Goal: Information Seeking & Learning: Learn about a topic

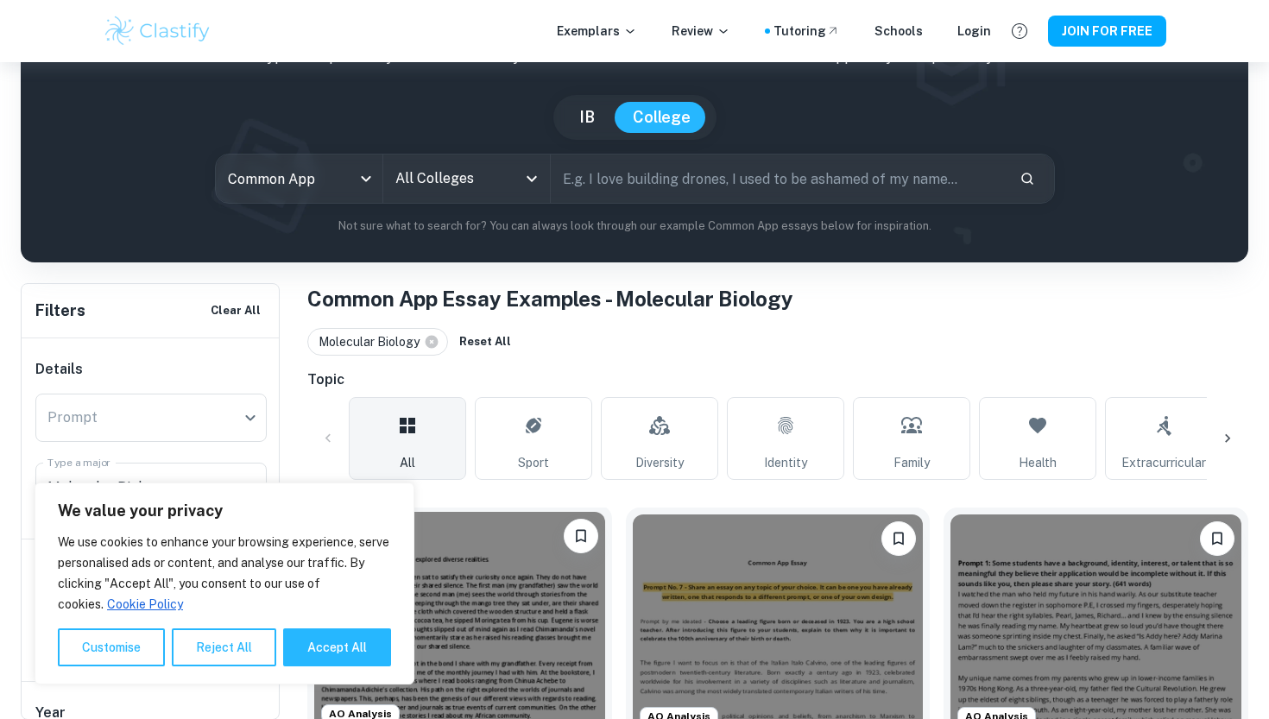
scroll to position [342, 0]
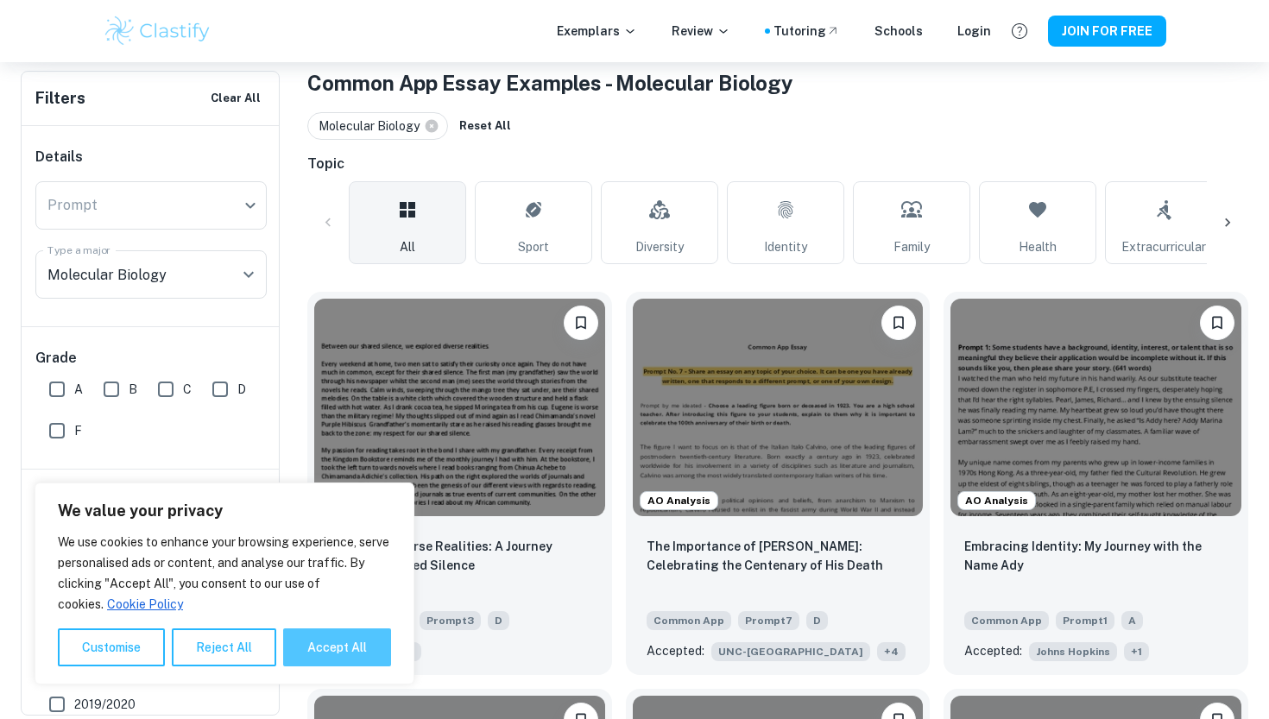
click at [369, 632] on button "Accept All" at bounding box center [337, 648] width 108 height 38
checkbox input "true"
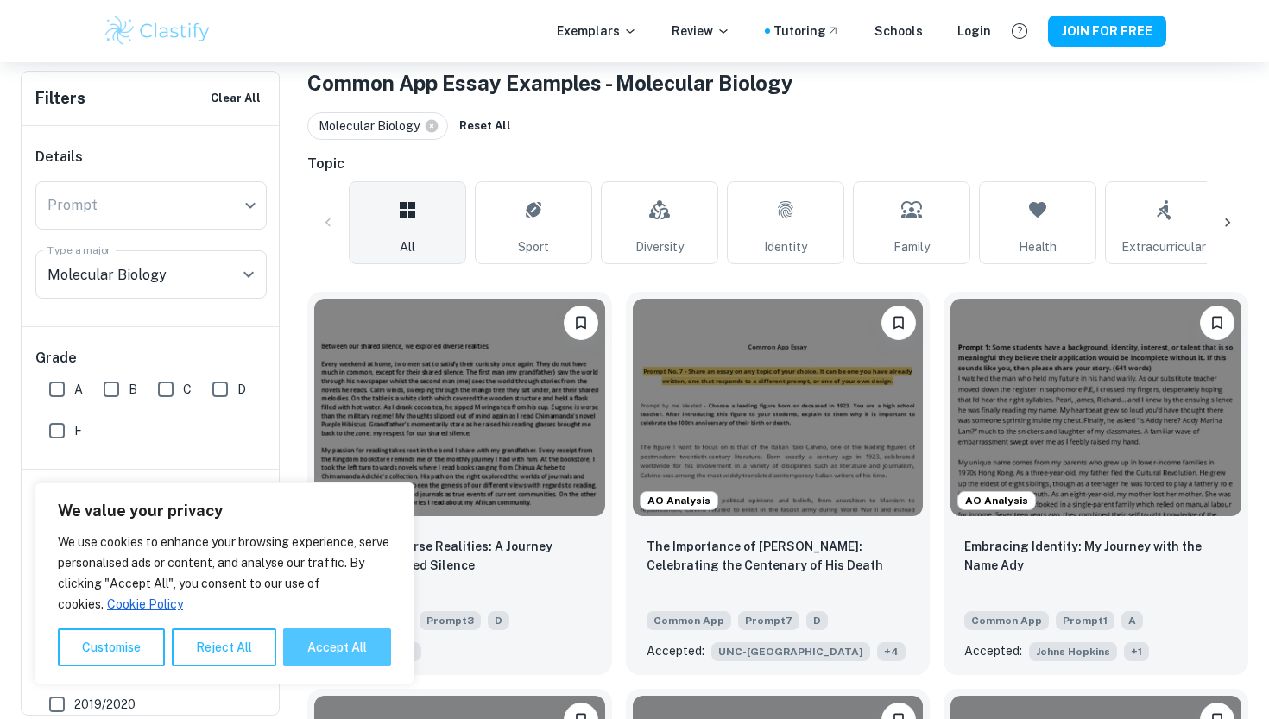
checkbox input "true"
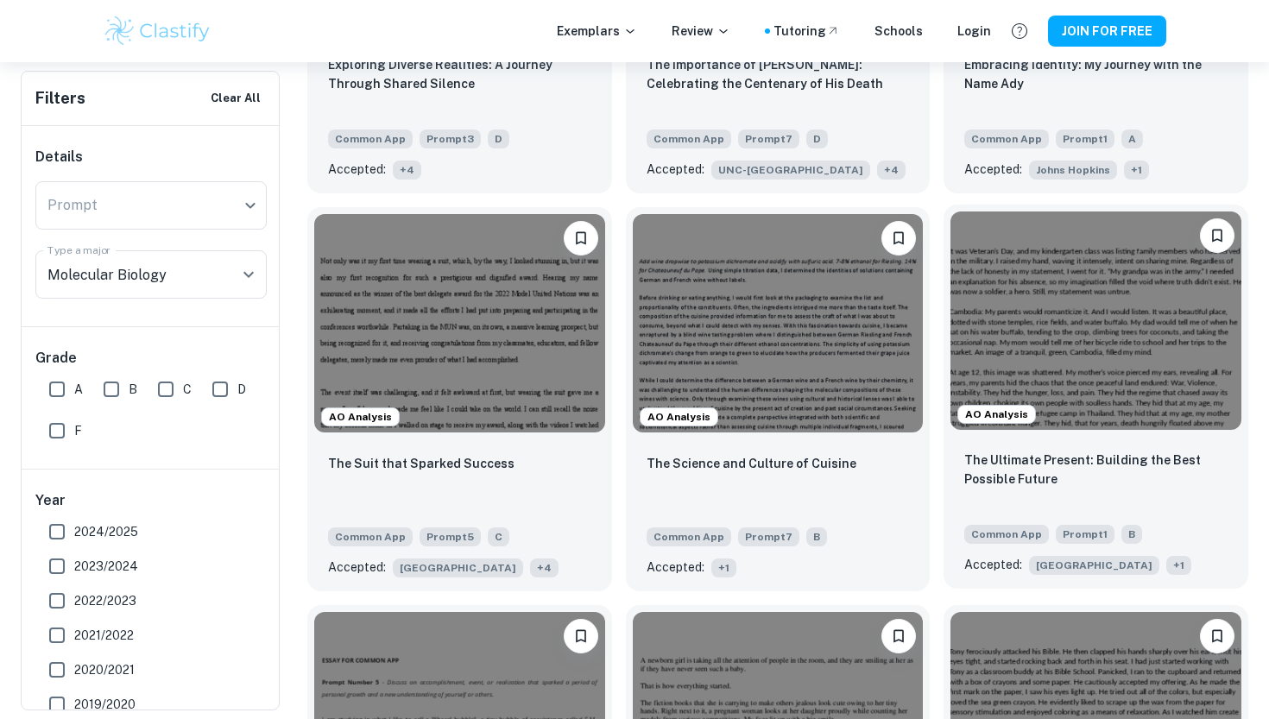
scroll to position [825, 0]
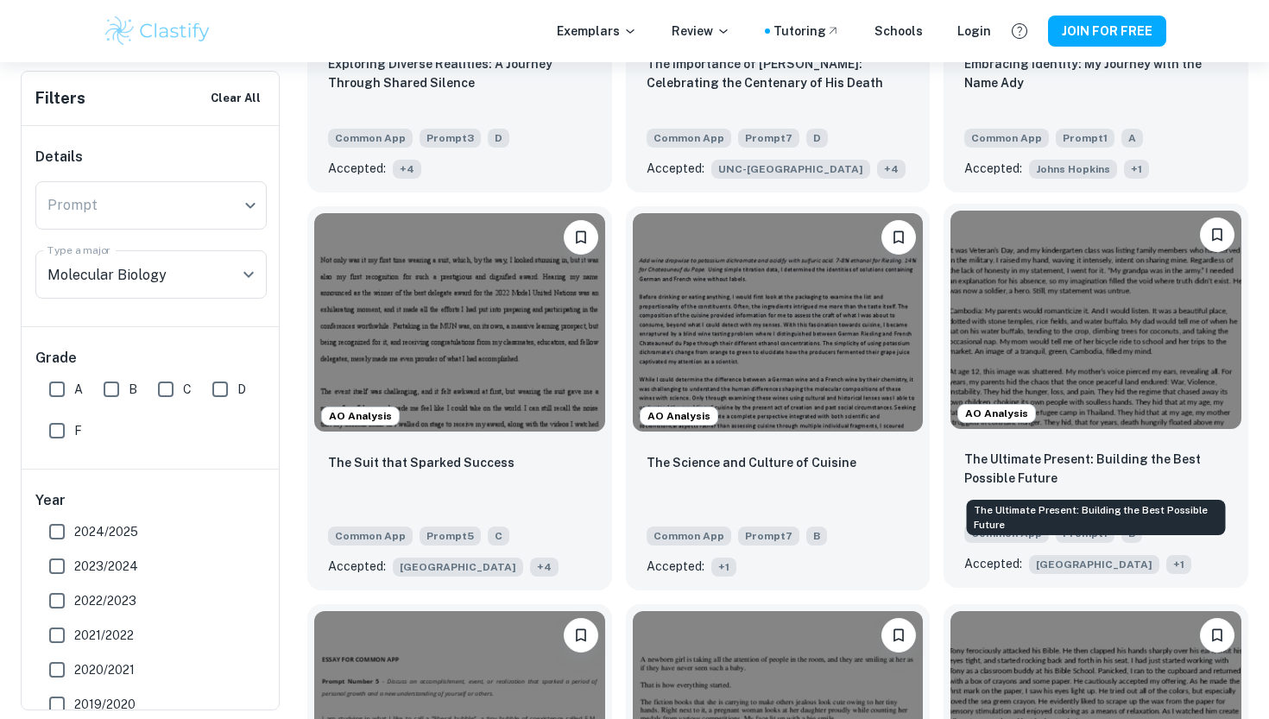
click at [1016, 482] on p "The Ultimate Present: Building the Best Possible Future" at bounding box center [1096, 469] width 263 height 38
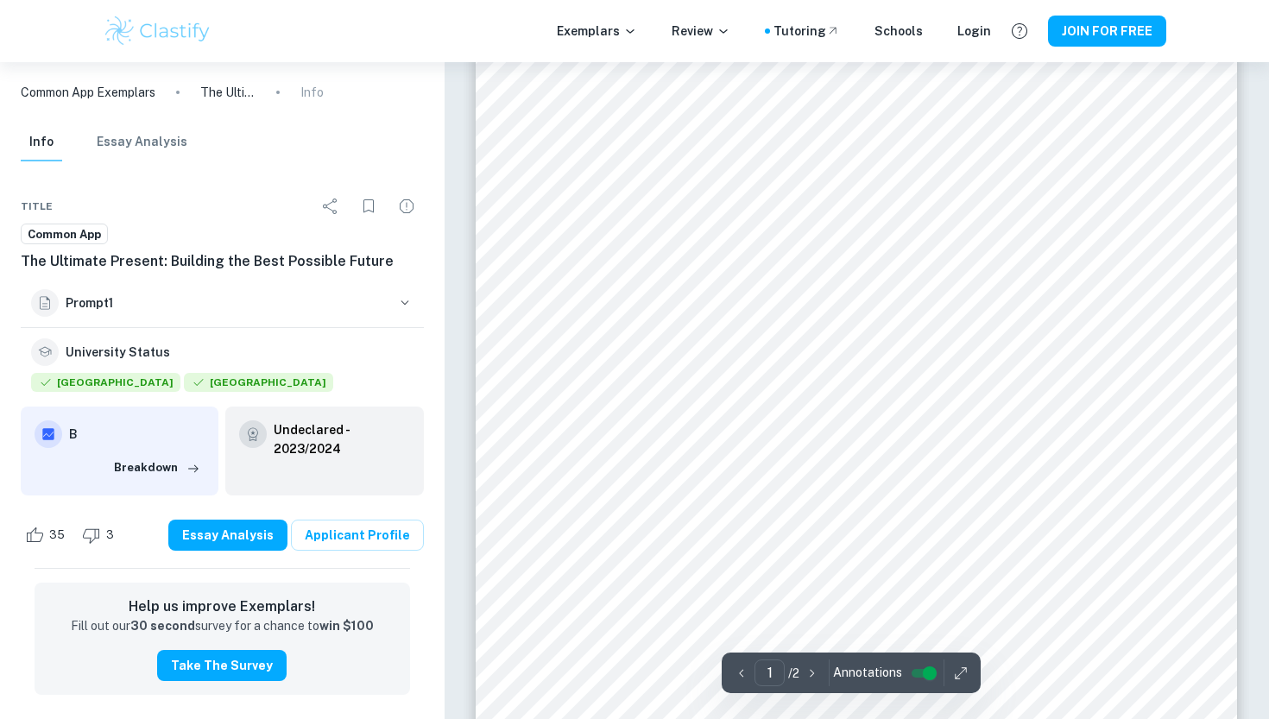
scroll to position [330, 0]
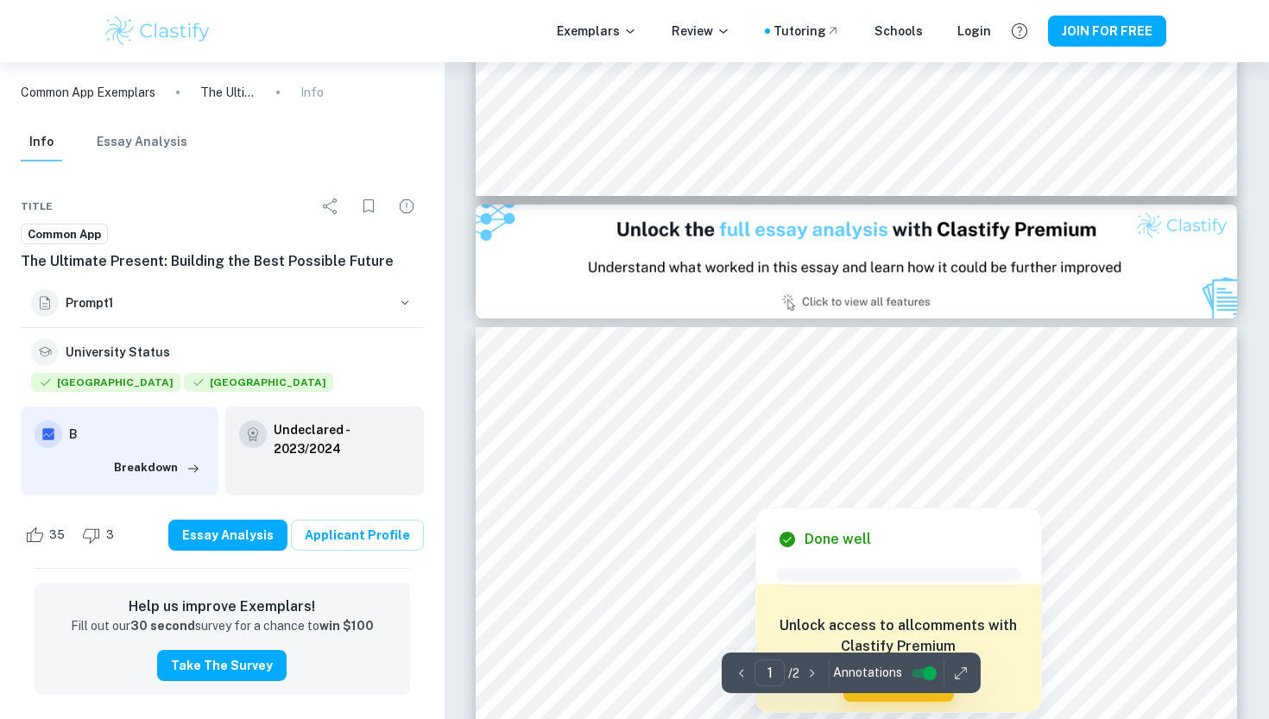
type input "2"
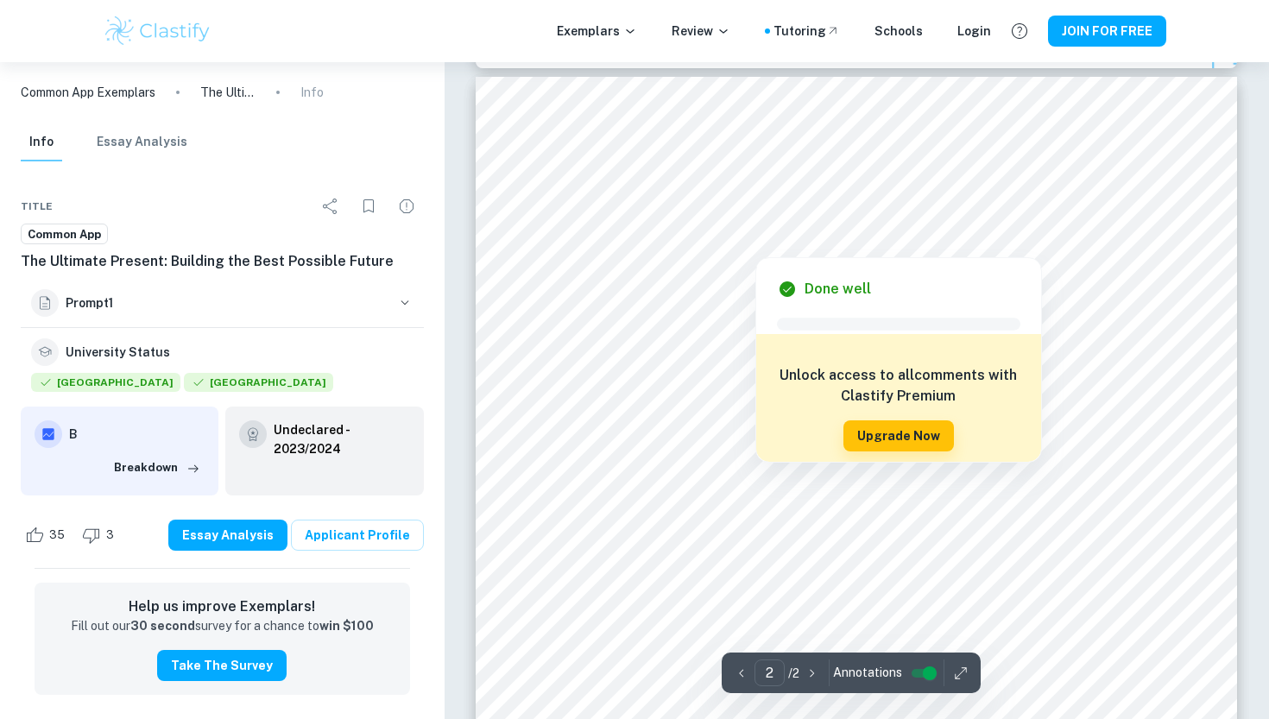
scroll to position [1222, 0]
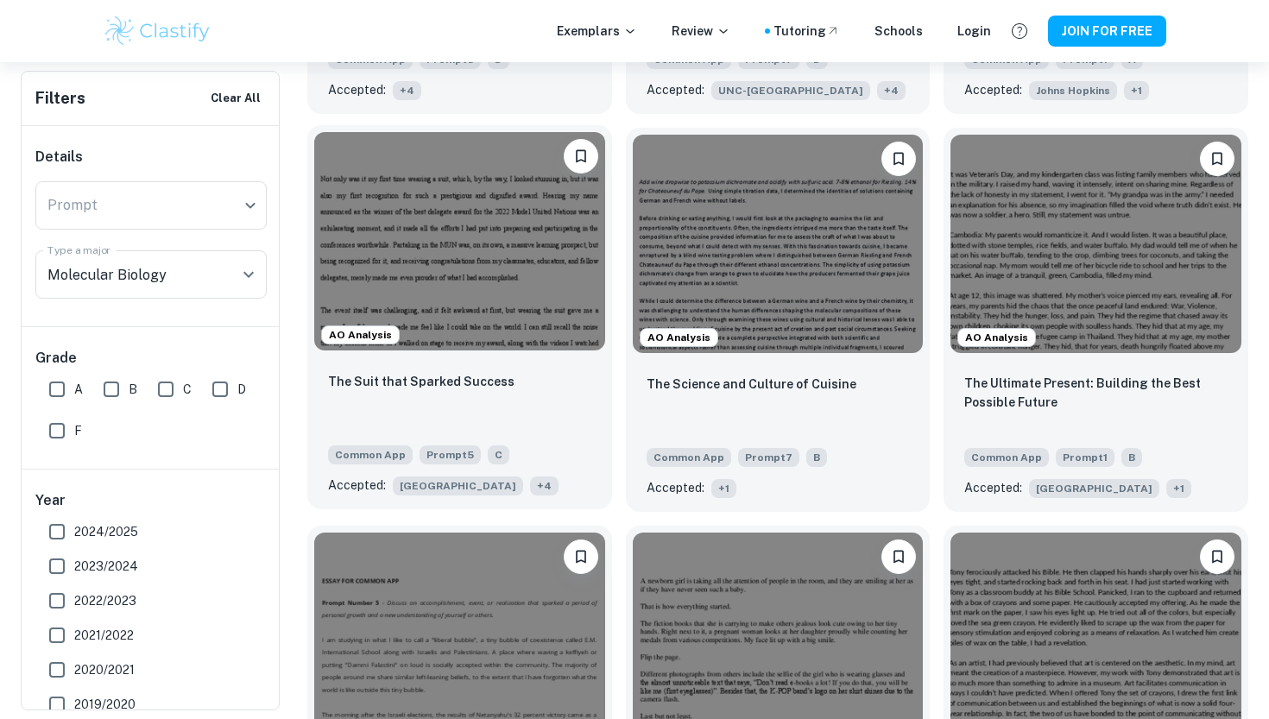
scroll to position [940, 0]
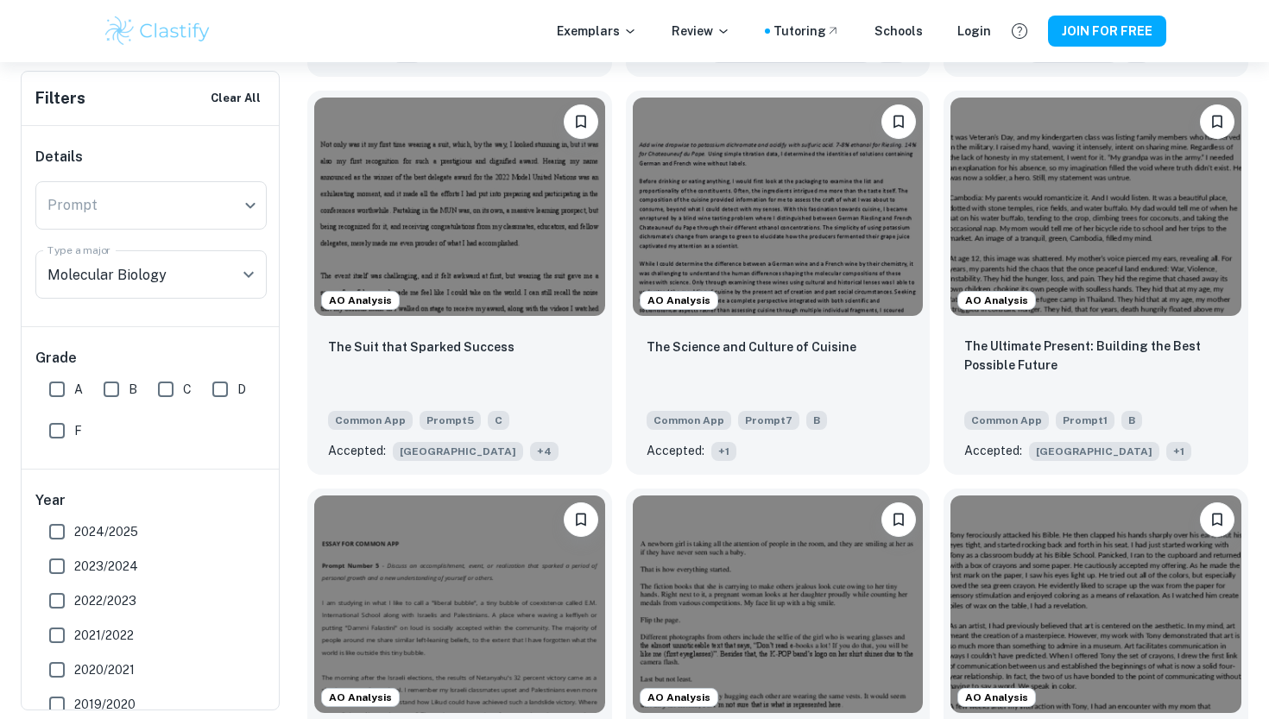
click at [81, 394] on span "A" at bounding box center [78, 389] width 9 height 19
click at [74, 394] on input "A" at bounding box center [57, 389] width 35 height 35
checkbox input "true"
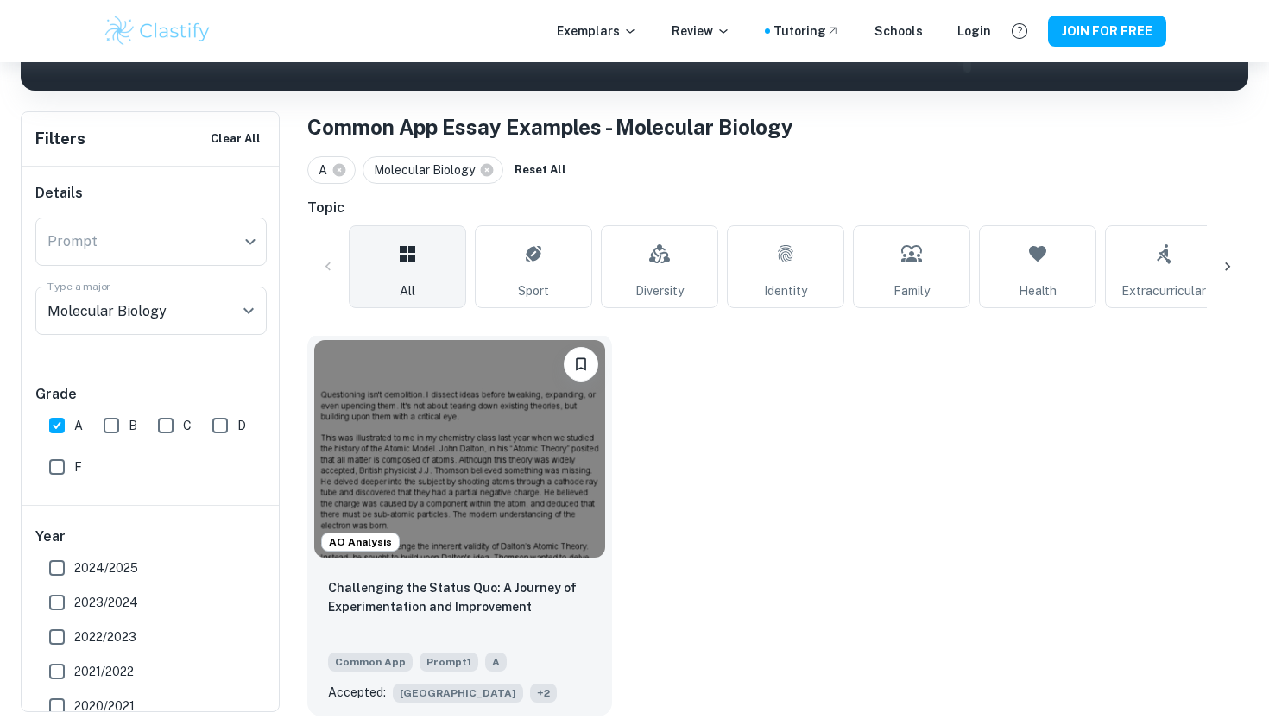
scroll to position [298, 0]
click at [510, 618] on div "Challenging the Status Quo: A Journey of Experimentation and Improvement" at bounding box center [459, 608] width 263 height 59
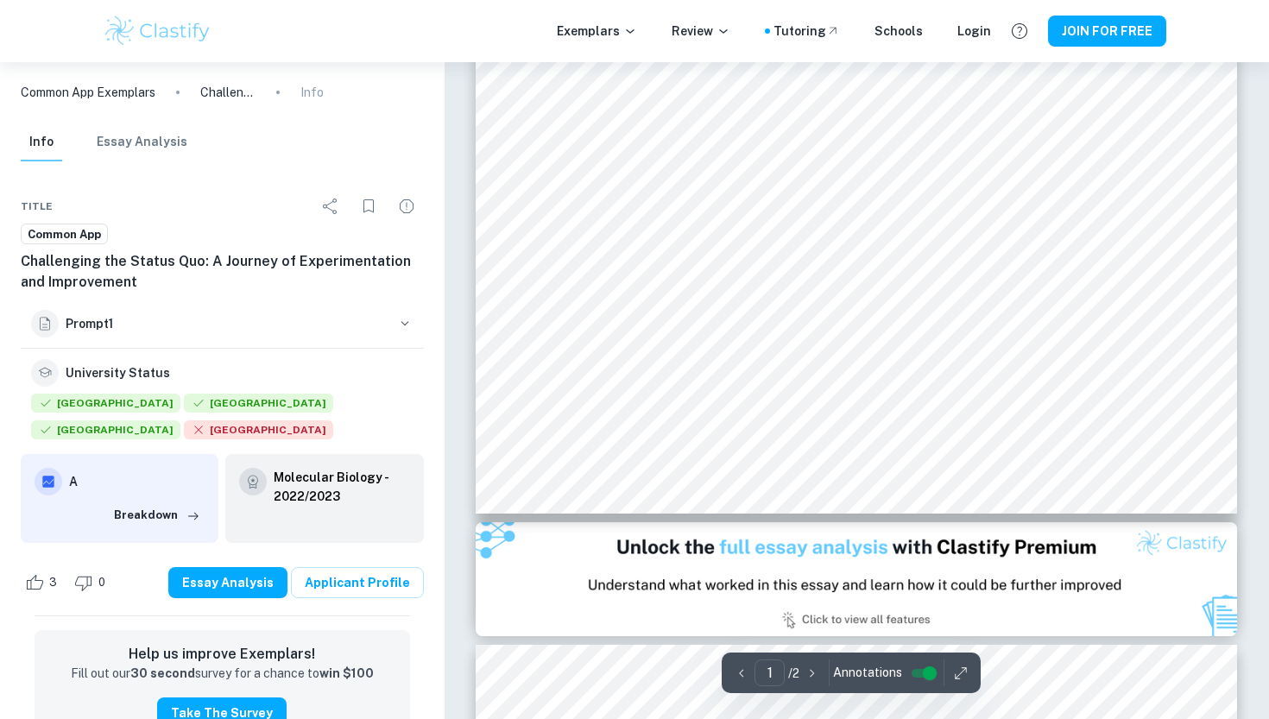
scroll to position [554, 1]
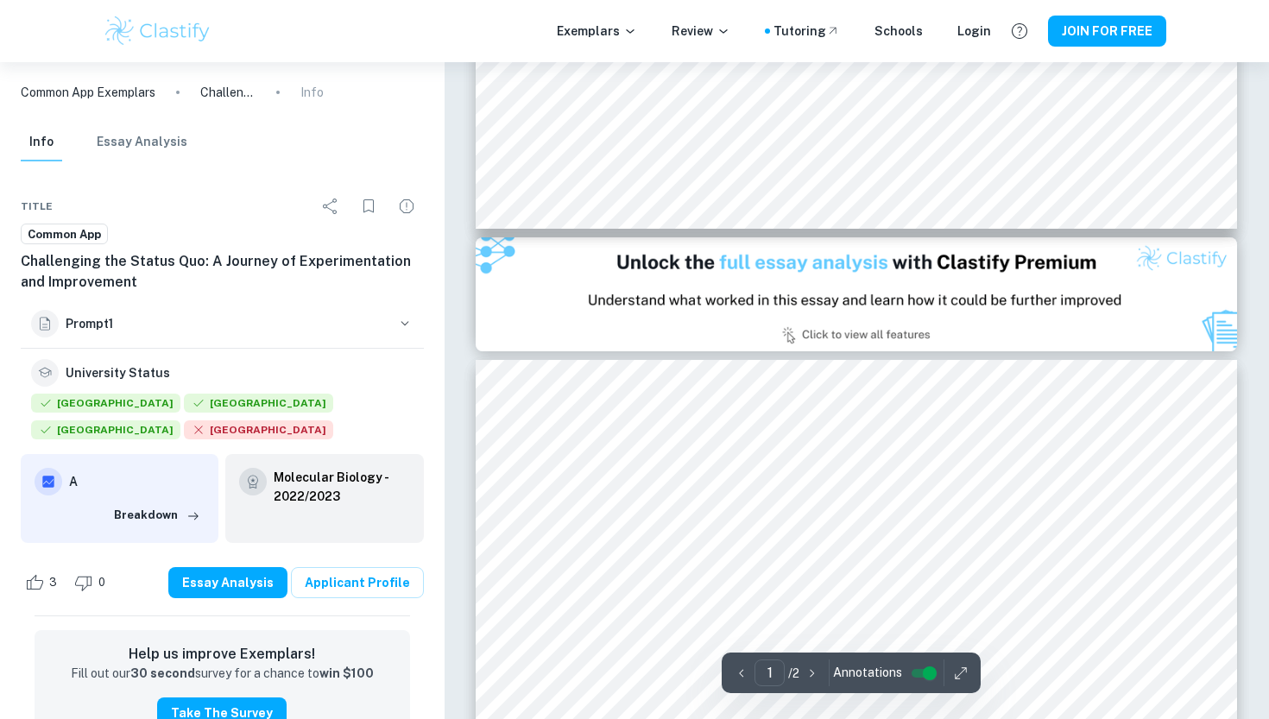
type input "2"
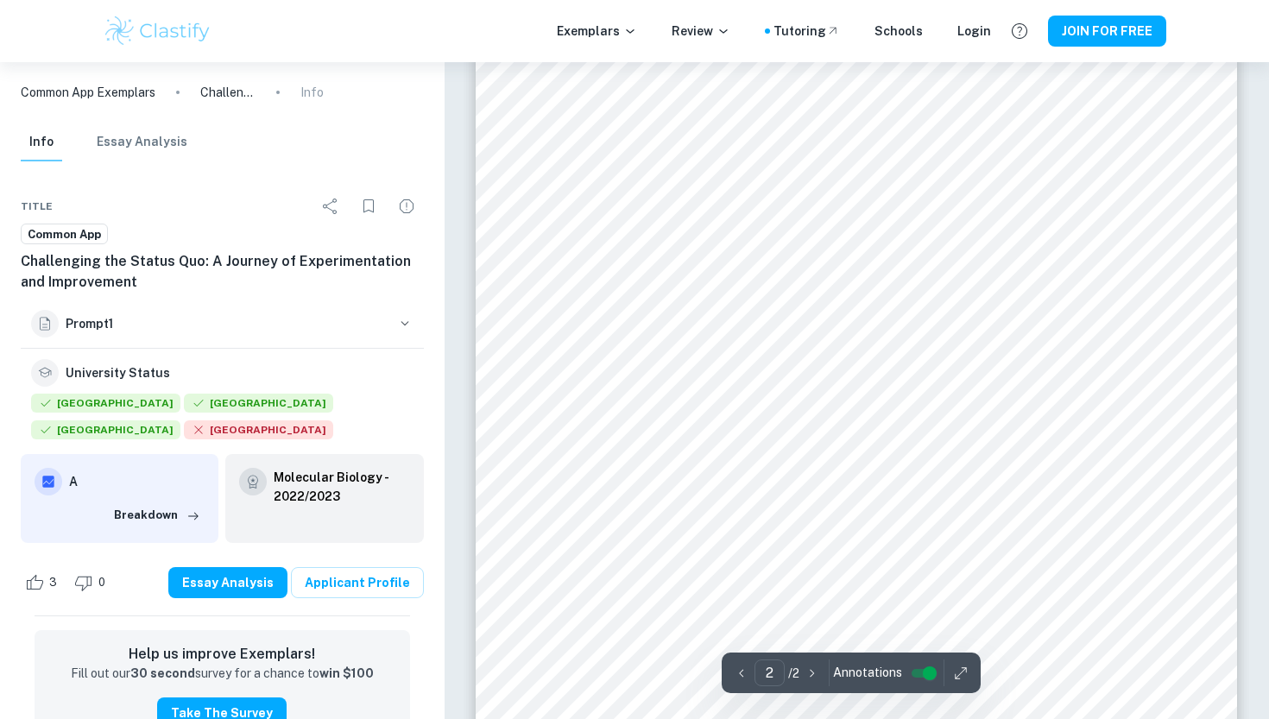
scroll to position [1316, 0]
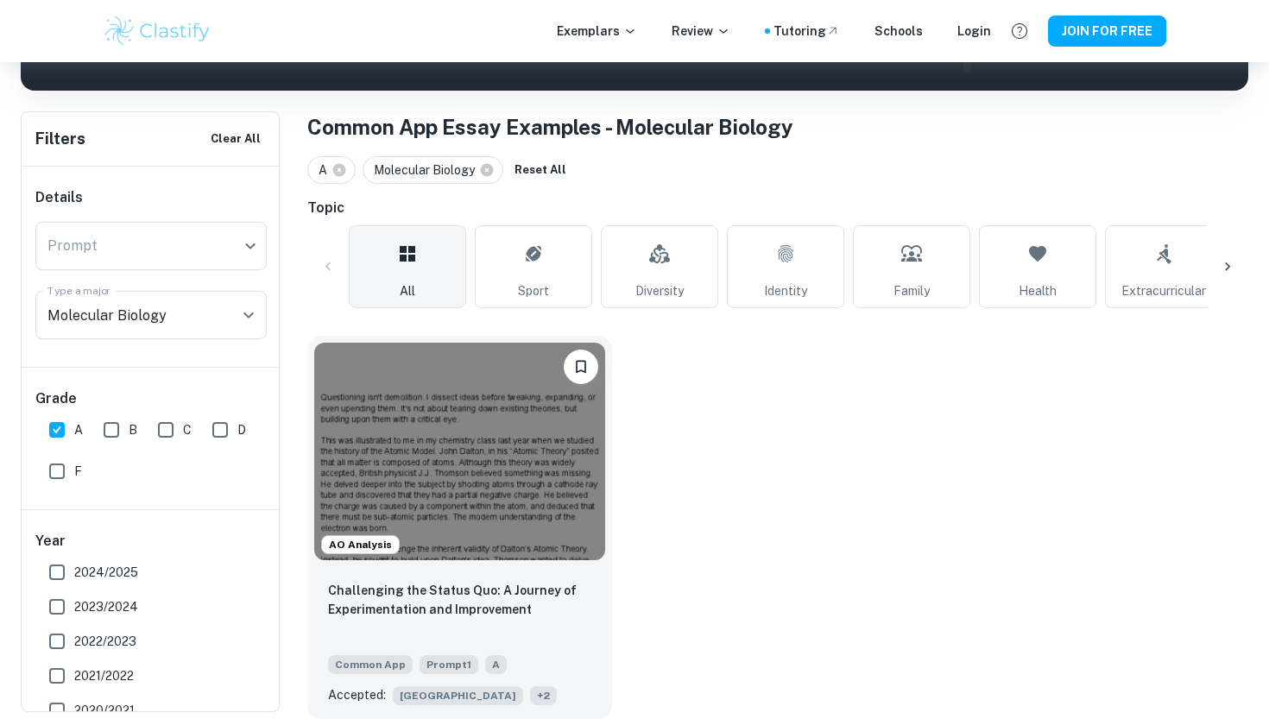
scroll to position [298, 0]
click at [54, 436] on input "A" at bounding box center [57, 430] width 35 height 35
checkbox input "false"
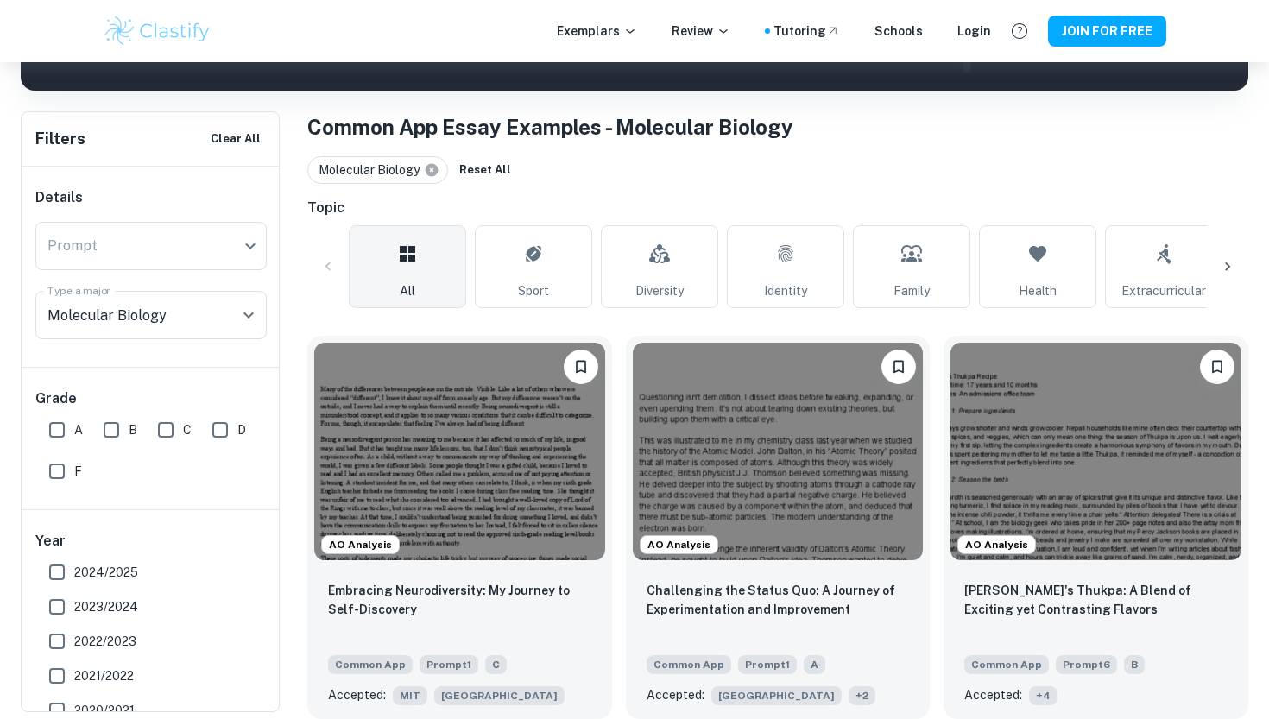
click at [435, 165] on icon at bounding box center [432, 170] width 13 height 13
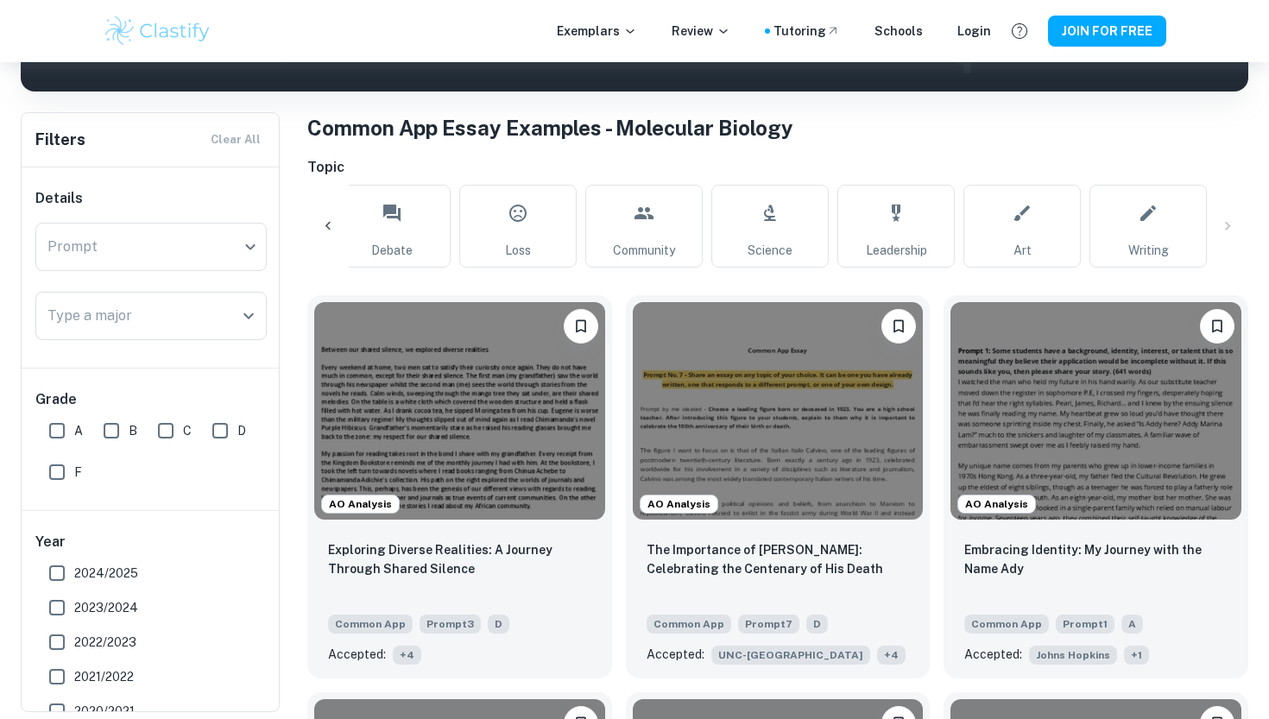
scroll to position [0, 1907]
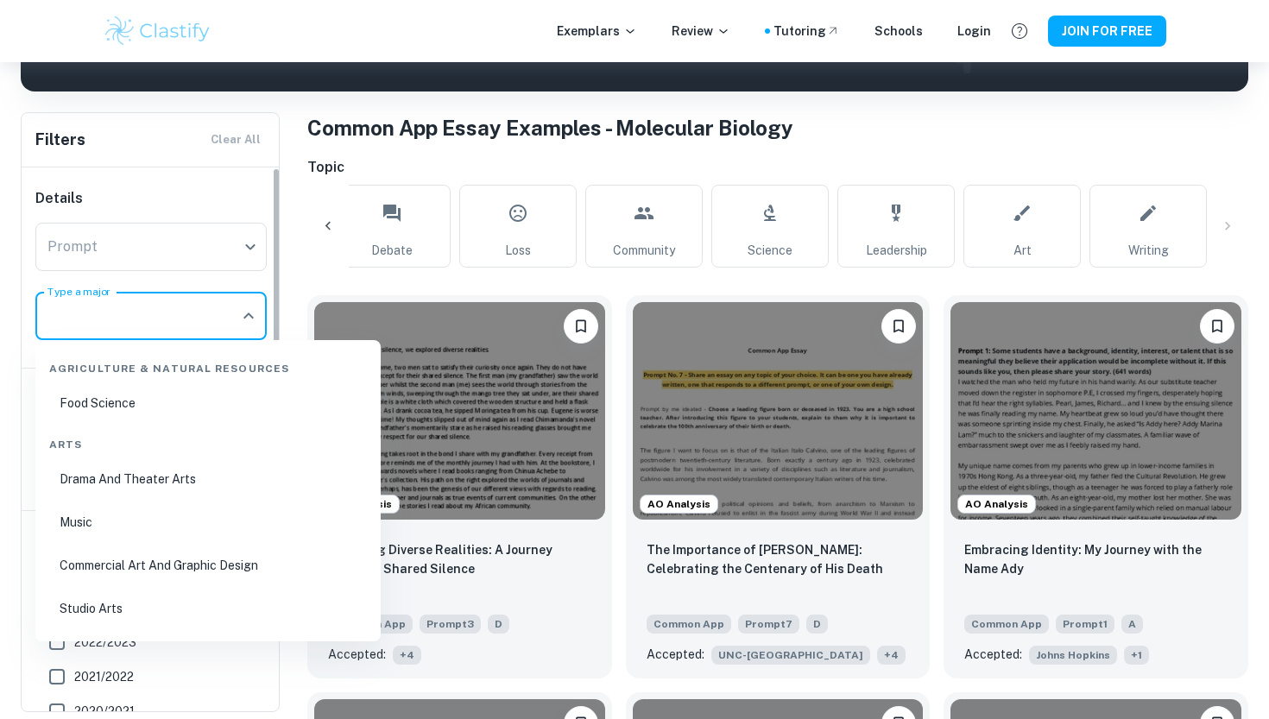
click at [215, 308] on input "Type a major" at bounding box center [138, 316] width 190 height 33
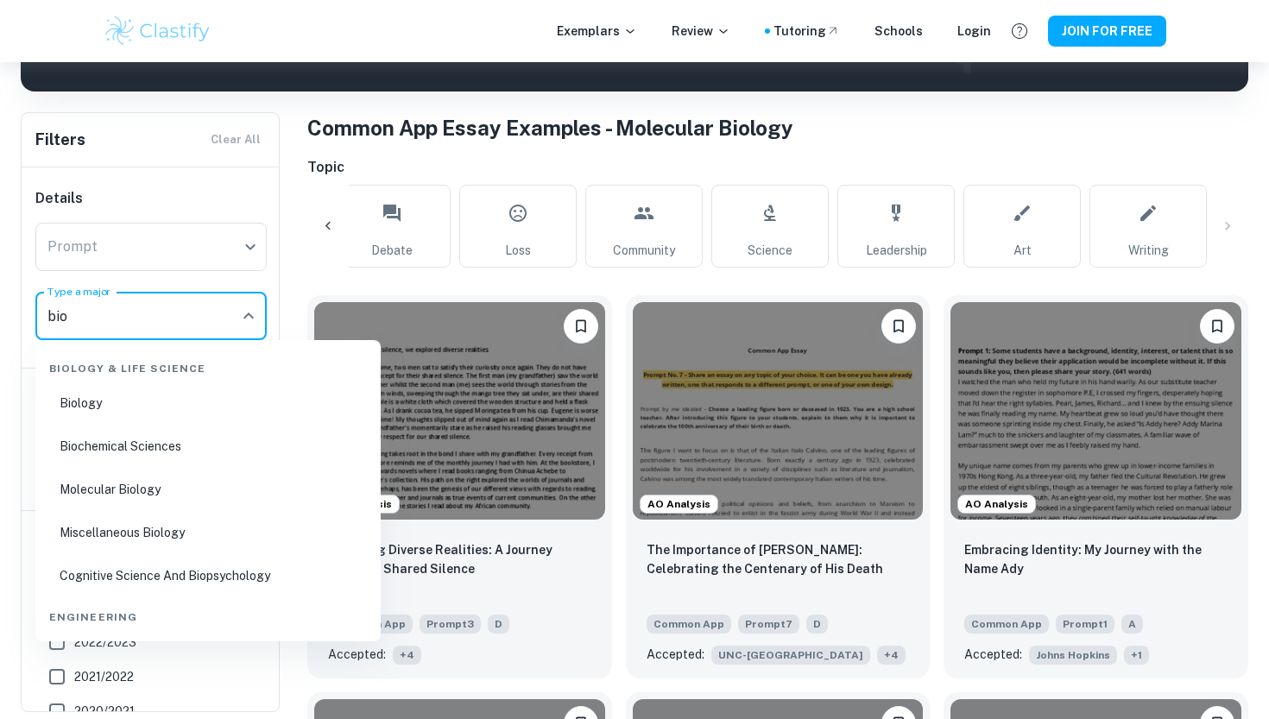
scroll to position [0, 0]
click at [128, 408] on li "Biology" at bounding box center [208, 403] width 332 height 40
type input "Biology"
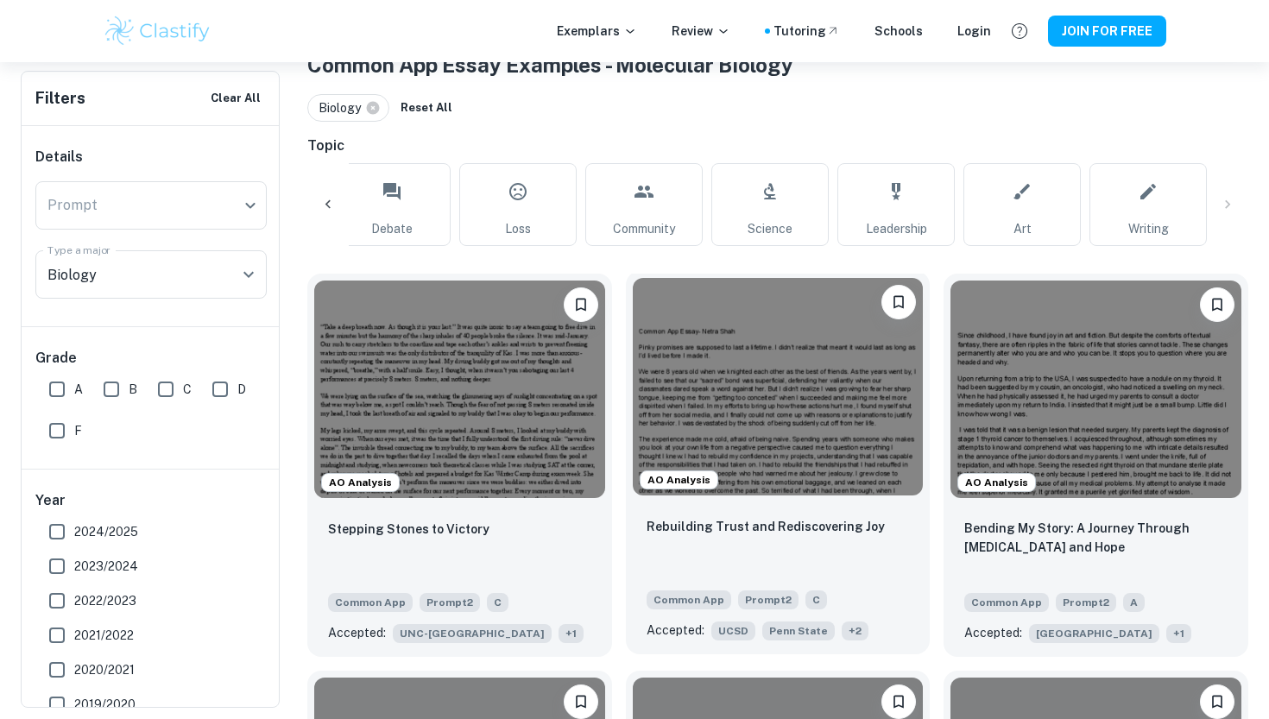
scroll to position [372, 0]
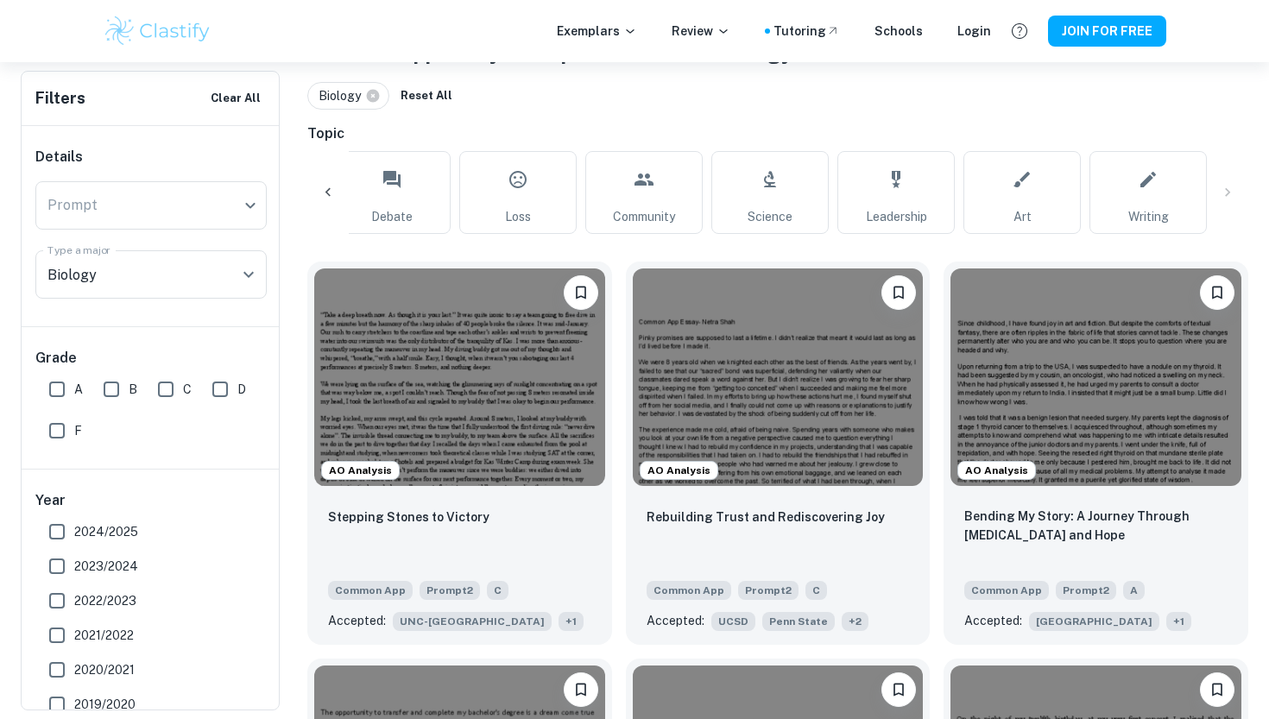
click at [55, 396] on input "A" at bounding box center [57, 389] width 35 height 35
checkbox input "true"
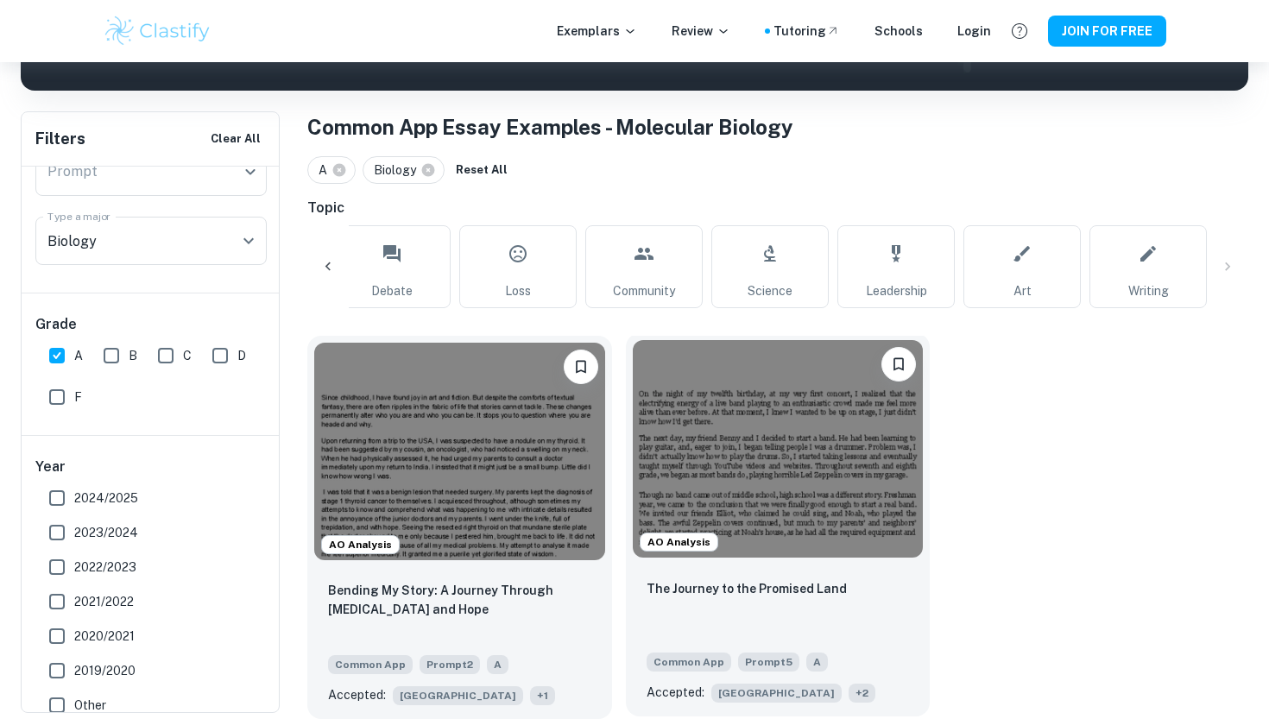
scroll to position [298, 0]
click at [734, 510] on img at bounding box center [778, 449] width 291 height 218
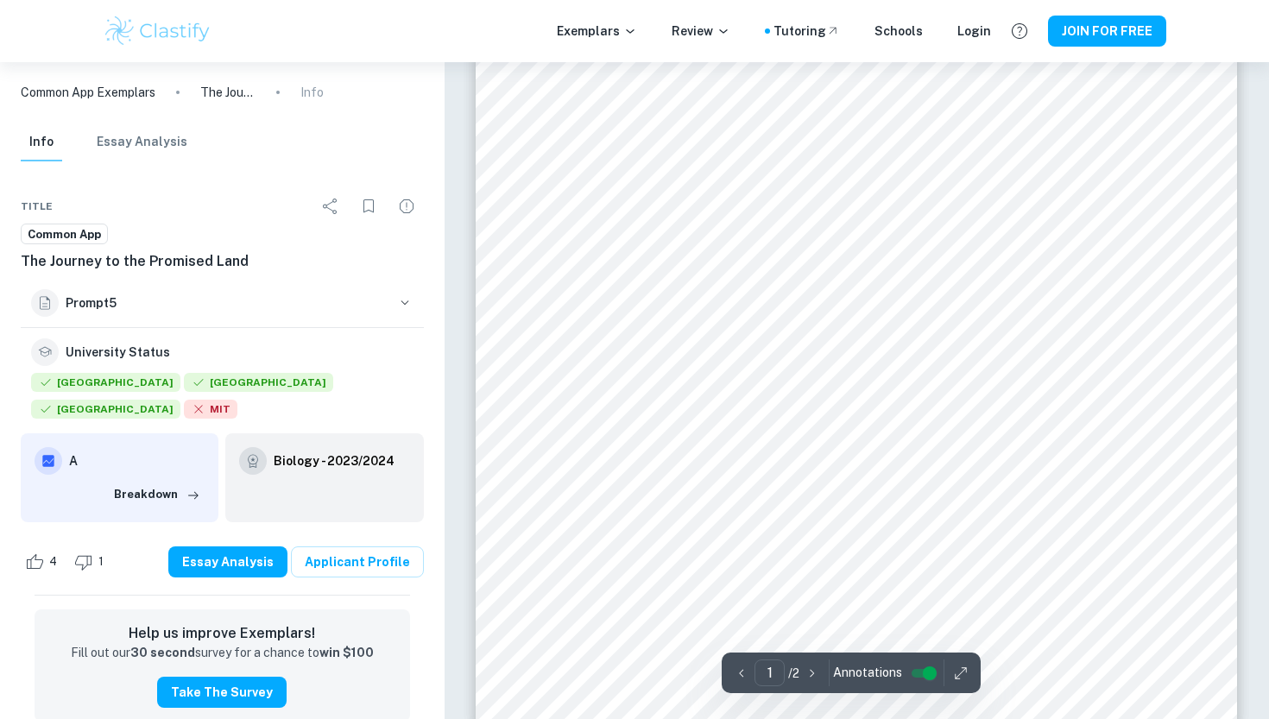
scroll to position [345, 0]
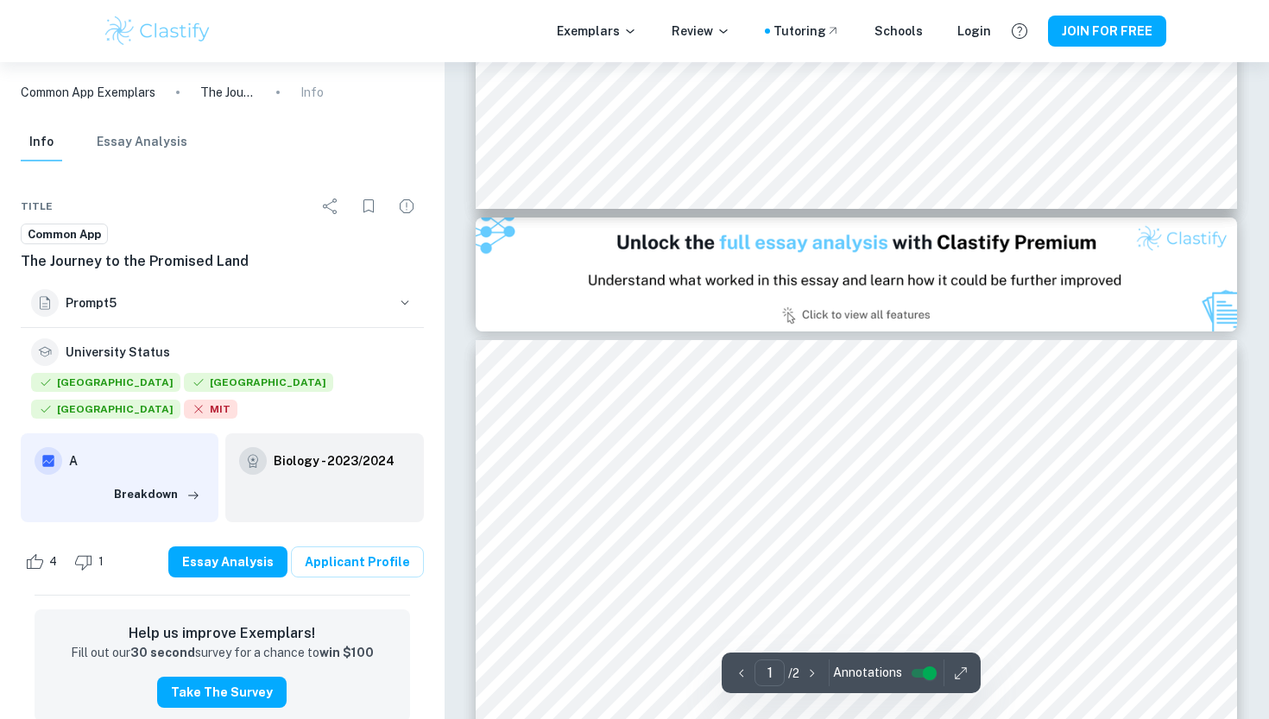
type input "2"
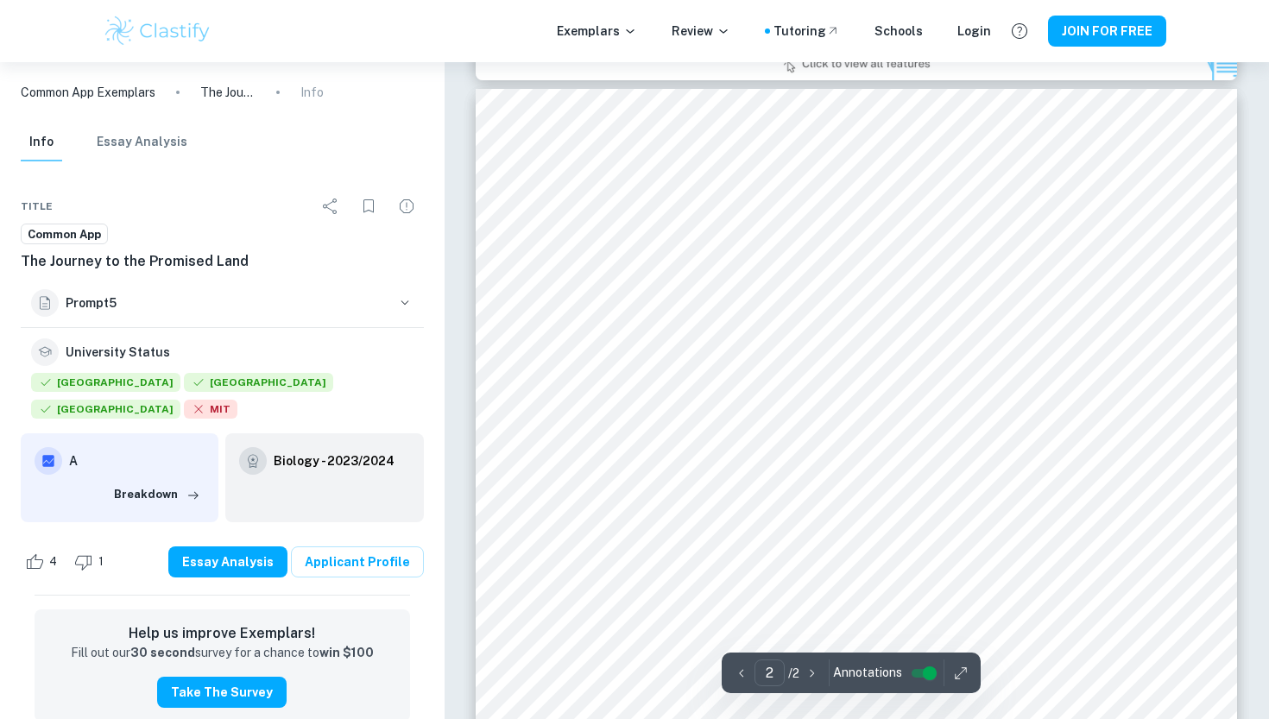
scroll to position [1108, 0]
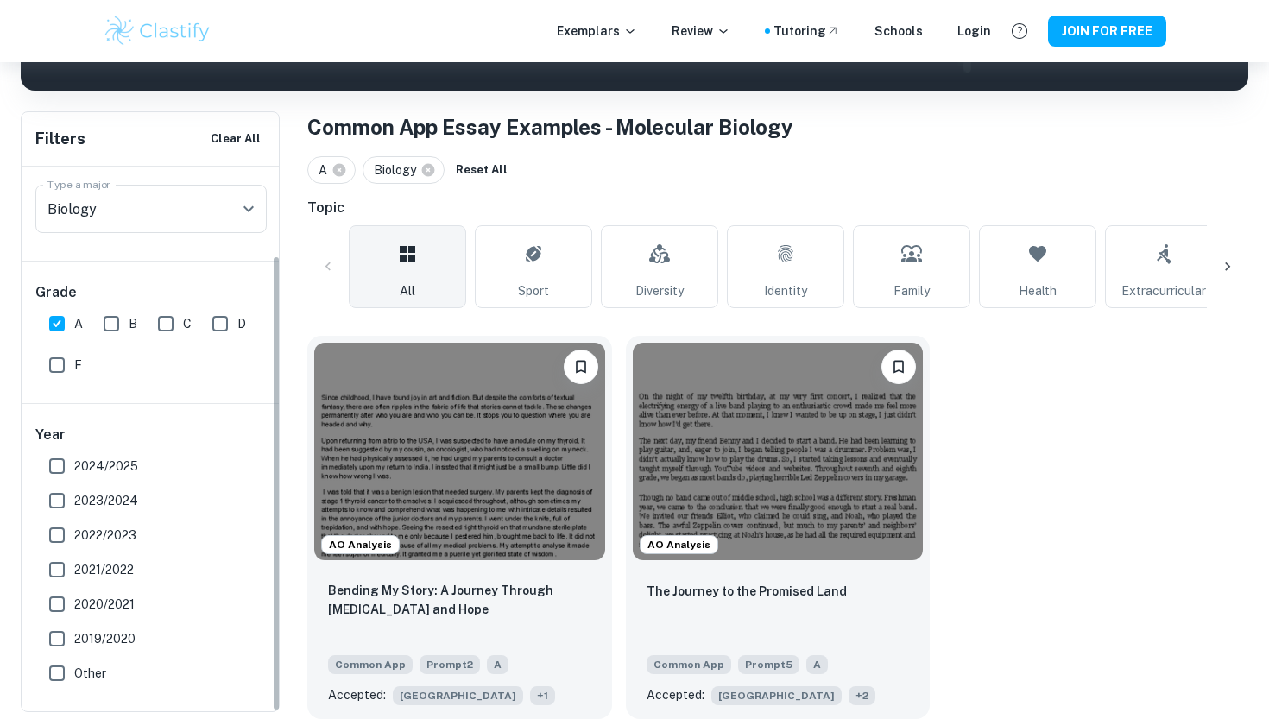
scroll to position [106, 0]
click at [113, 325] on input "B" at bounding box center [111, 324] width 35 height 35
checkbox input "true"
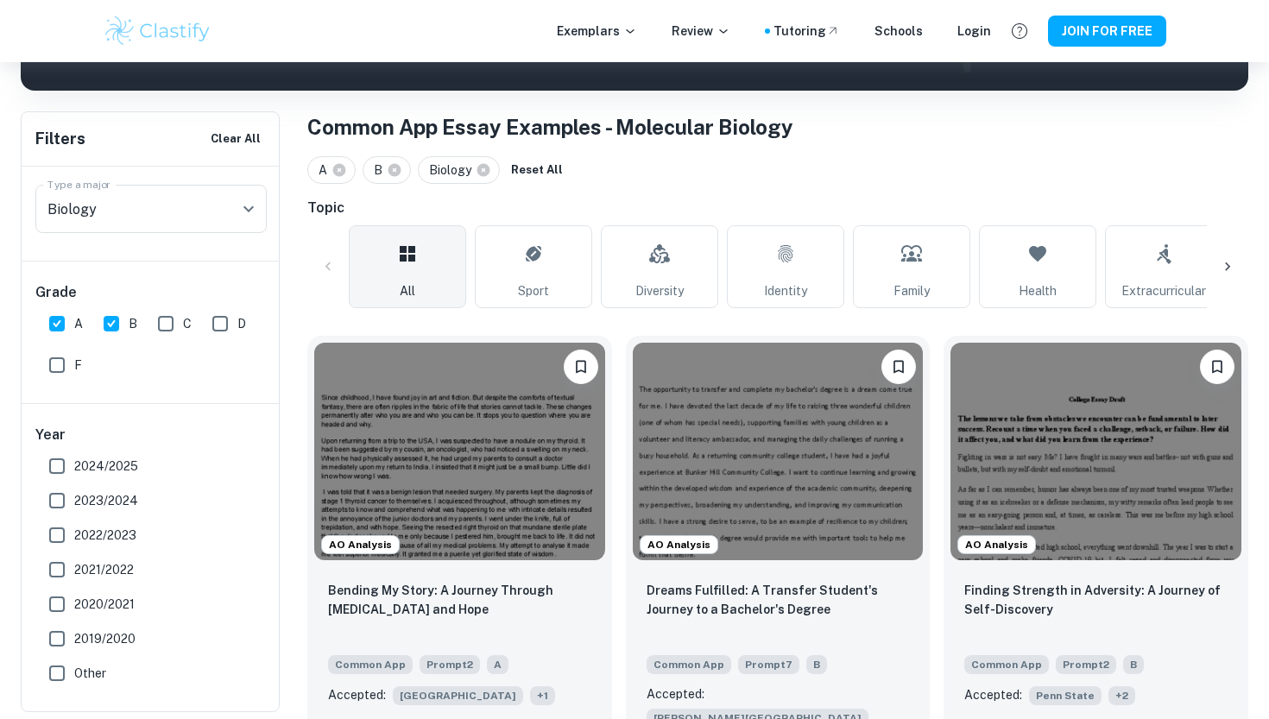
click at [68, 326] on input "A" at bounding box center [57, 324] width 35 height 35
checkbox input "false"
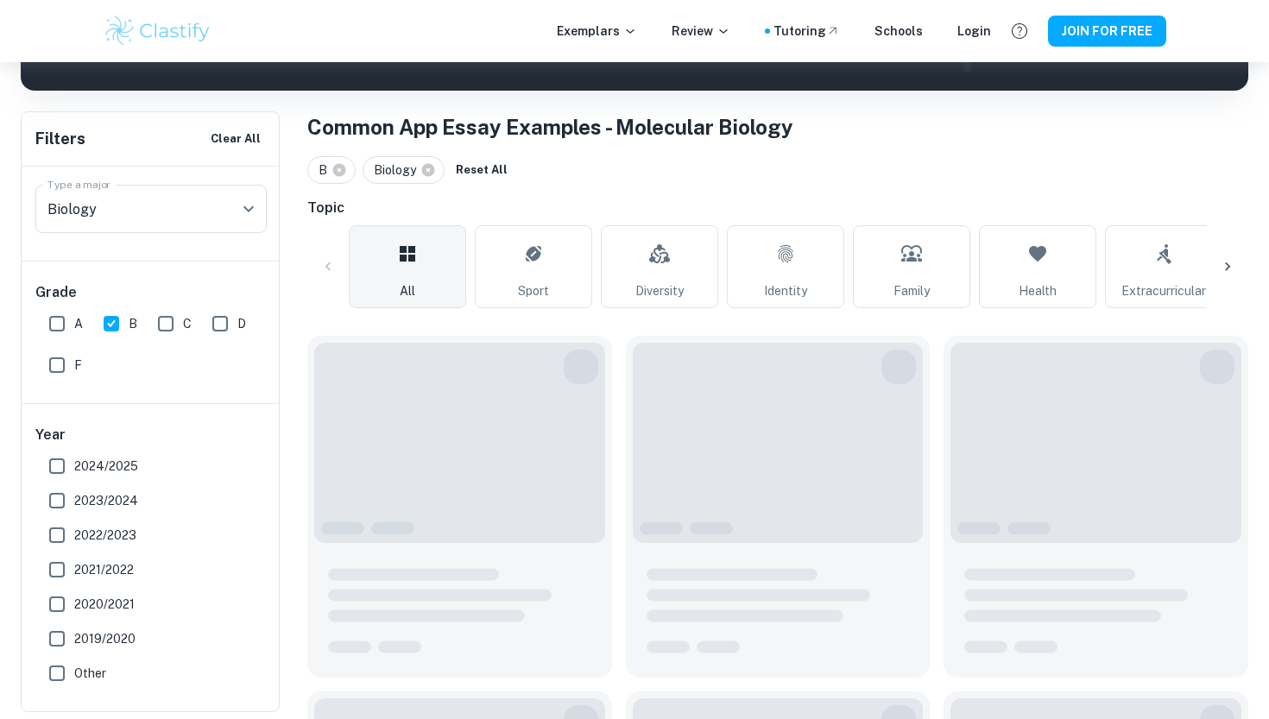
click at [105, 326] on input "B" at bounding box center [111, 324] width 35 height 35
checkbox input "false"
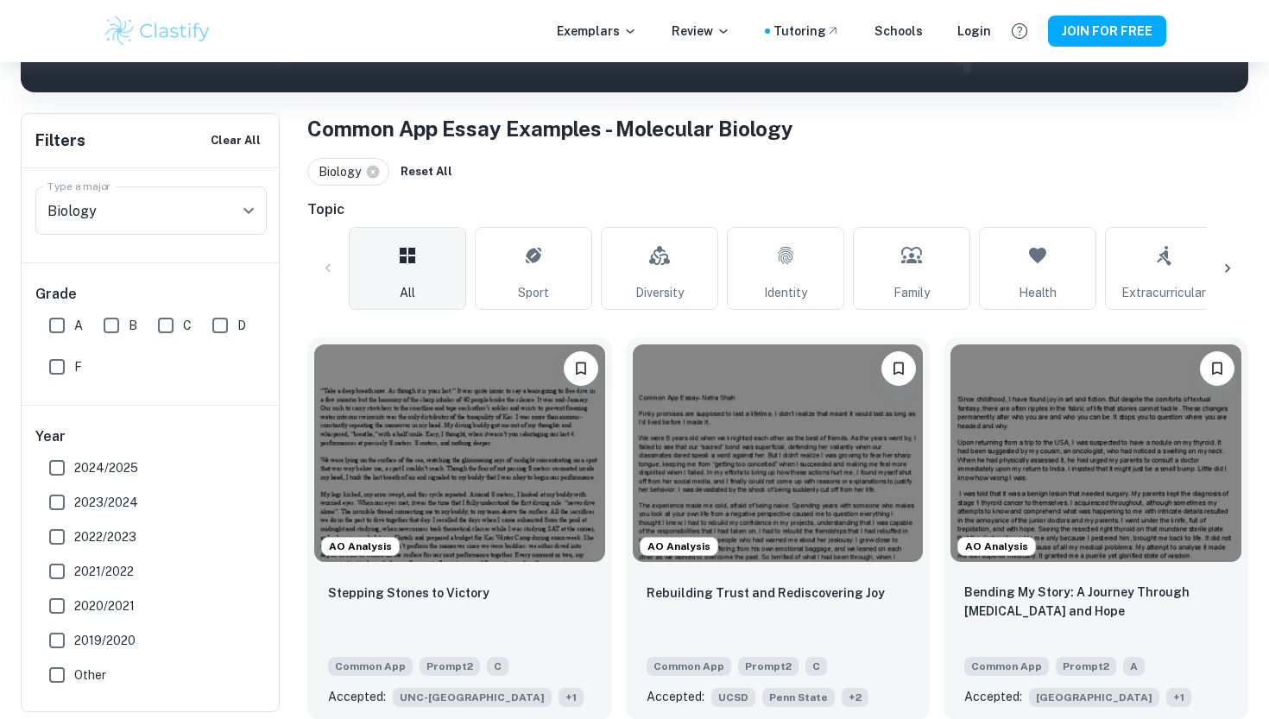
click at [81, 358] on span "F" at bounding box center [78, 367] width 8 height 19
click at [74, 358] on input "F" at bounding box center [57, 367] width 35 height 35
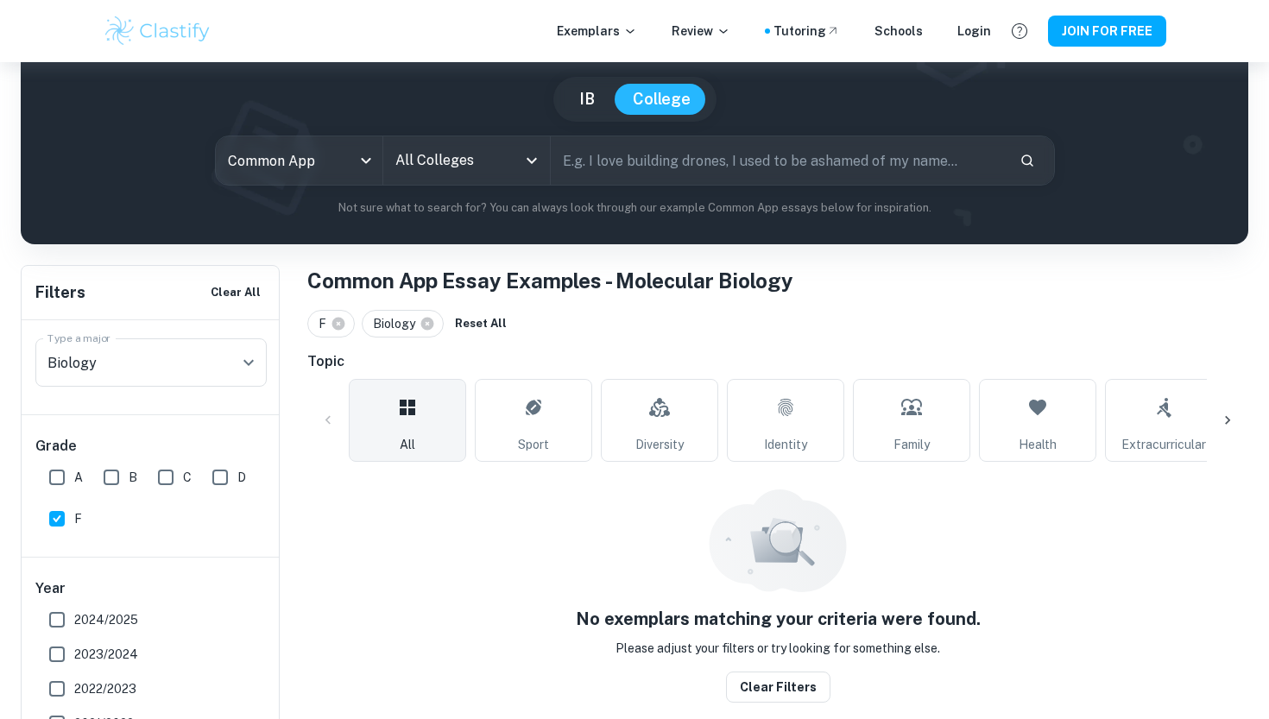
scroll to position [128, 0]
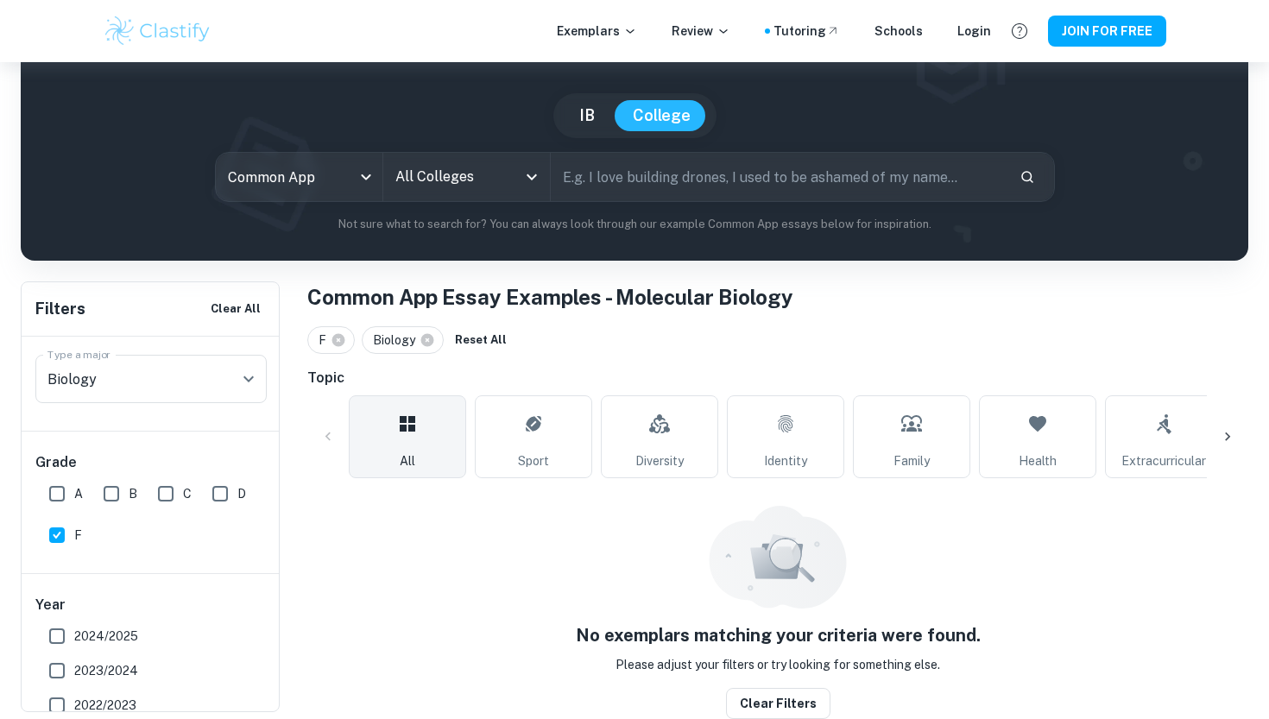
click at [68, 528] on input "F" at bounding box center [57, 535] width 35 height 35
checkbox input "false"
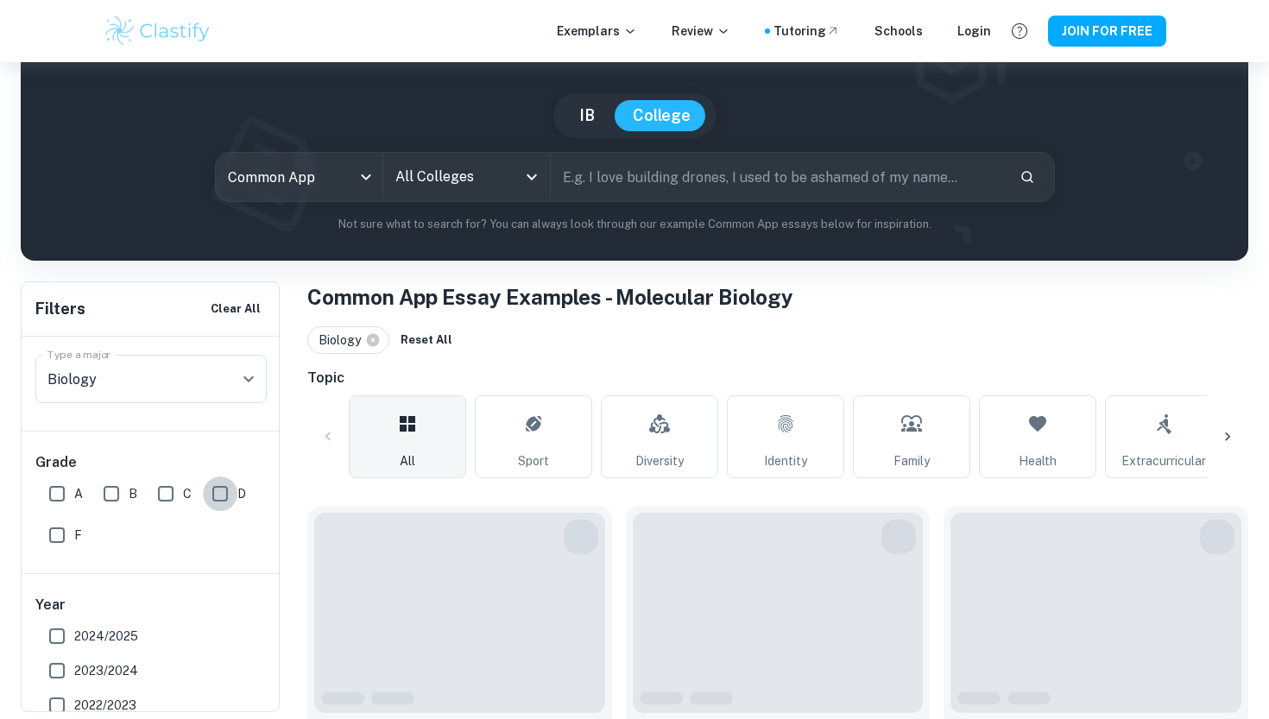
click at [221, 506] on input "D" at bounding box center [220, 494] width 35 height 35
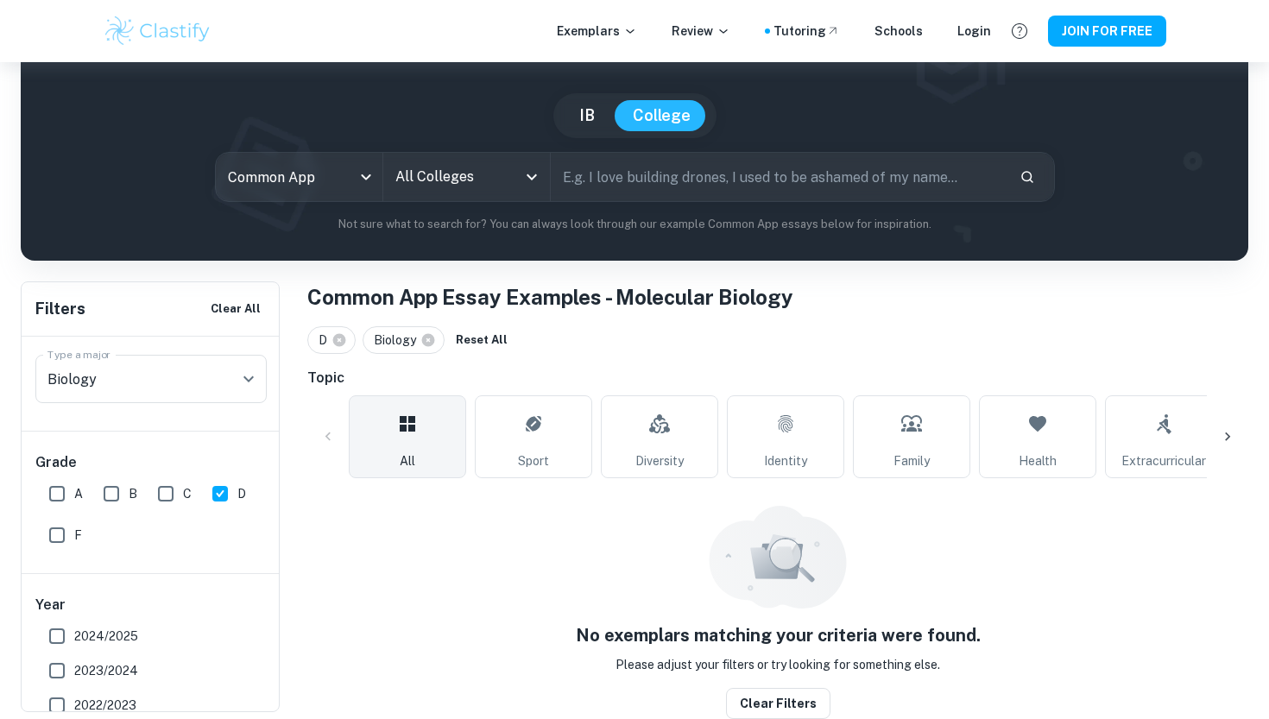
click at [222, 506] on input "D" at bounding box center [220, 494] width 35 height 35
checkbox input "false"
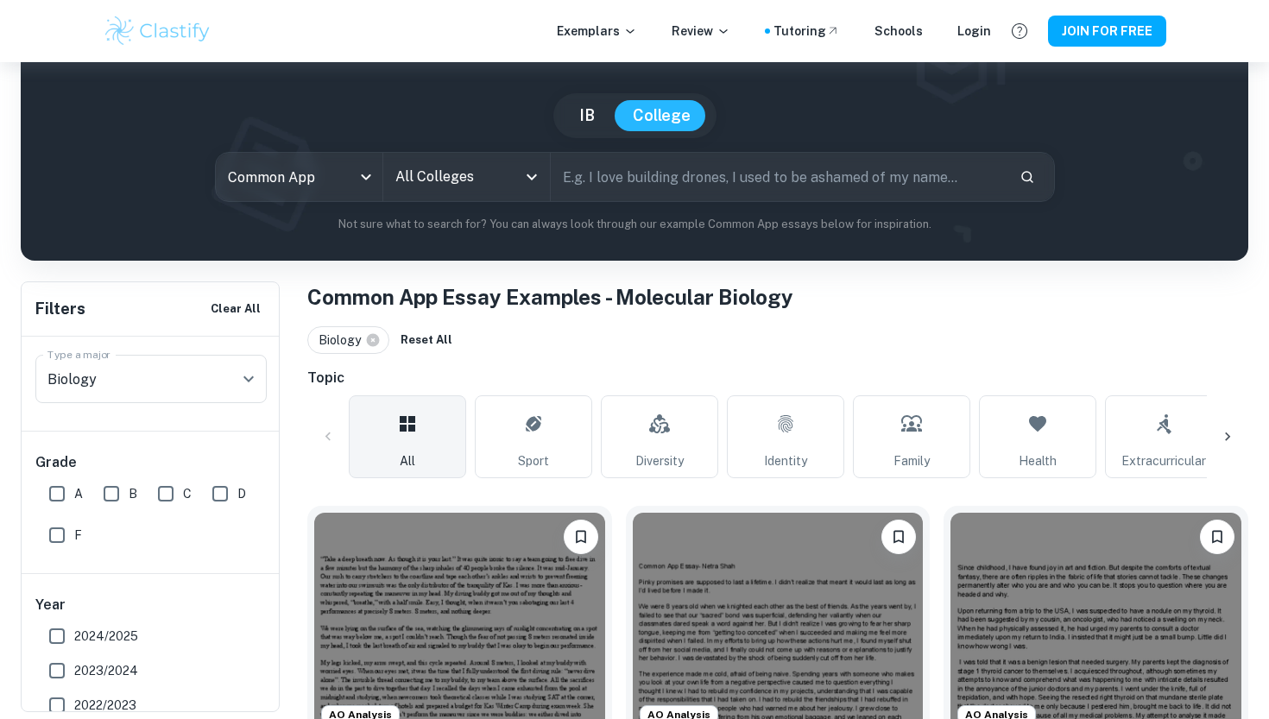
click at [187, 506] on label "C" at bounding box center [170, 494] width 43 height 35
click at [183, 506] on input "C" at bounding box center [166, 494] width 35 height 35
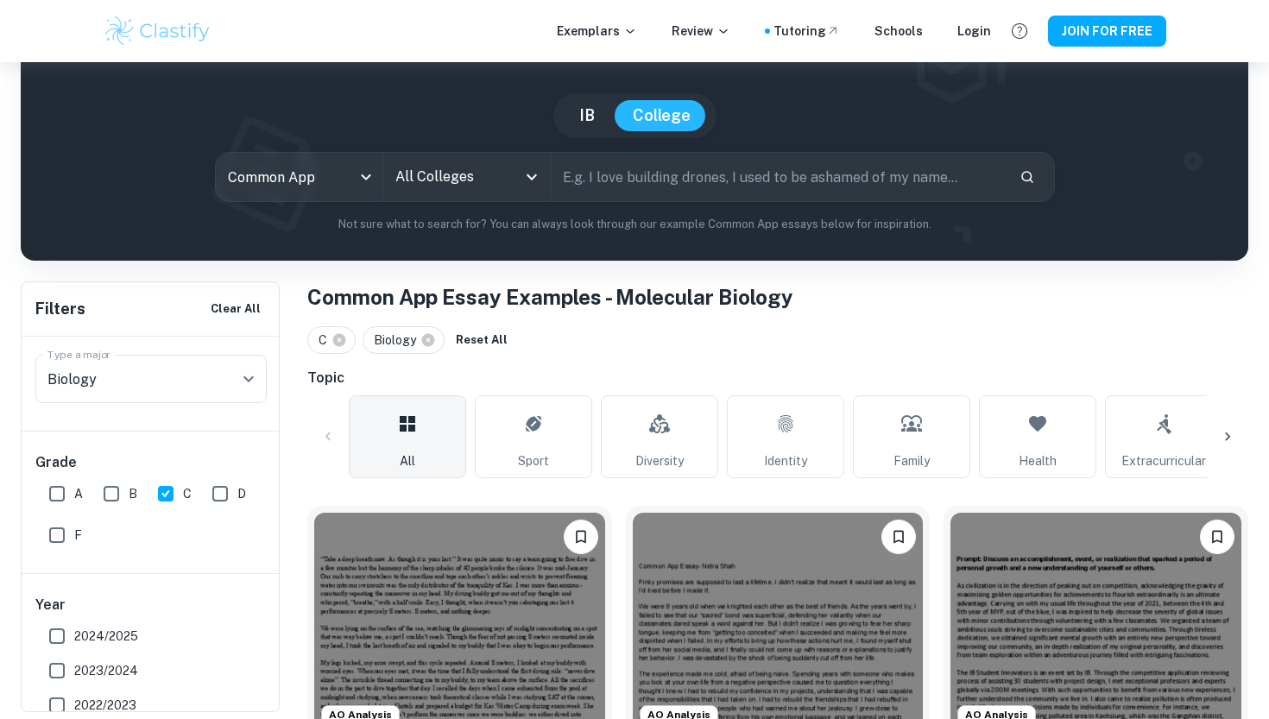
click at [174, 500] on input "C" at bounding box center [166, 494] width 35 height 35
checkbox input "false"
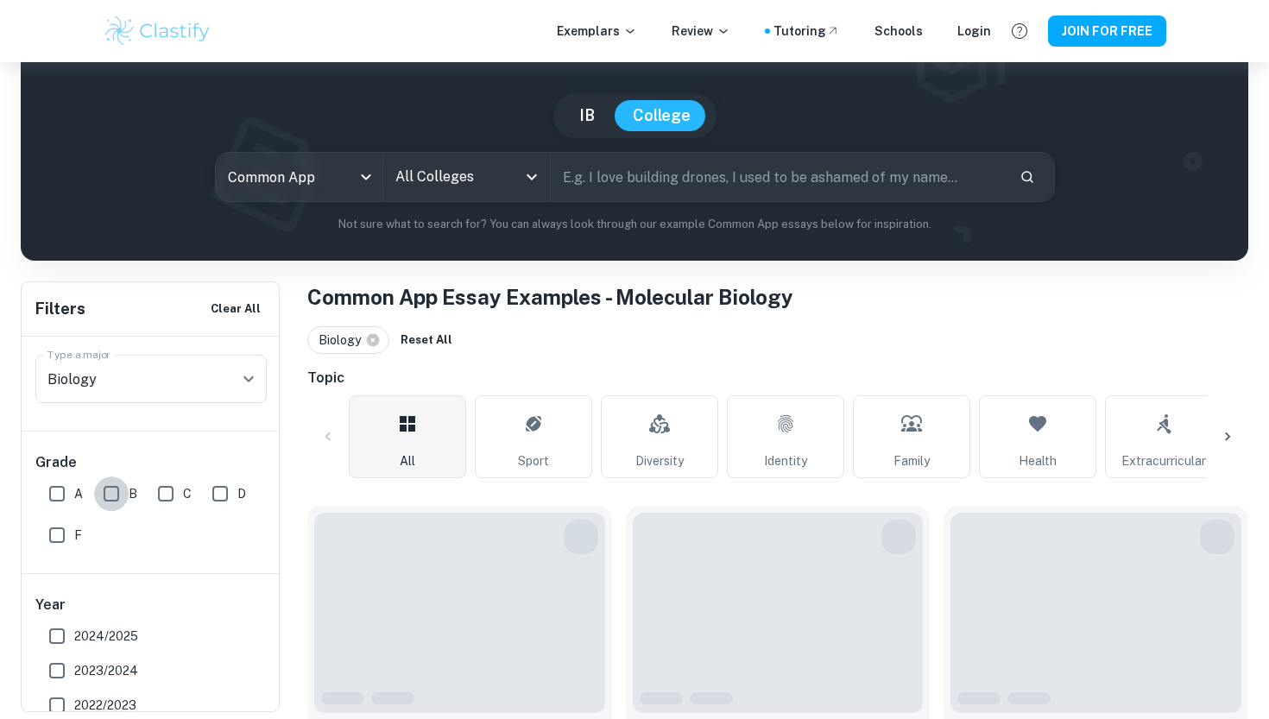
click at [123, 500] on input "B" at bounding box center [111, 494] width 35 height 35
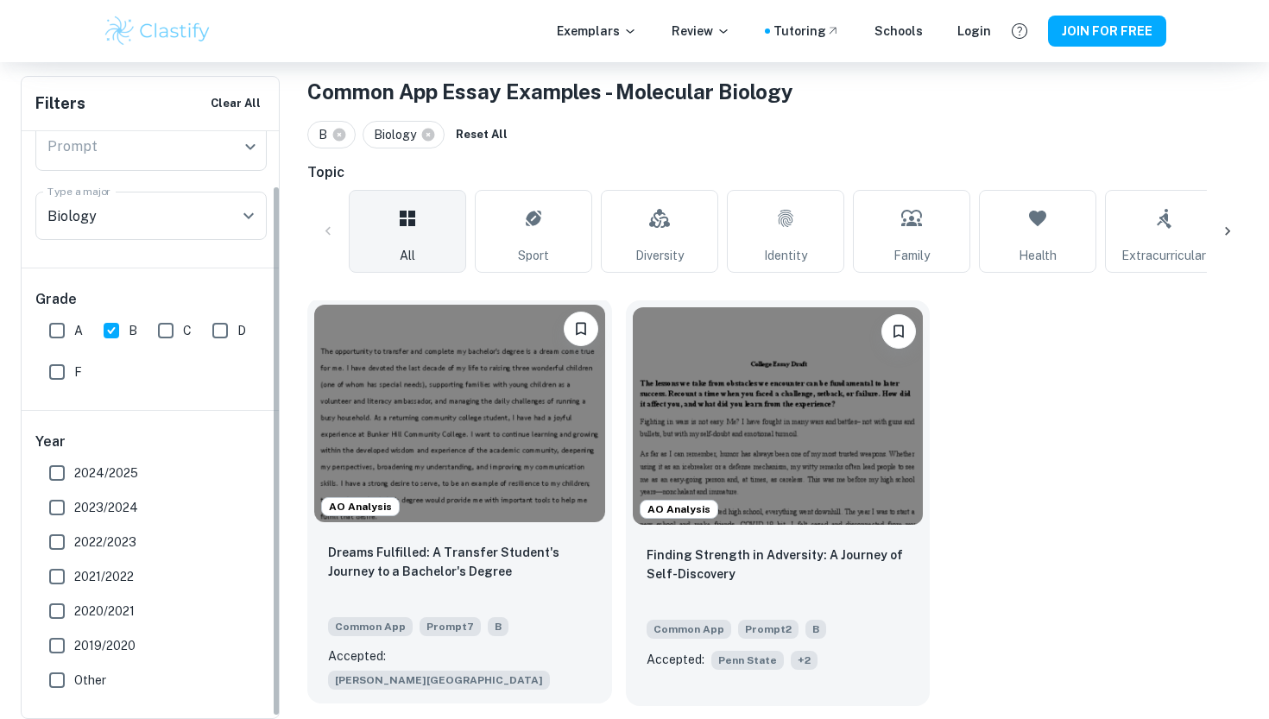
scroll to position [324, 0]
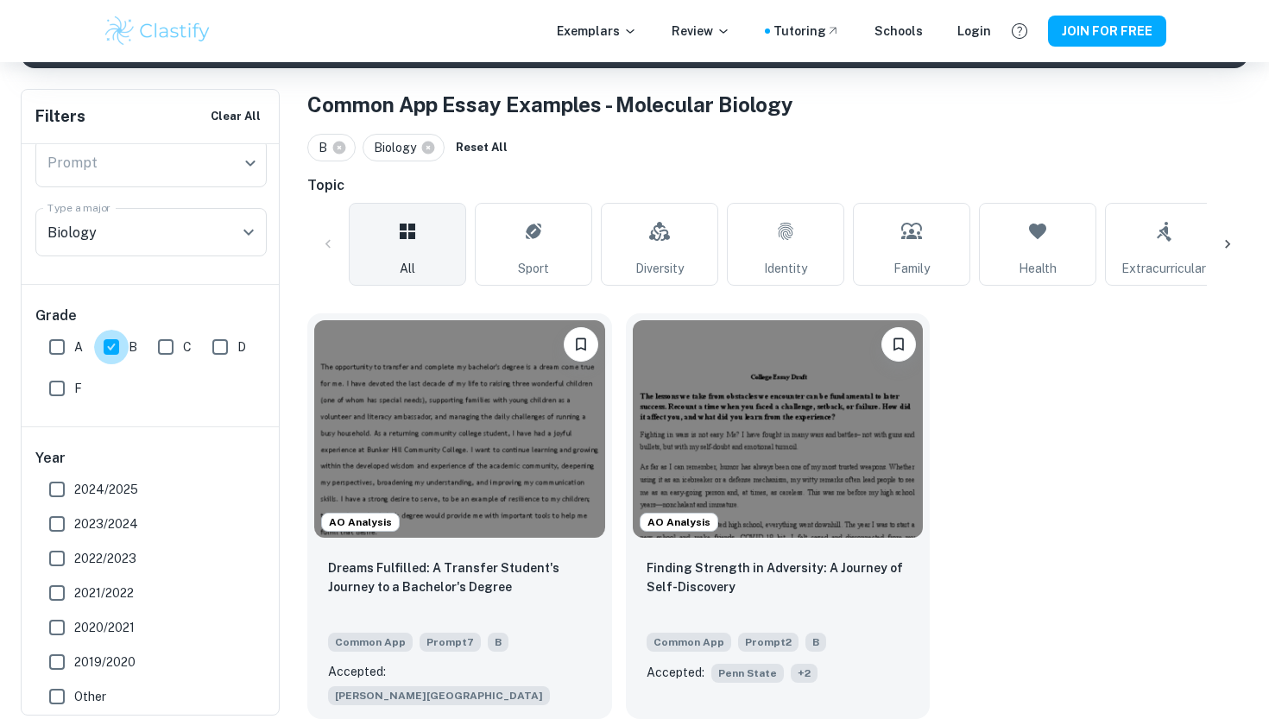
click at [128, 352] on input "B" at bounding box center [111, 347] width 35 height 35
checkbox input "false"
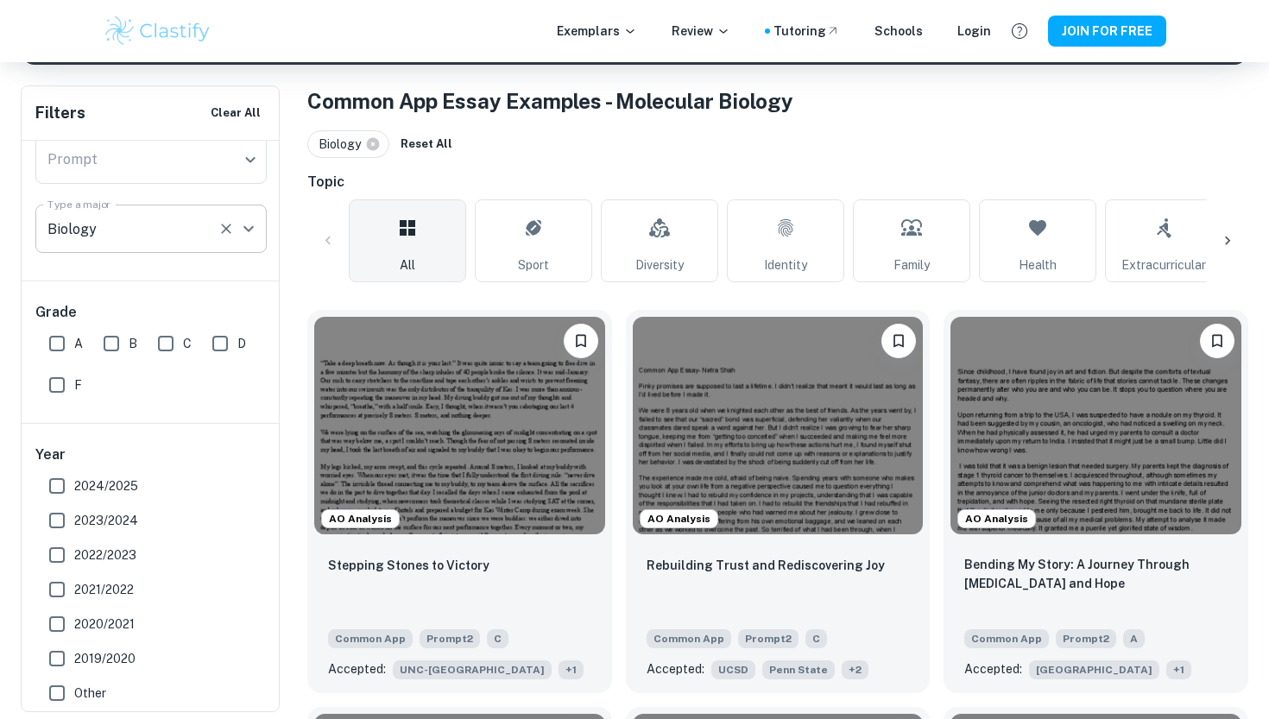
click at [161, 214] on input "Biology" at bounding box center [127, 228] width 168 height 33
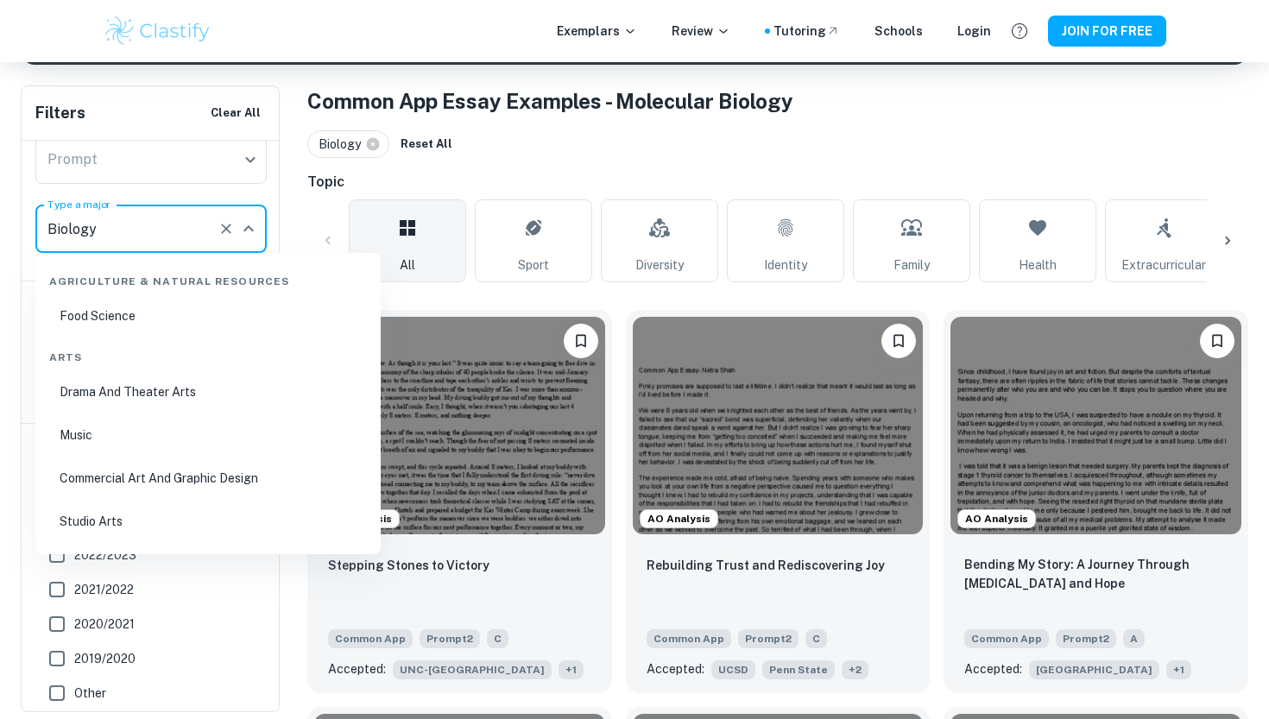
scroll to position [113, 0]
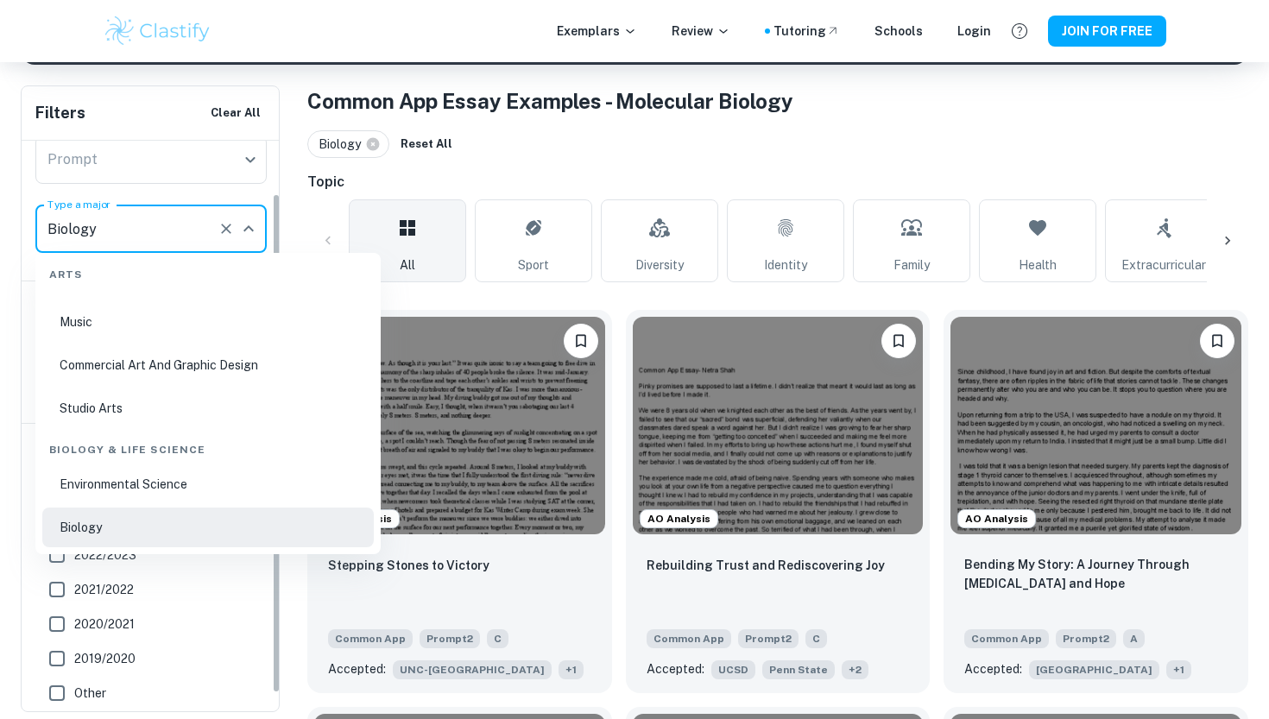
click at [235, 235] on button "Clear" at bounding box center [226, 229] width 24 height 24
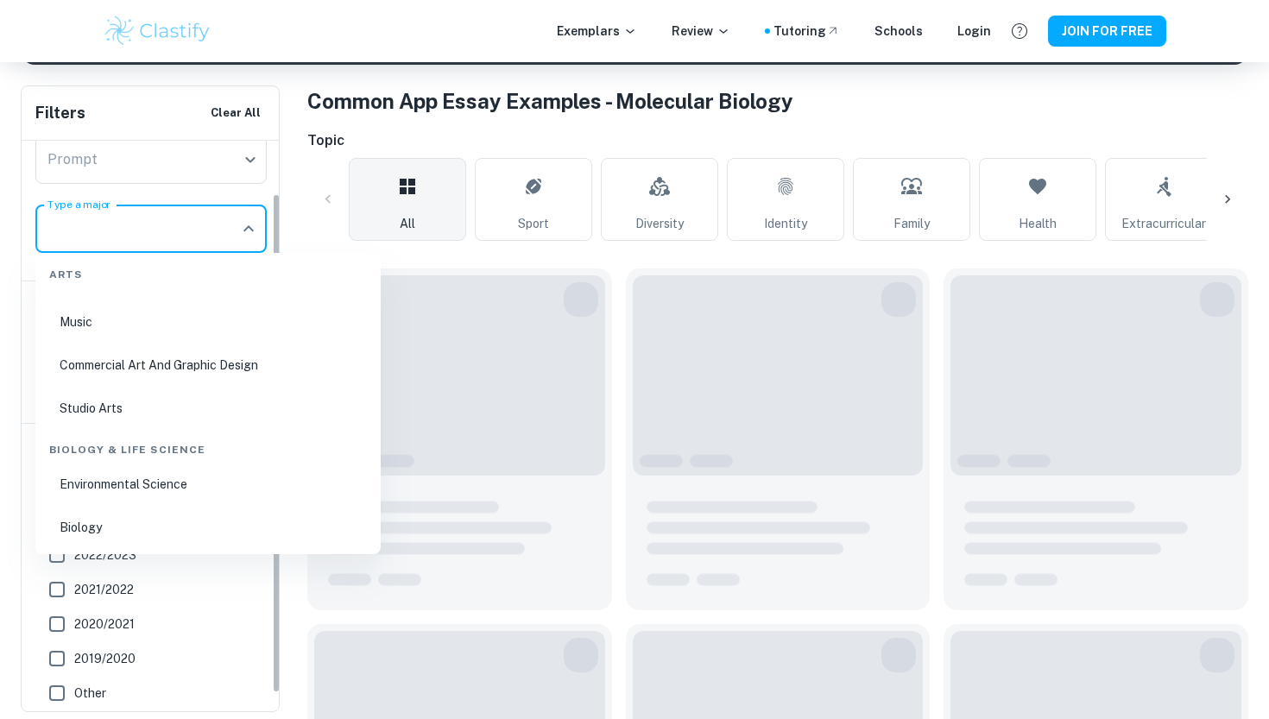
scroll to position [0, 0]
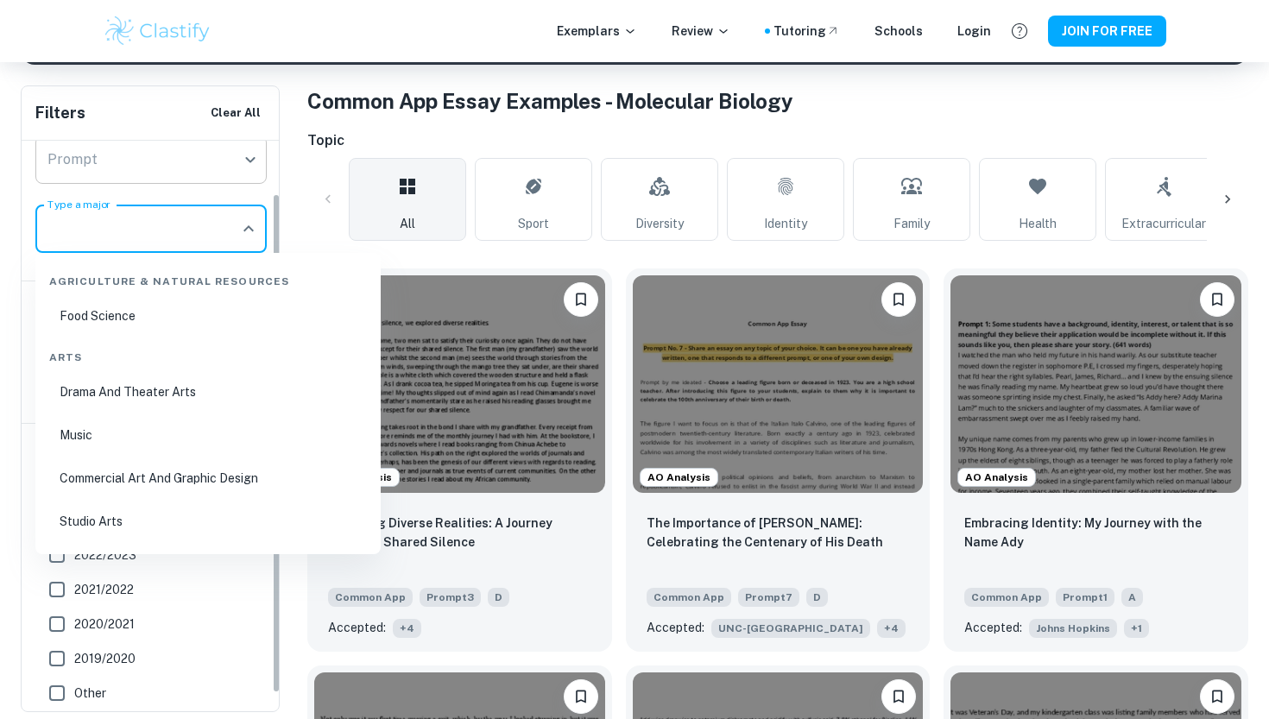
click at [203, 175] on body "We value your privacy We use cookies to enhance your browsing experience, serve…" at bounding box center [634, 97] width 1269 height 719
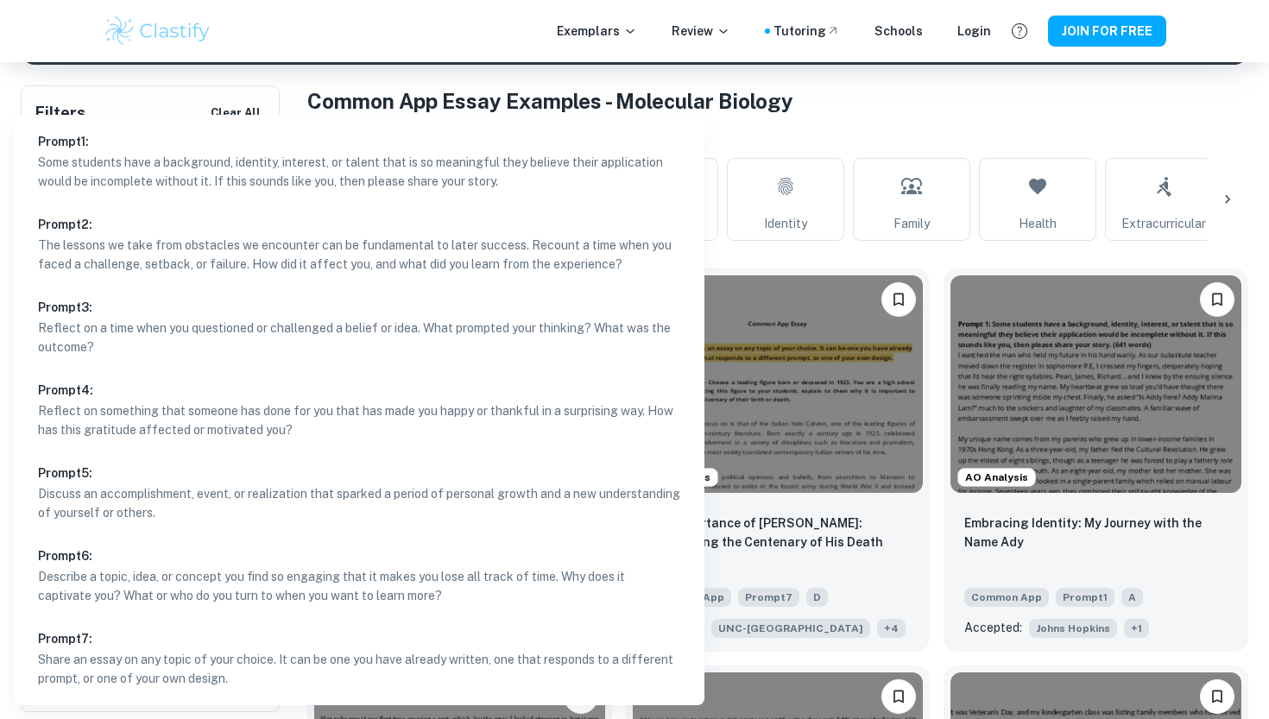
click at [926, 127] on div at bounding box center [634, 359] width 1269 height 719
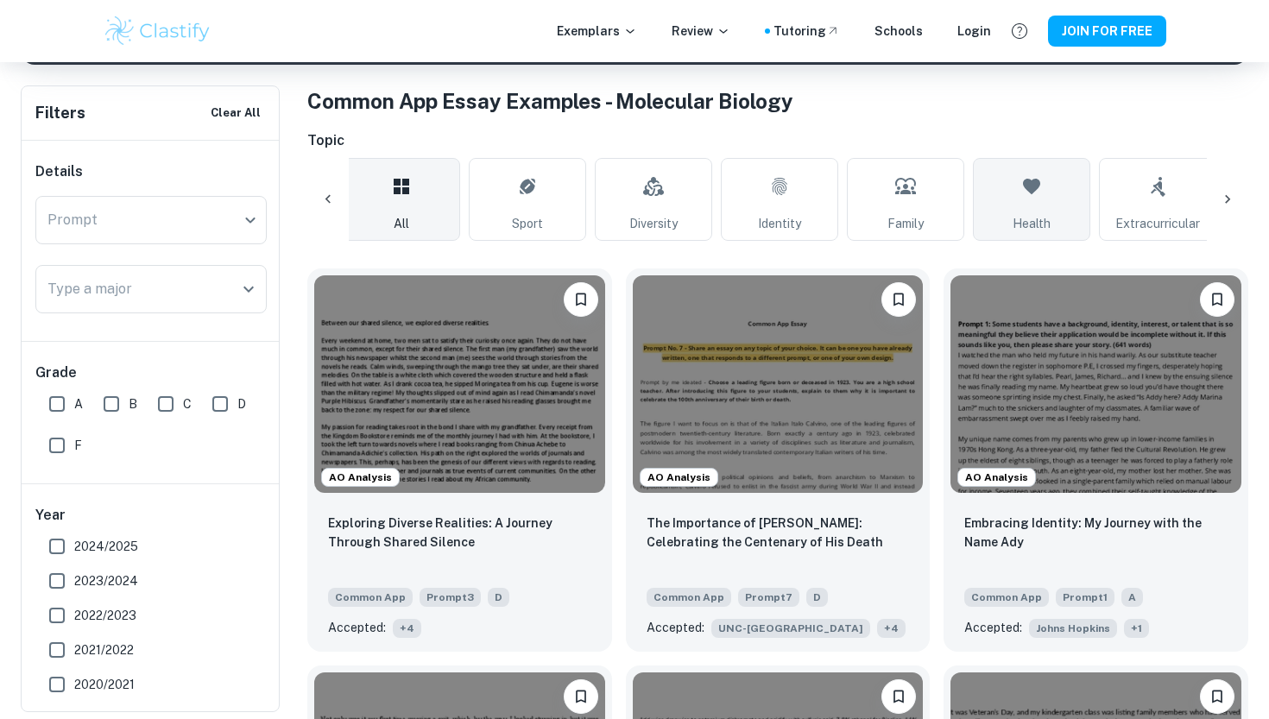
scroll to position [0, 19]
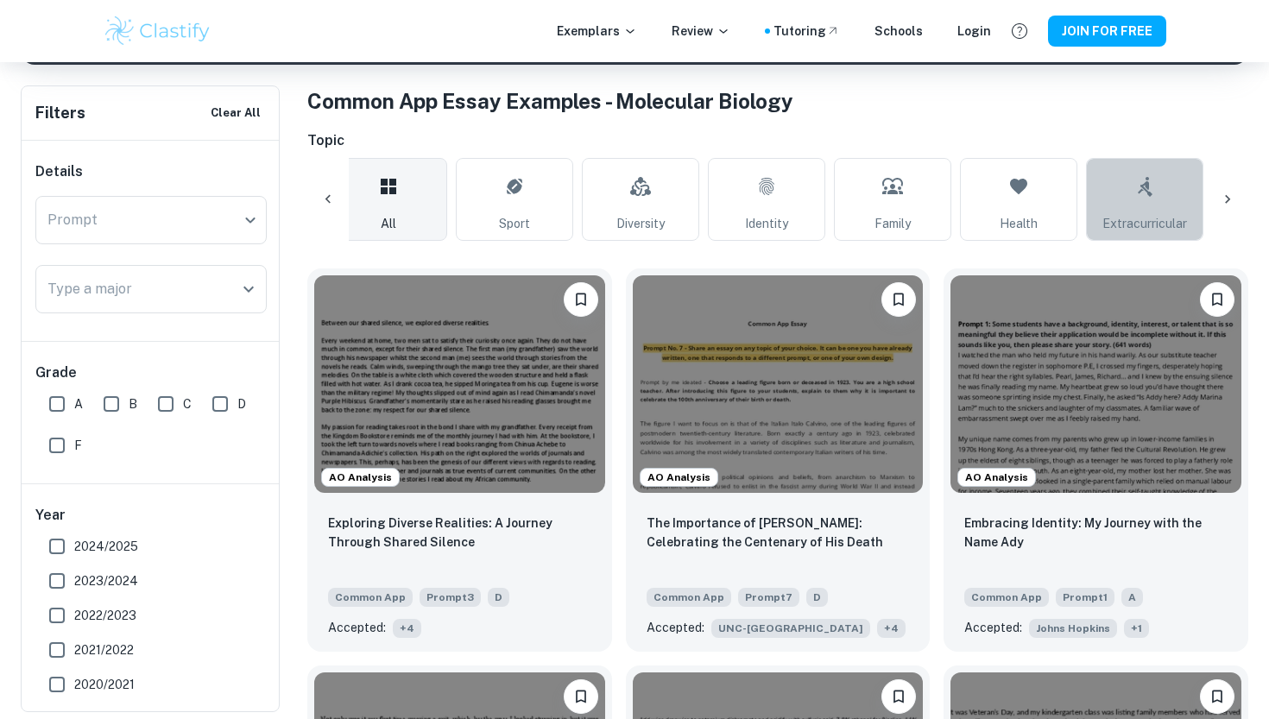
click at [1111, 204] on link "Extracurricular" at bounding box center [1144, 199] width 117 height 83
type input "Extracurricular"
type input "Molecular Biology"
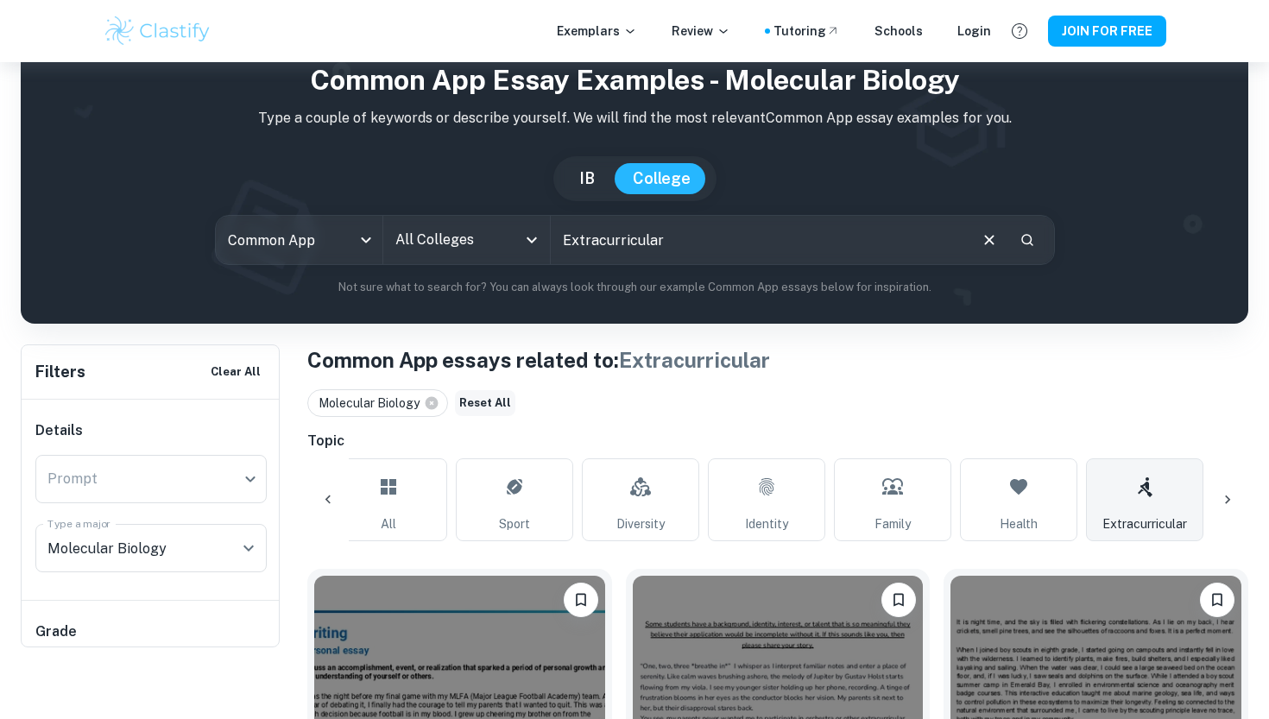
scroll to position [263, 0]
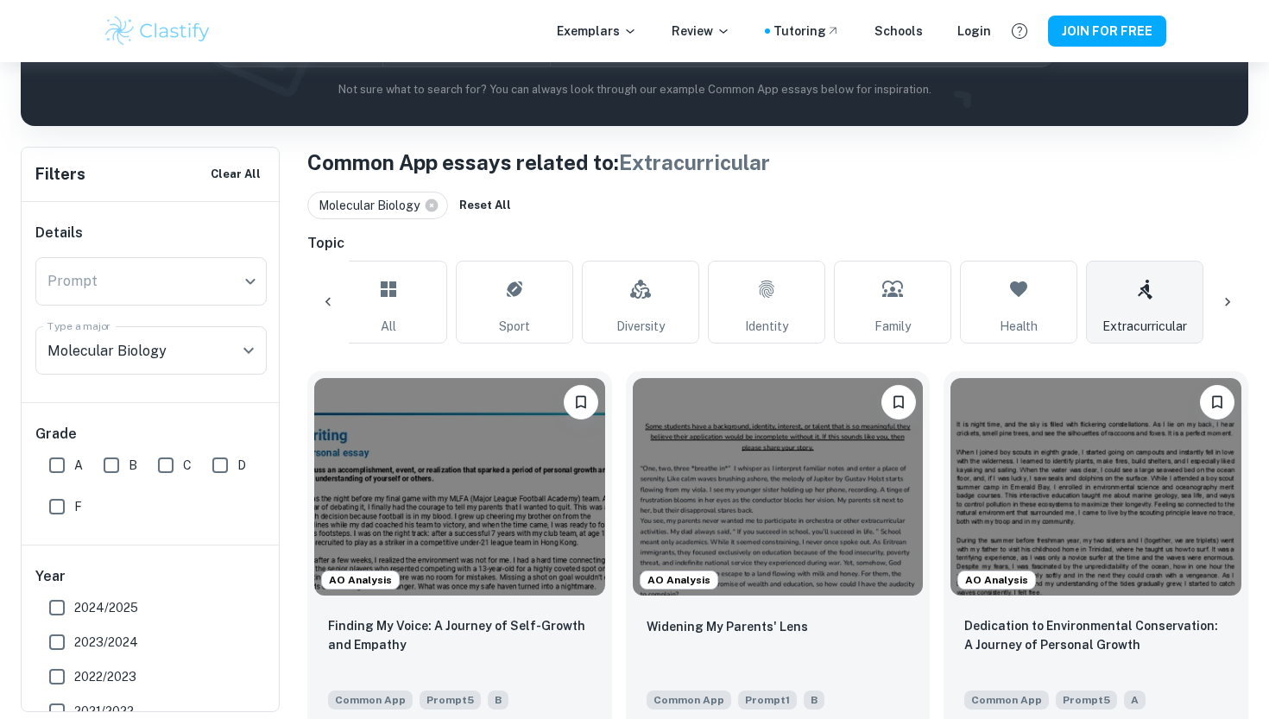
click at [435, 193] on div "Molecular Biology" at bounding box center [377, 206] width 141 height 28
click at [435, 203] on icon at bounding box center [432, 205] width 13 height 13
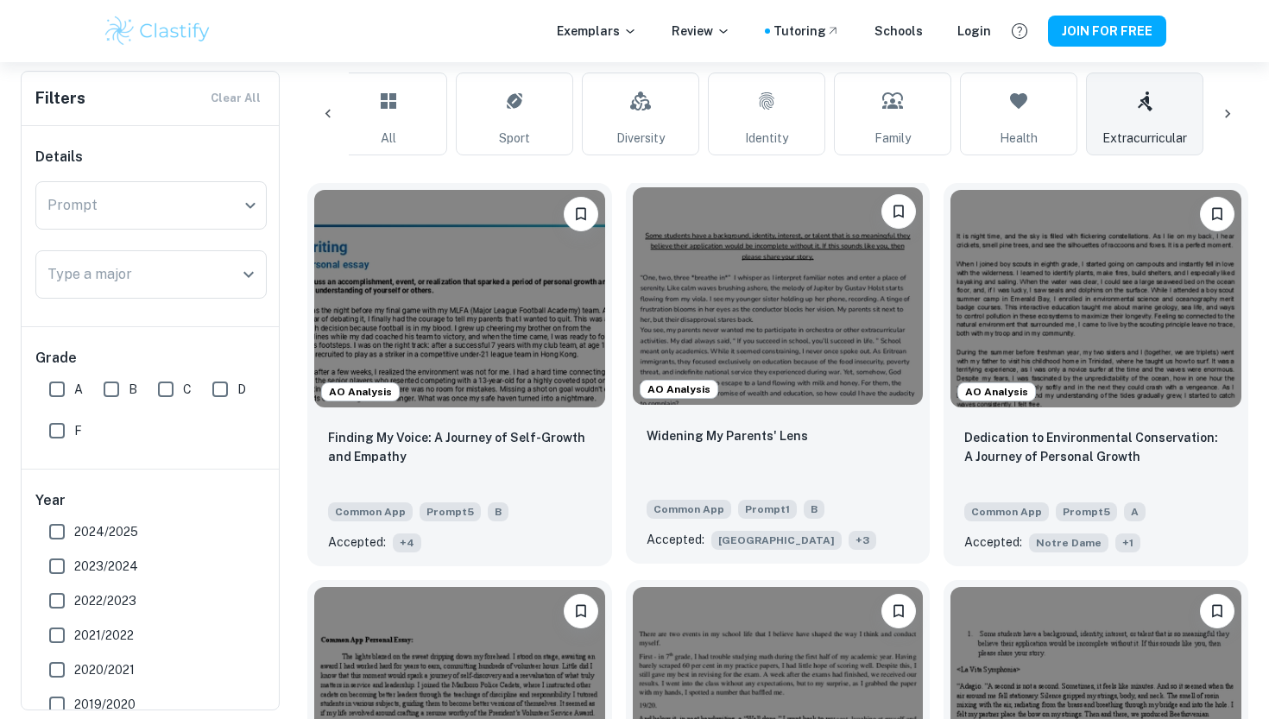
scroll to position [435, 0]
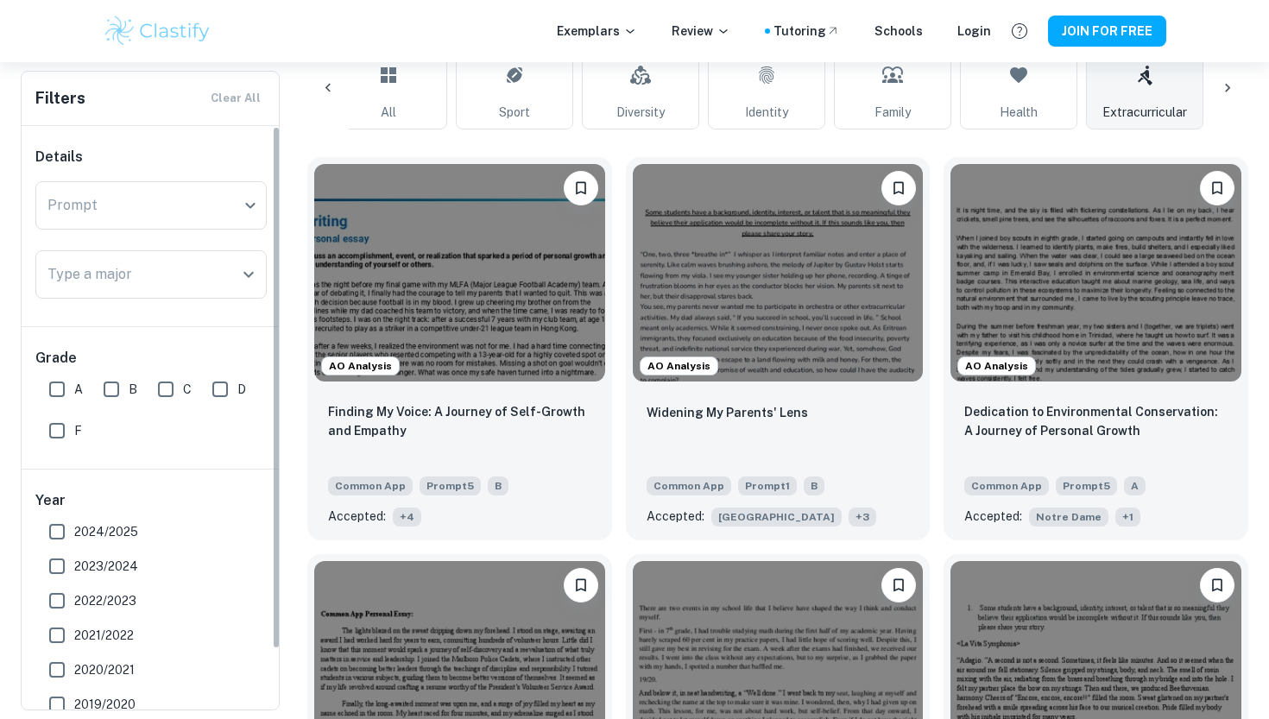
click at [70, 375] on input "A" at bounding box center [57, 389] width 35 height 35
checkbox input "true"
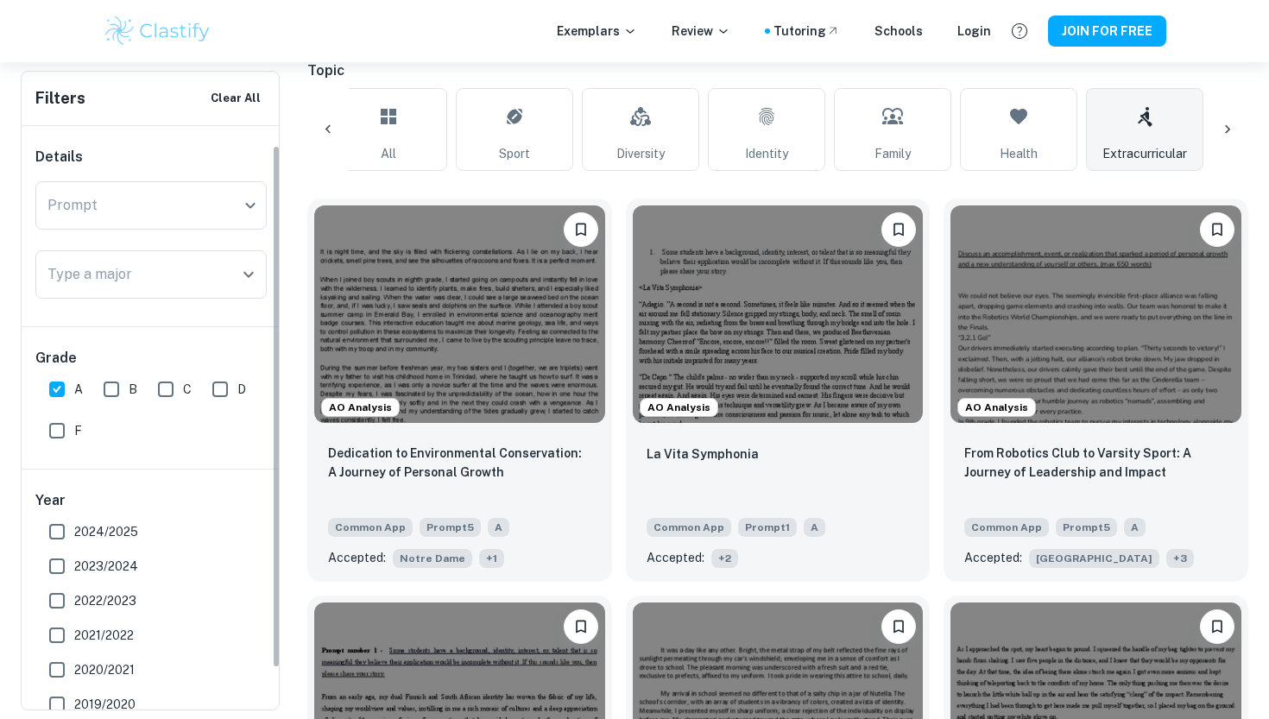
scroll to position [24, 0]
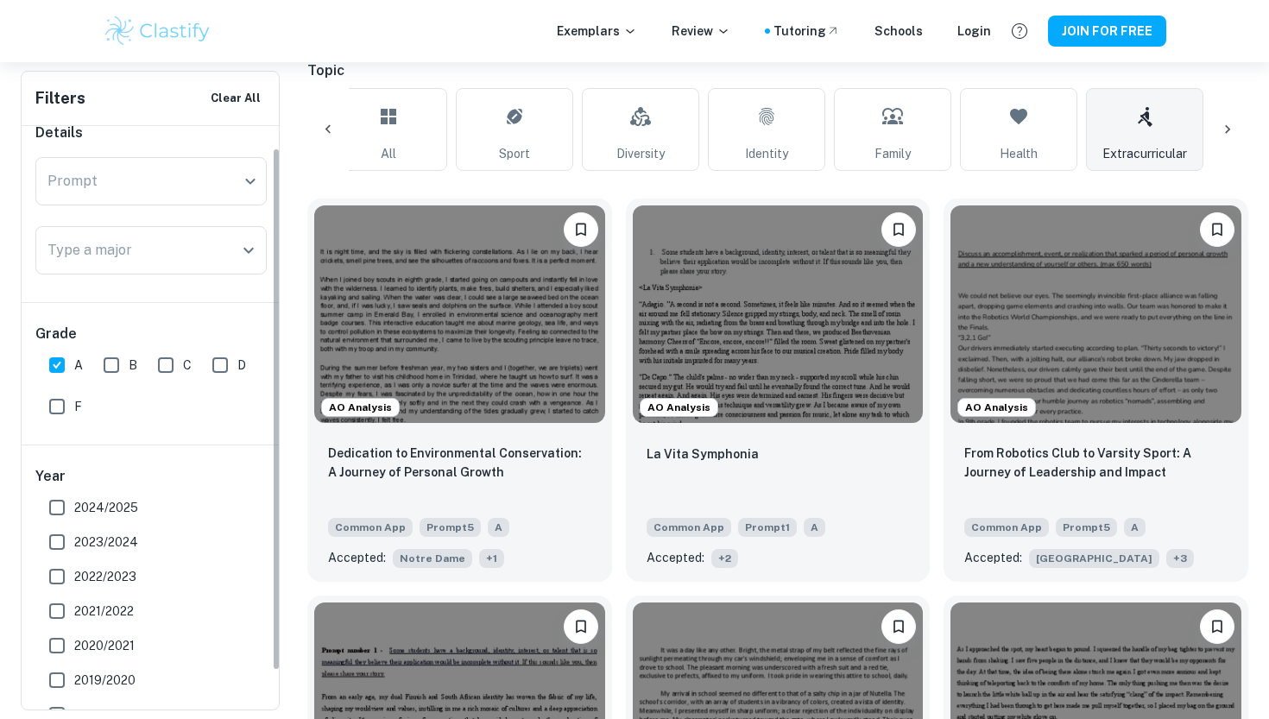
click at [136, 511] on span "2024/2025" at bounding box center [106, 507] width 64 height 19
click at [74, 511] on input "2024/2025" at bounding box center [57, 507] width 35 height 35
checkbox input "true"
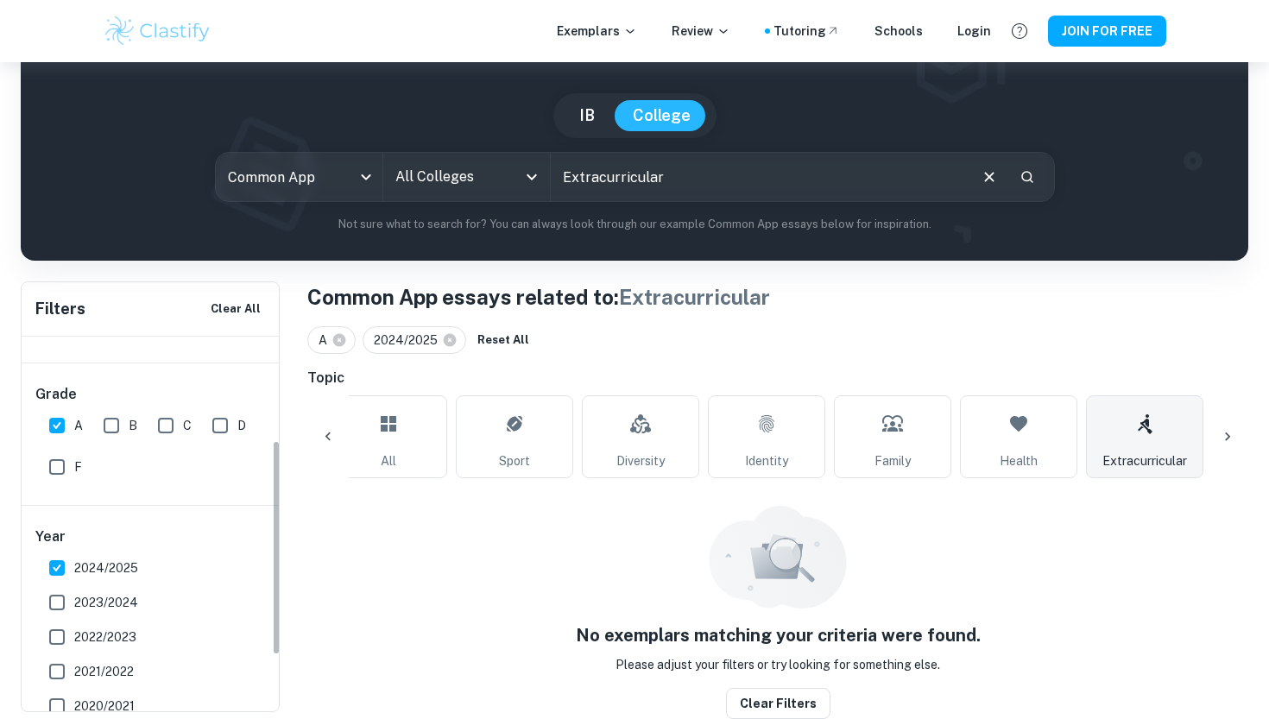
scroll to position [180, 0]
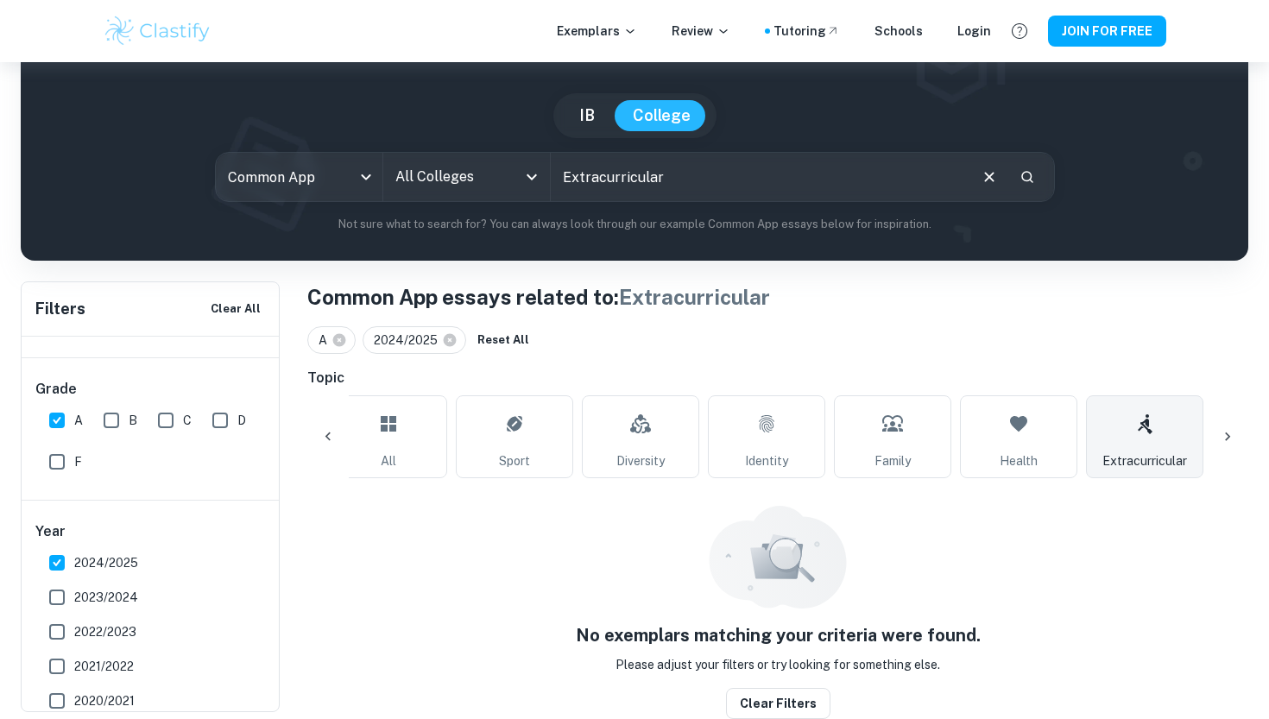
click at [112, 595] on span "2023/2024" at bounding box center [106, 597] width 64 height 19
click at [74, 595] on input "2023/2024" at bounding box center [57, 597] width 35 height 35
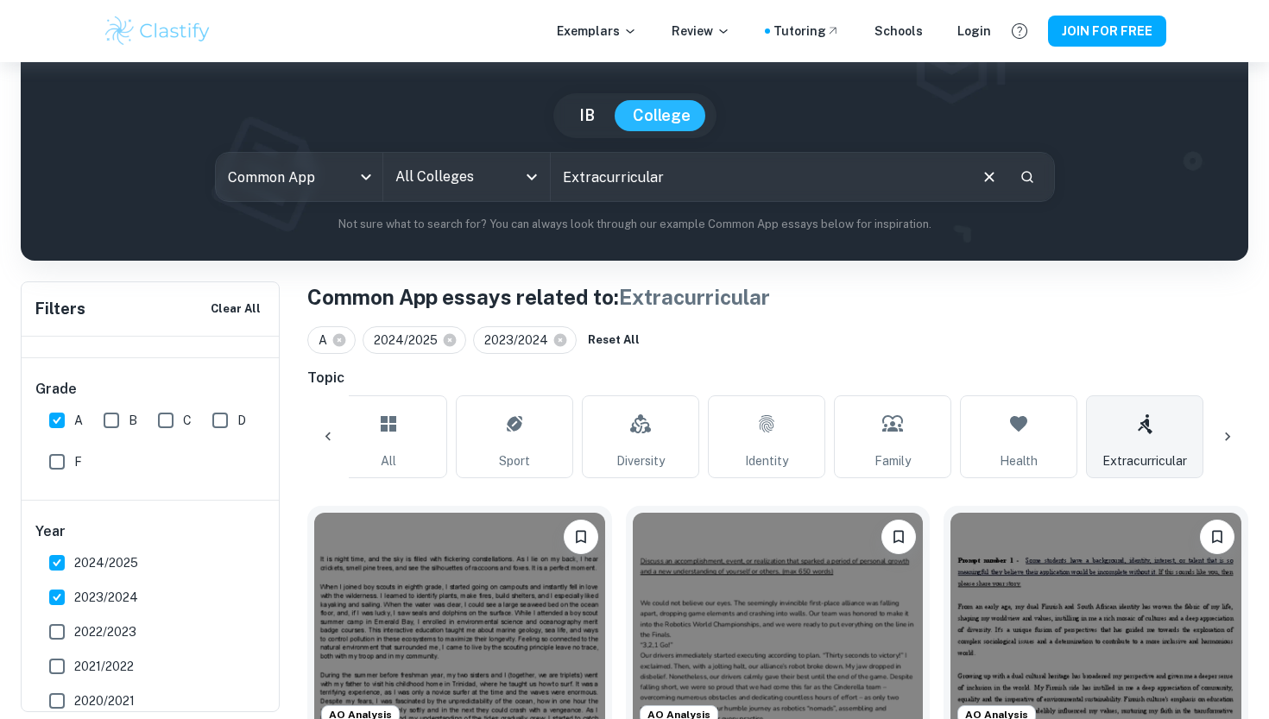
click at [113, 593] on span "2023/2024" at bounding box center [106, 597] width 64 height 19
click at [74, 593] on input "2023/2024" at bounding box center [57, 597] width 35 height 35
checkbox input "false"
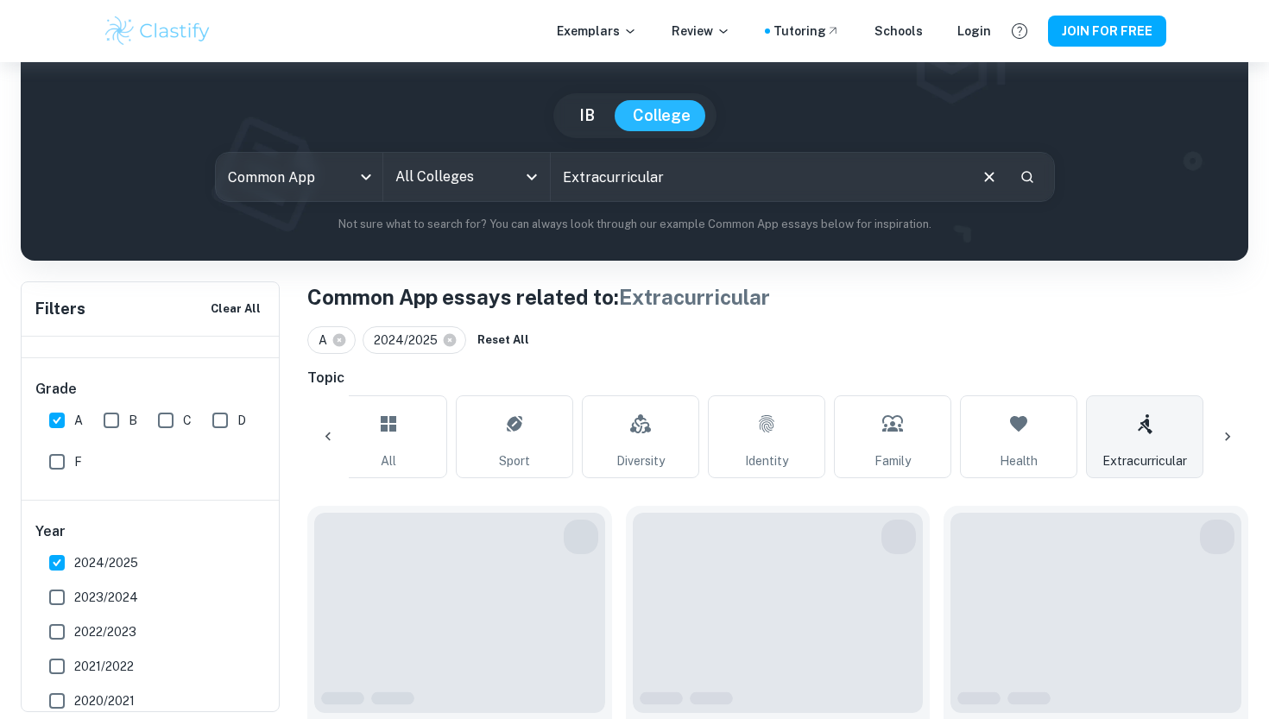
click at [113, 564] on span "2024/2025" at bounding box center [106, 563] width 64 height 19
click at [74, 564] on input "2024/2025" at bounding box center [57, 563] width 35 height 35
checkbox input "false"
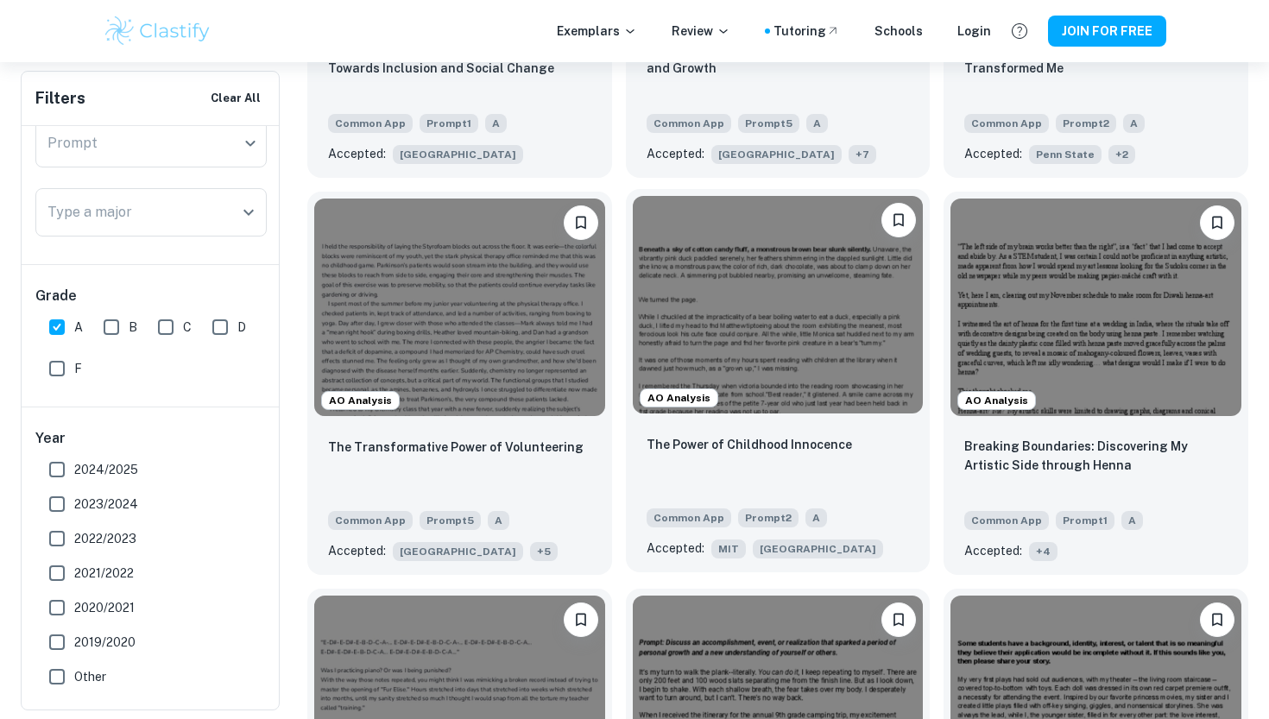
scroll to position [1255, 0]
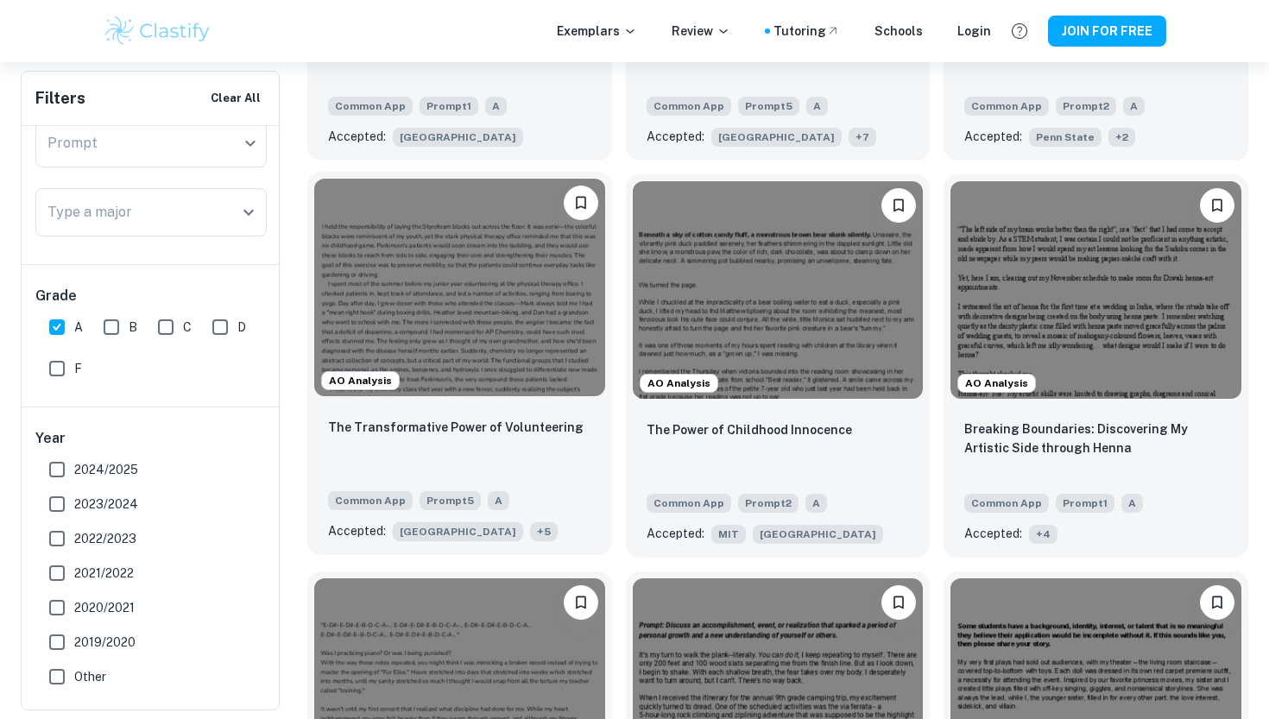
click at [544, 471] on div "The Transformative Power of Volunteering" at bounding box center [459, 446] width 263 height 59
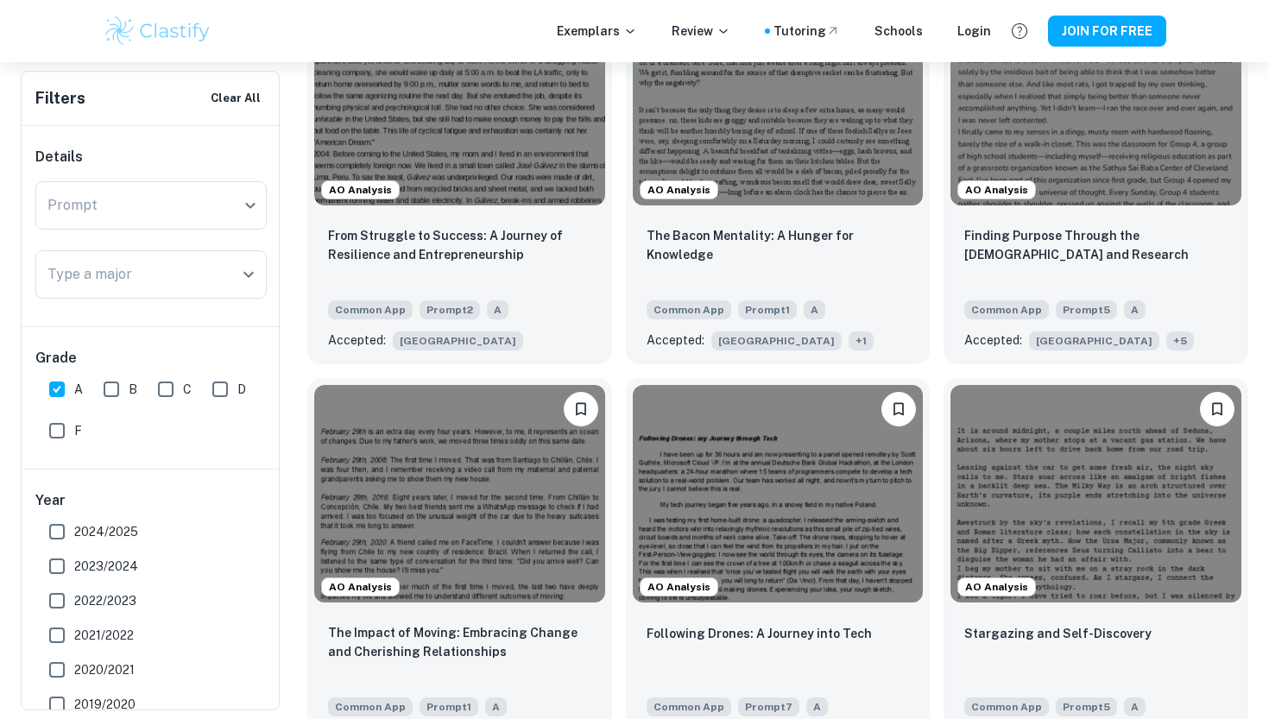
scroll to position [5861, 0]
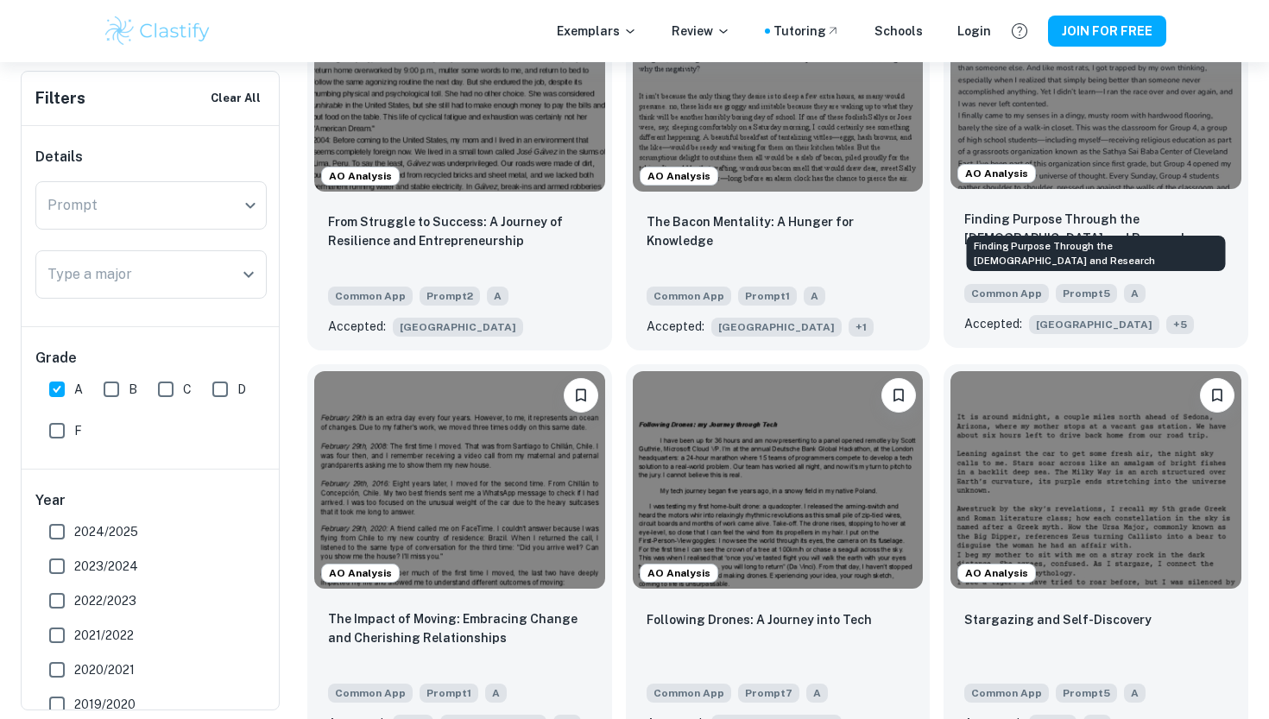
click at [996, 211] on p "Finding Purpose Through the [DEMOGRAPHIC_DATA] and Research" at bounding box center [1096, 229] width 263 height 38
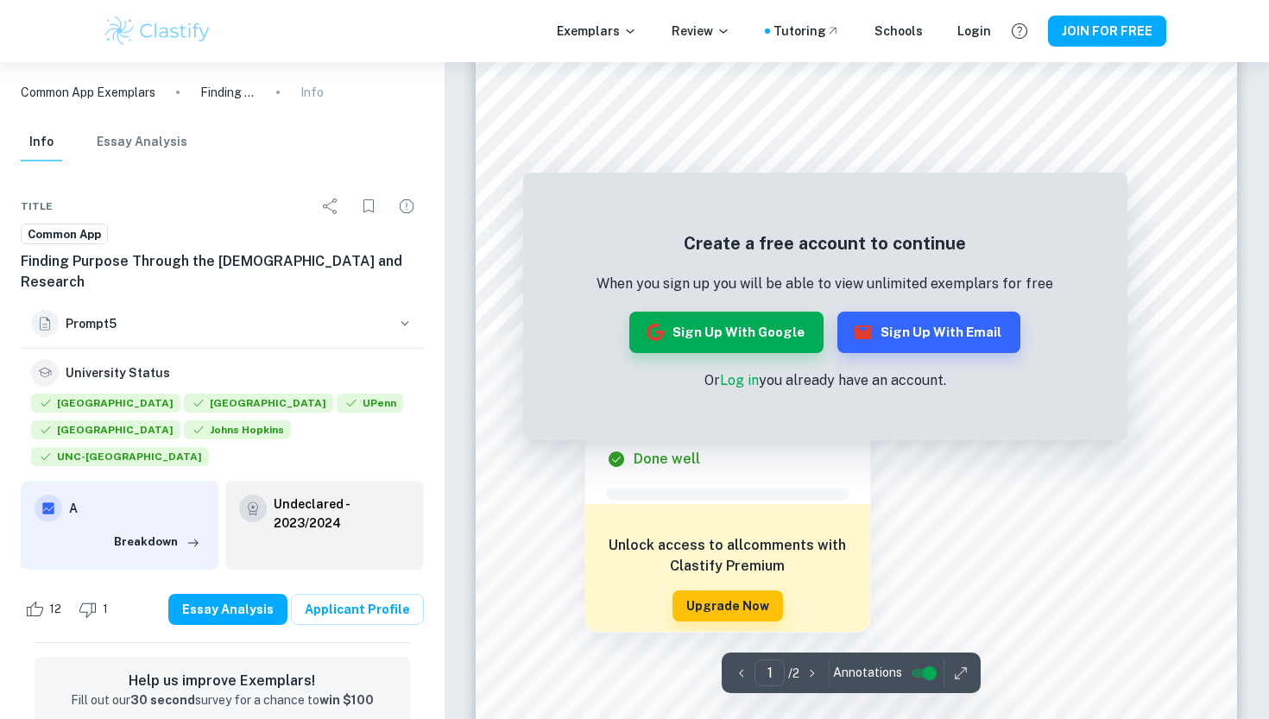
scroll to position [72, 0]
click at [757, 329] on button "Sign up with Google" at bounding box center [727, 332] width 194 height 41
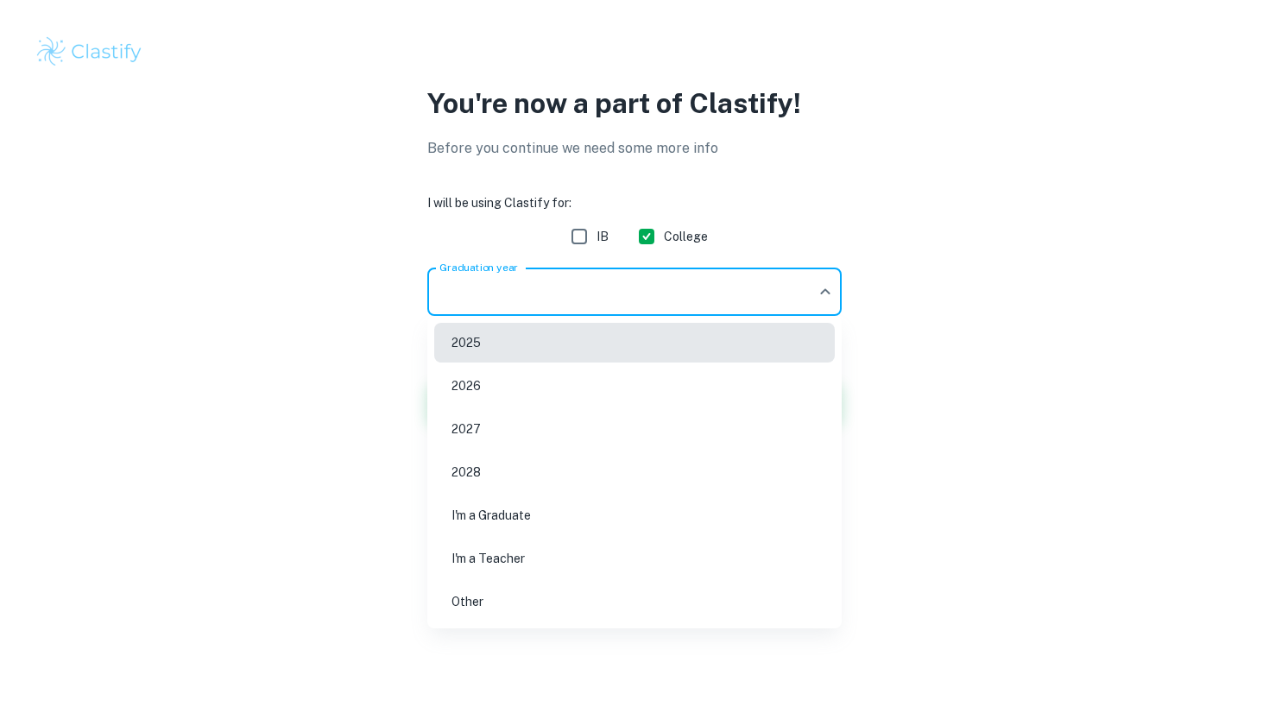
click at [607, 281] on body "We value your privacy We use cookies to enhance your browsing experience, serve…" at bounding box center [634, 359] width 1269 height 719
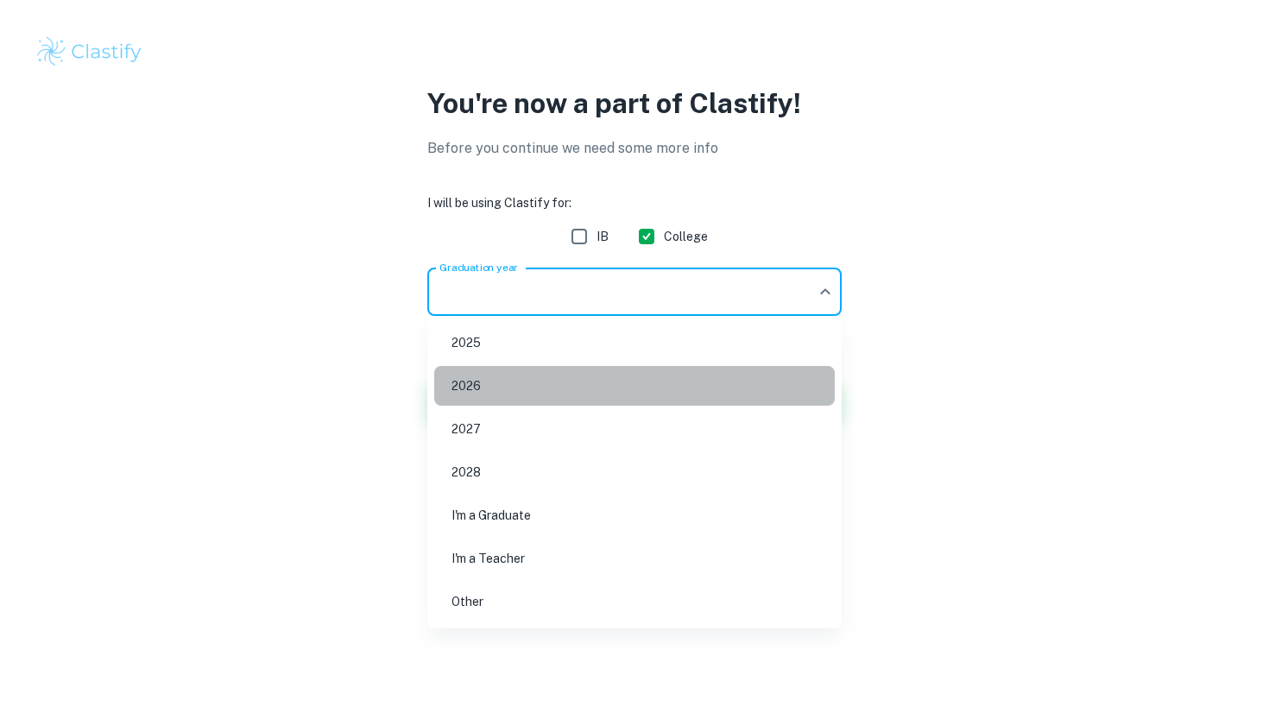
click at [560, 396] on li "2026" at bounding box center [634, 386] width 401 height 40
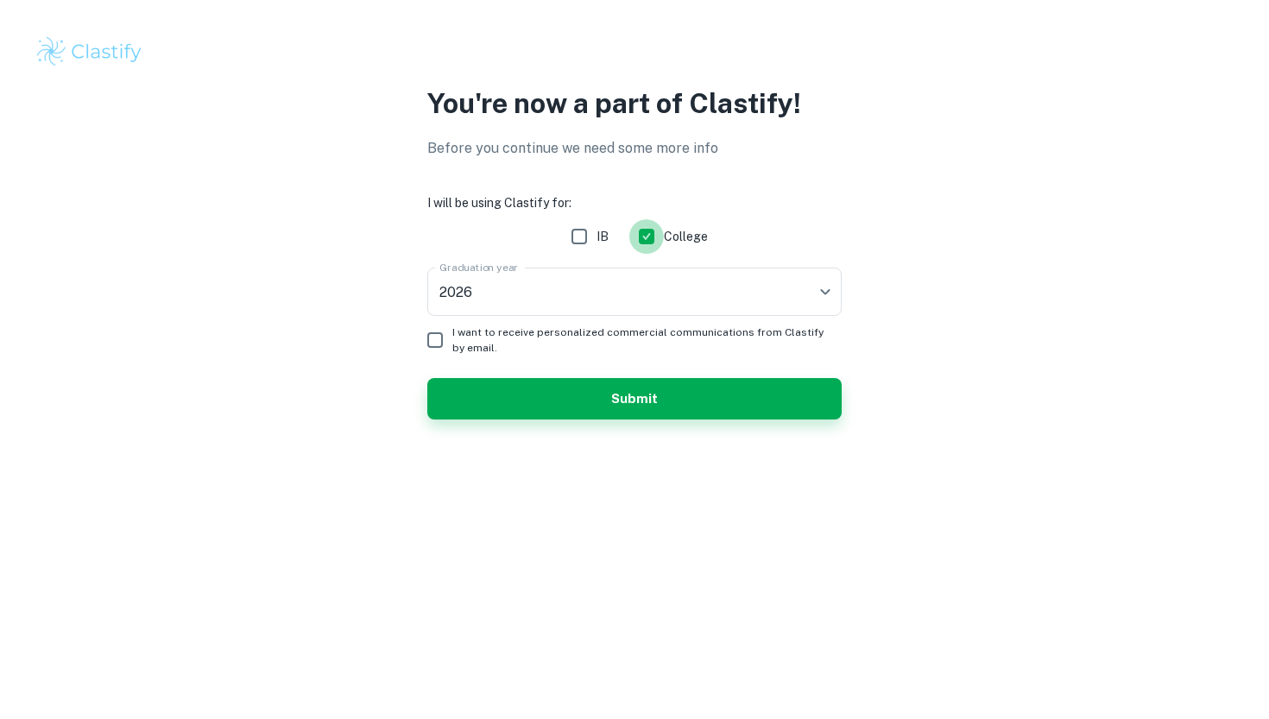
click at [648, 231] on input "College" at bounding box center [647, 236] width 35 height 35
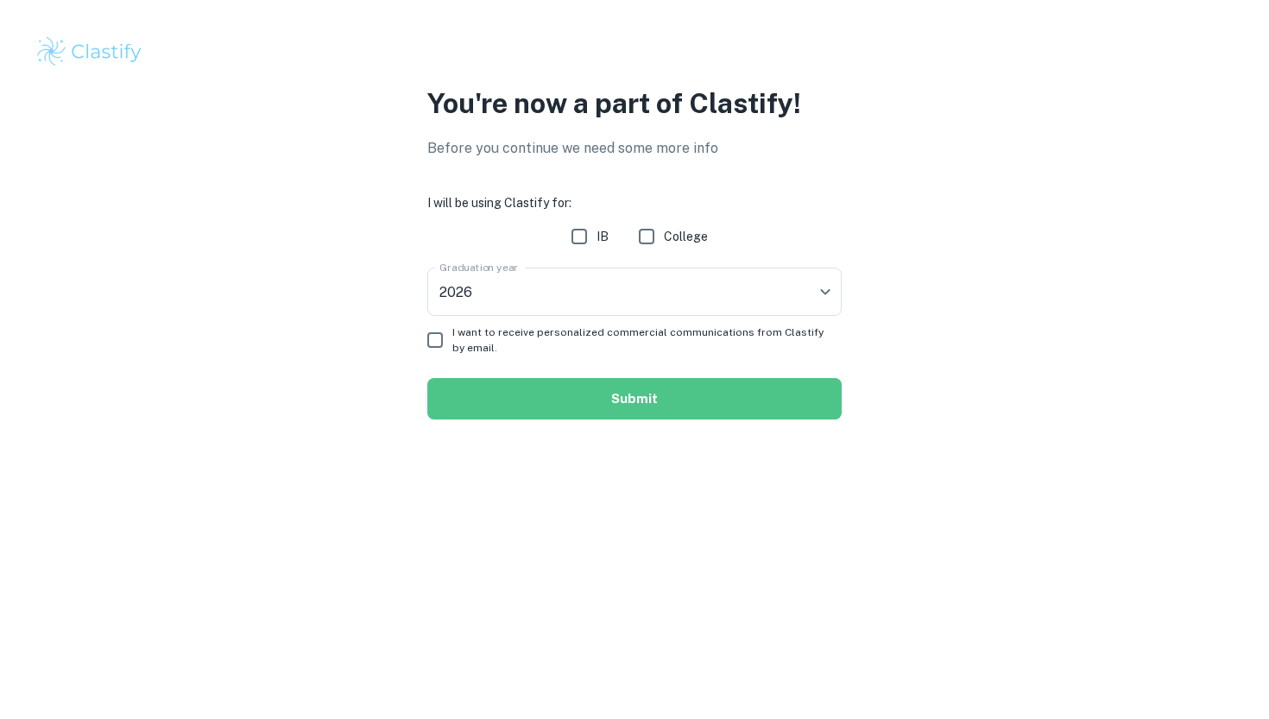
click at [598, 396] on button "Submit" at bounding box center [634, 398] width 415 height 41
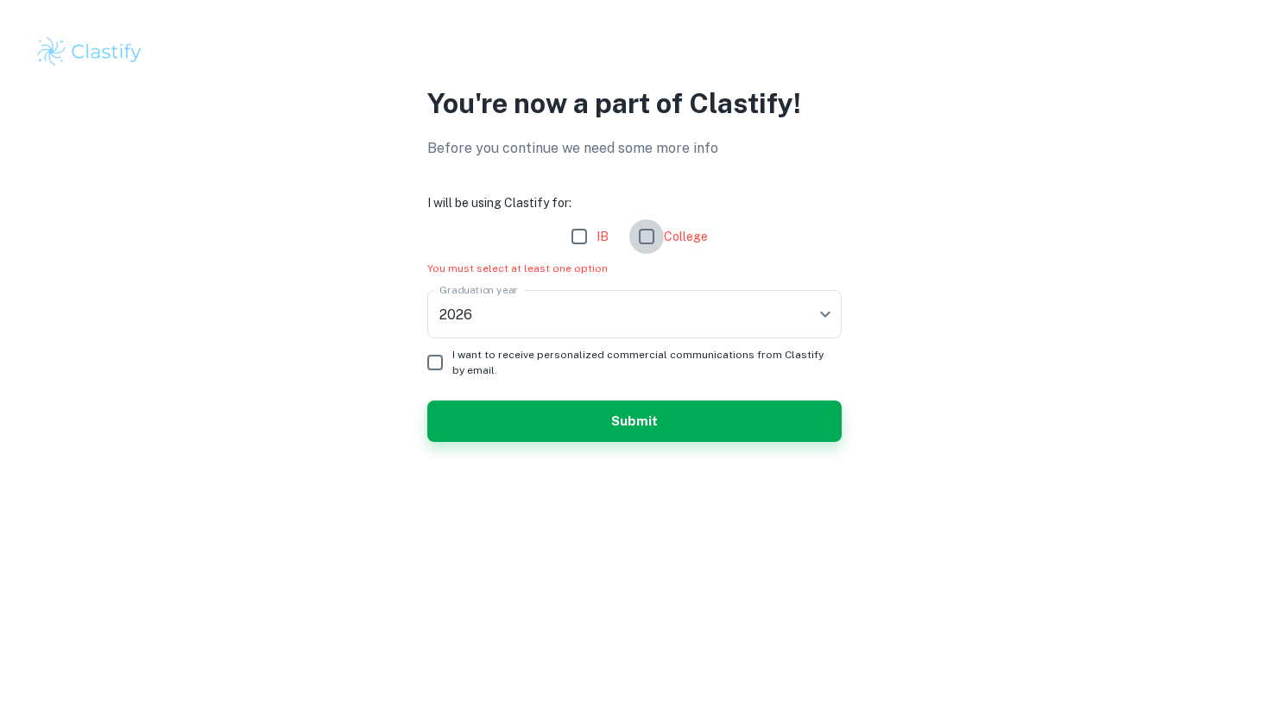
click at [641, 231] on input "College" at bounding box center [647, 236] width 35 height 35
checkbox input "true"
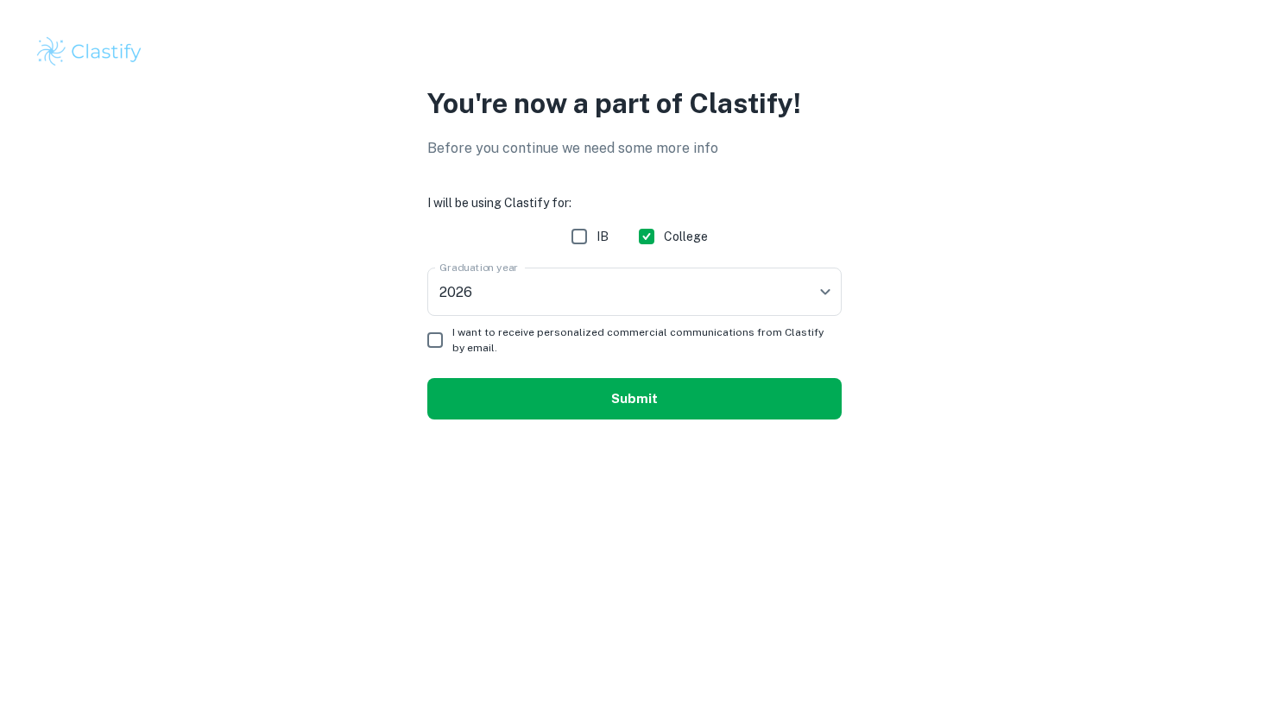
click at [567, 396] on button "Submit" at bounding box center [634, 398] width 415 height 41
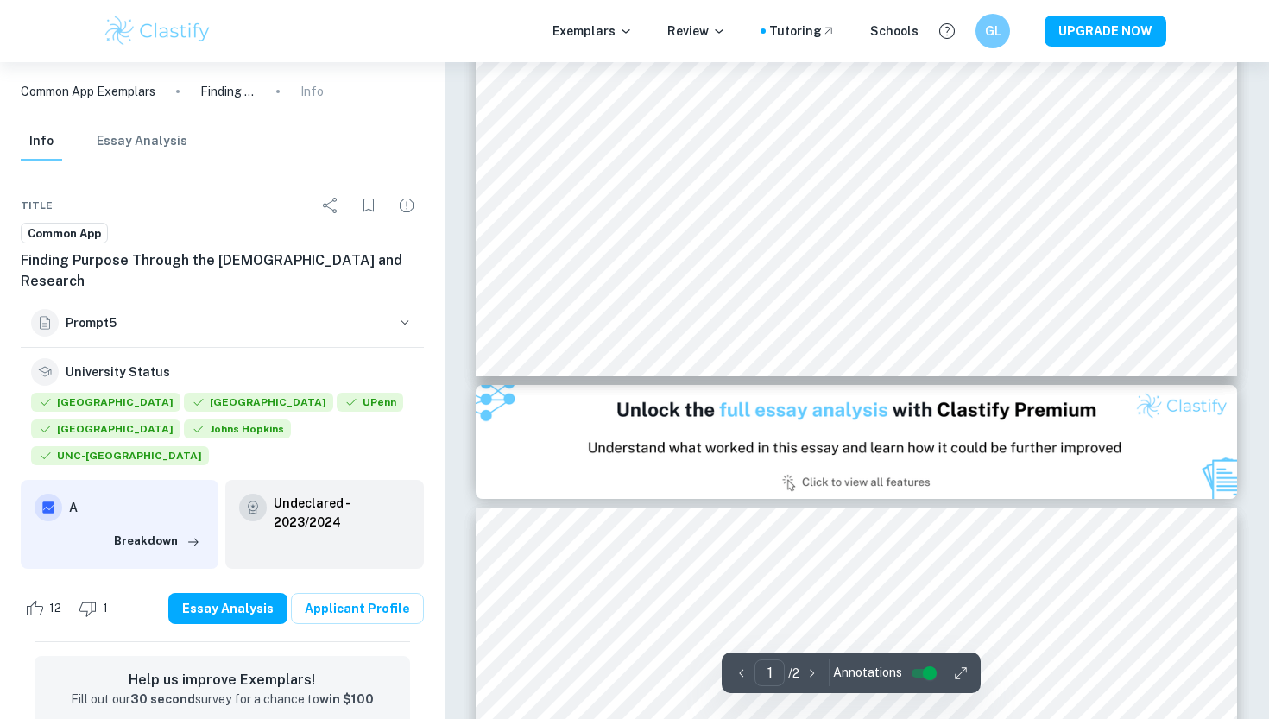
scroll to position [788, 0]
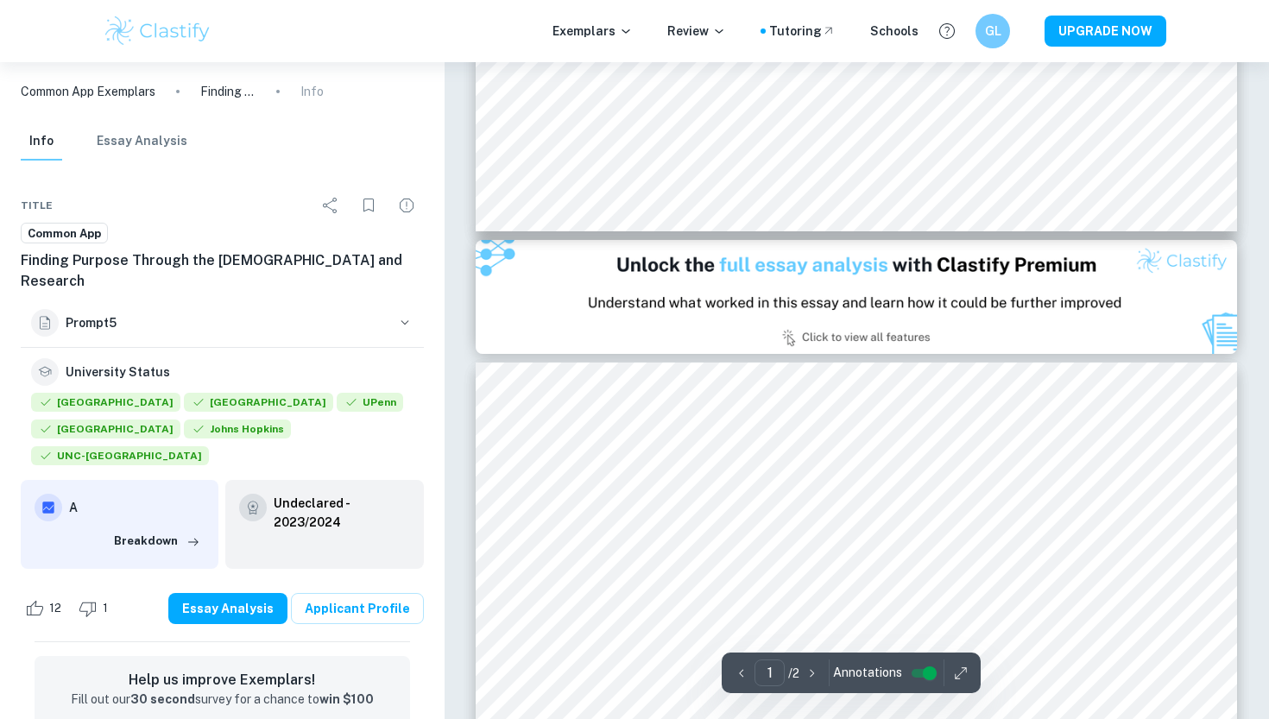
type input "2"
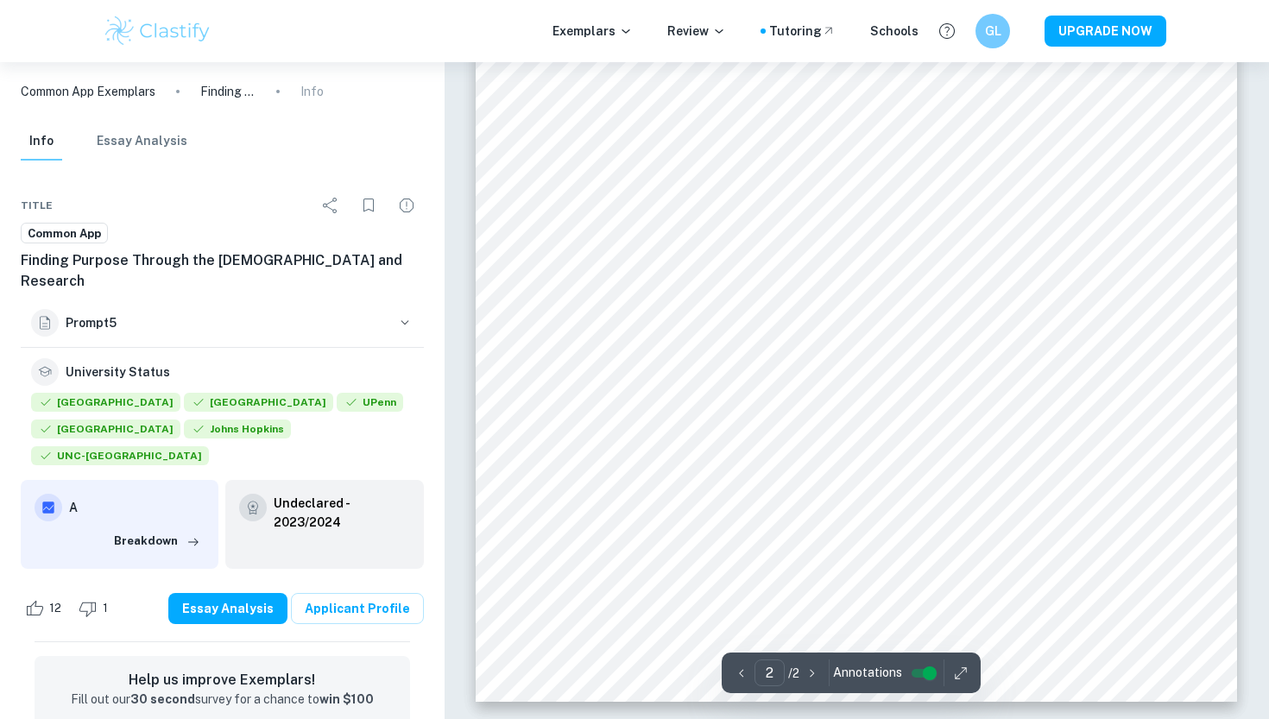
scroll to position [1661, 0]
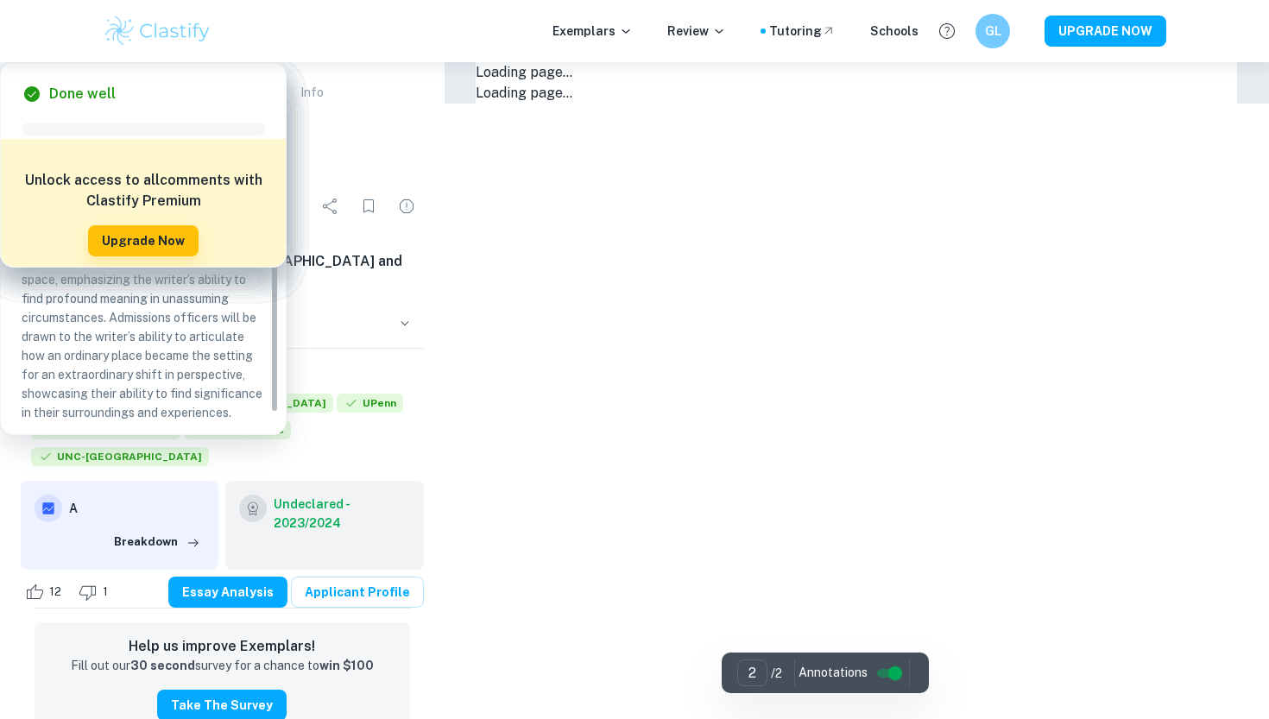
type input "1"
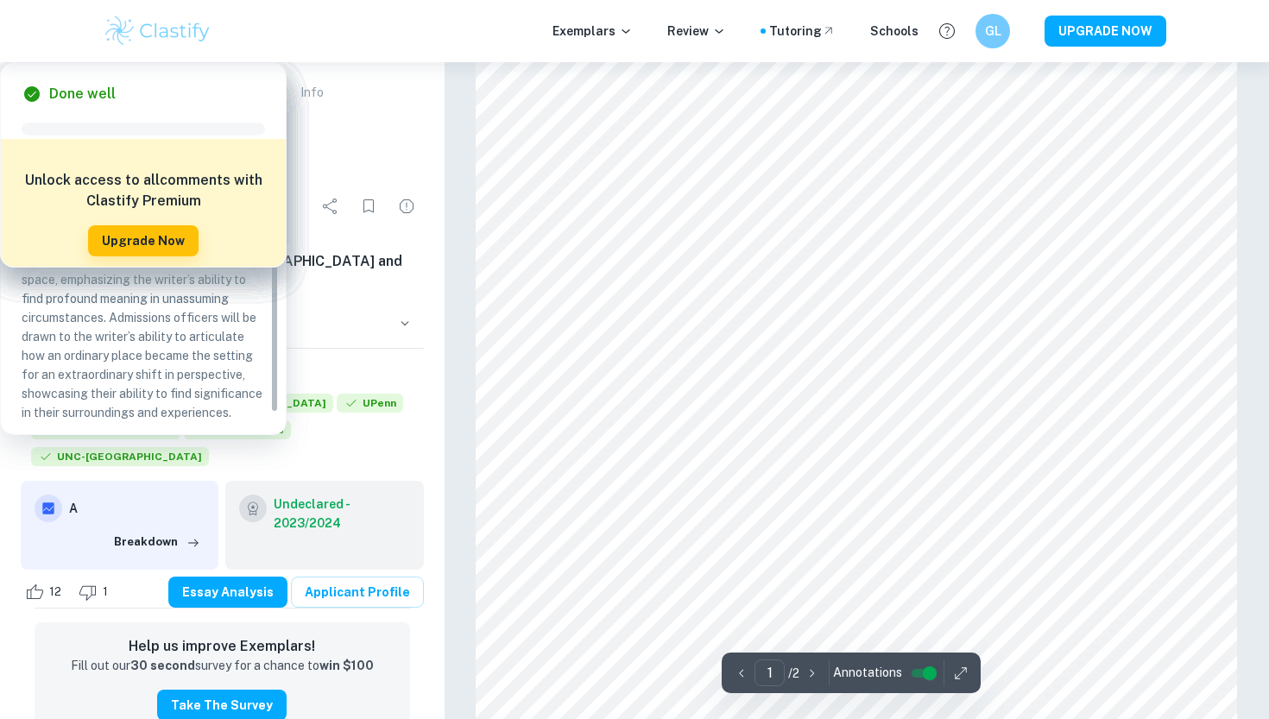
click at [182, 146] on div "Info Essay Analysis" at bounding box center [222, 145] width 431 height 45
click at [155, 144] on button "Essay Analysis" at bounding box center [142, 142] width 91 height 38
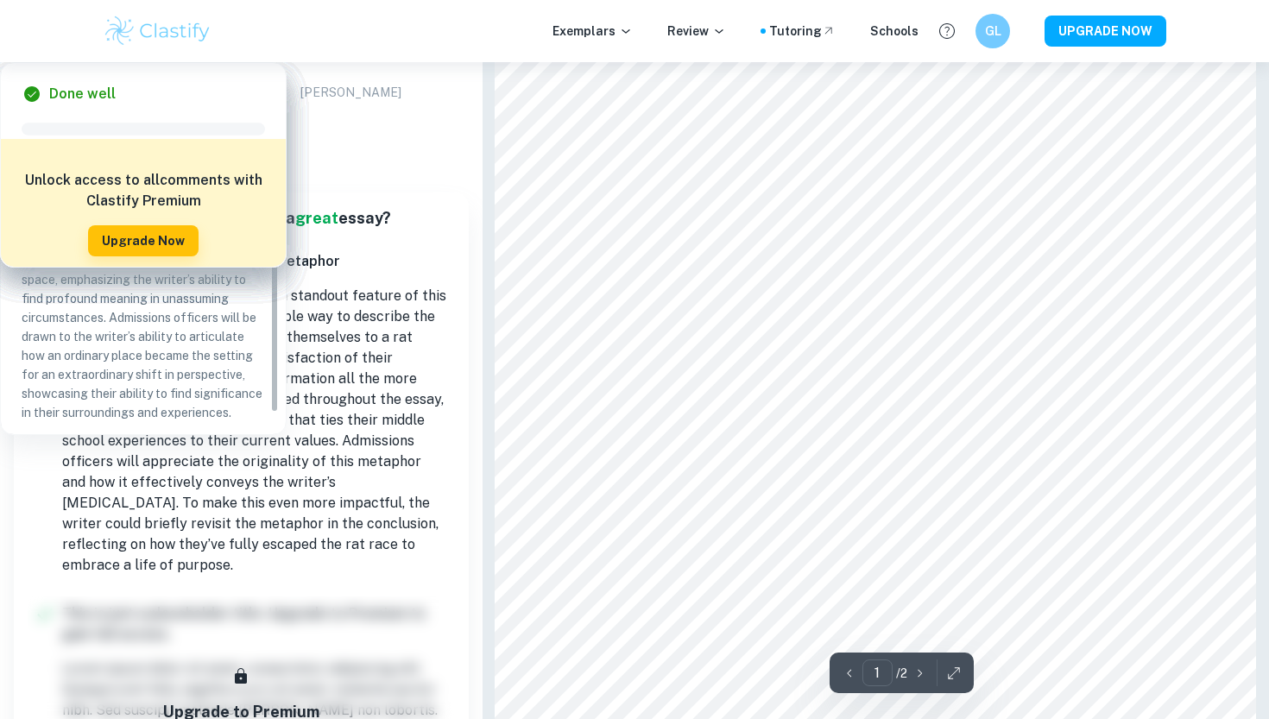
scroll to position [-1, 0]
click at [70, 129] on div "Info Essay Analysis" at bounding box center [104, 142] width 167 height 38
click at [71, 127] on div "Info Essay Analysis" at bounding box center [104, 142] width 167 height 38
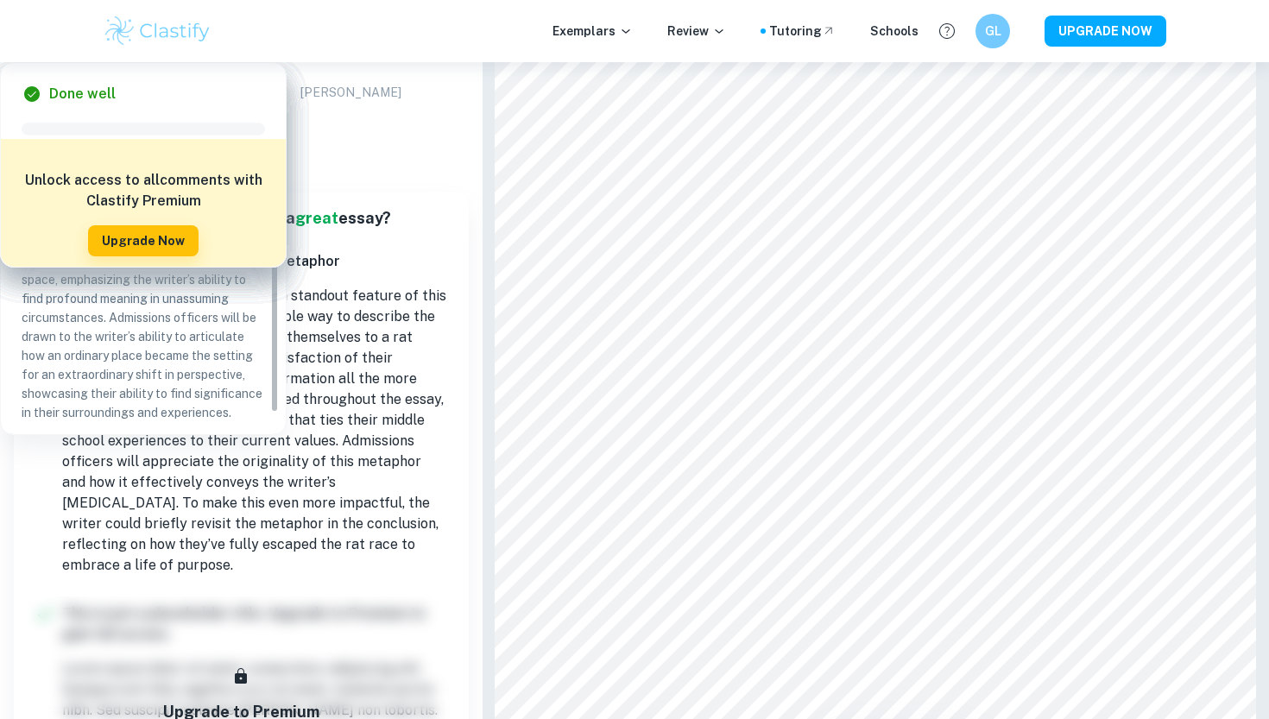
click at [75, 107] on div "Common App Exemplars Finding Purpose Through the [DEMOGRAPHIC_DATA] and Researc…" at bounding box center [241, 92] width 483 height 60
click at [85, 86] on p "Common App Exemplars" at bounding box center [88, 92] width 135 height 19
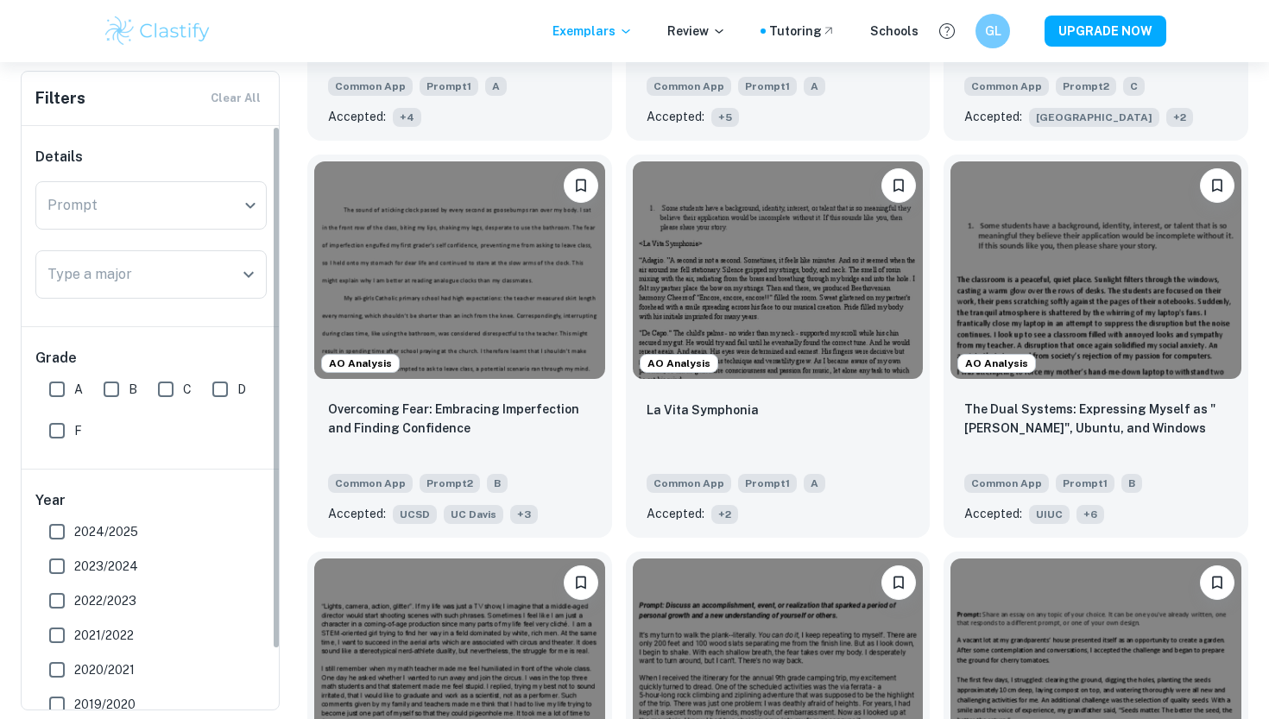
scroll to position [4673, 0]
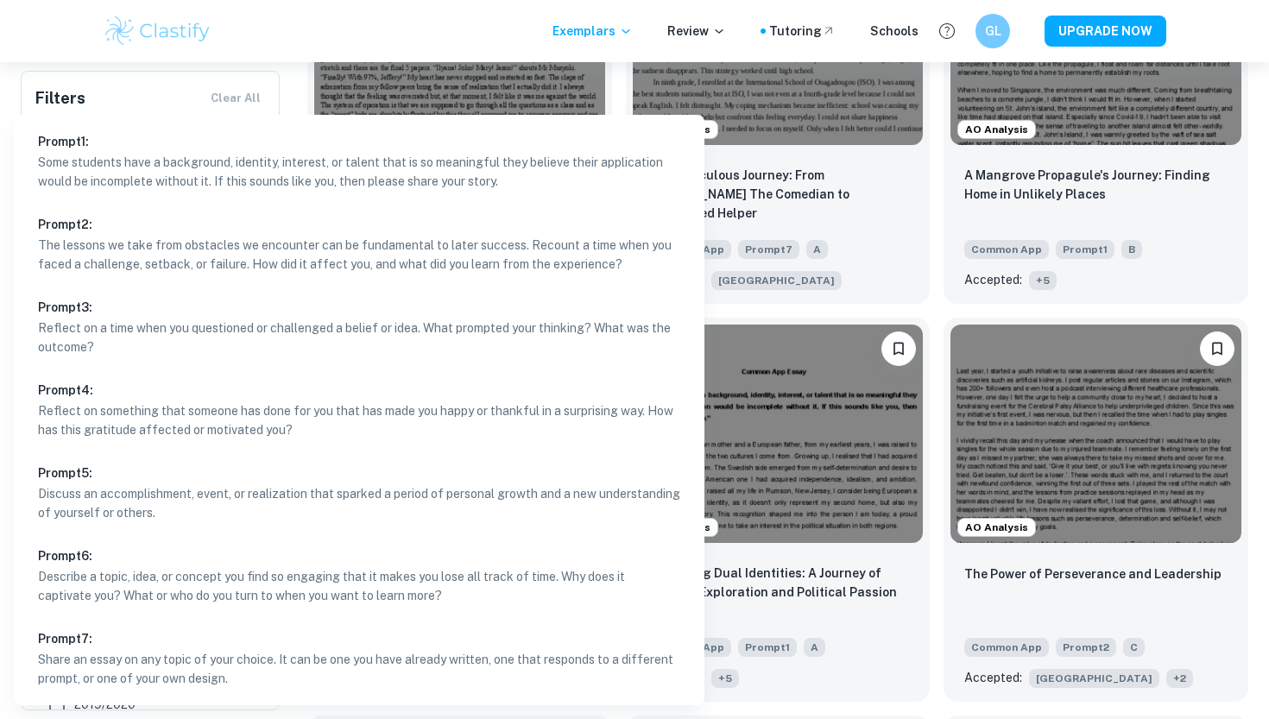
click at [98, 81] on div at bounding box center [634, 359] width 1269 height 719
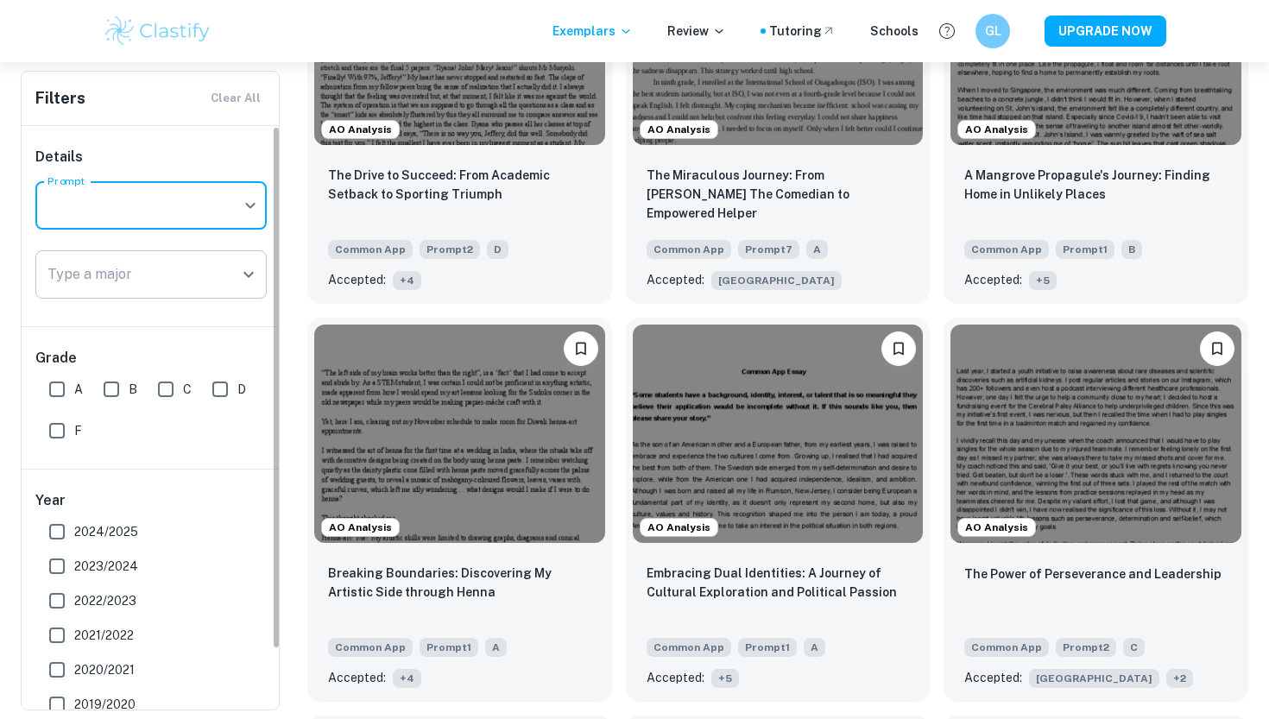
click at [137, 286] on input "Type a major" at bounding box center [138, 274] width 190 height 33
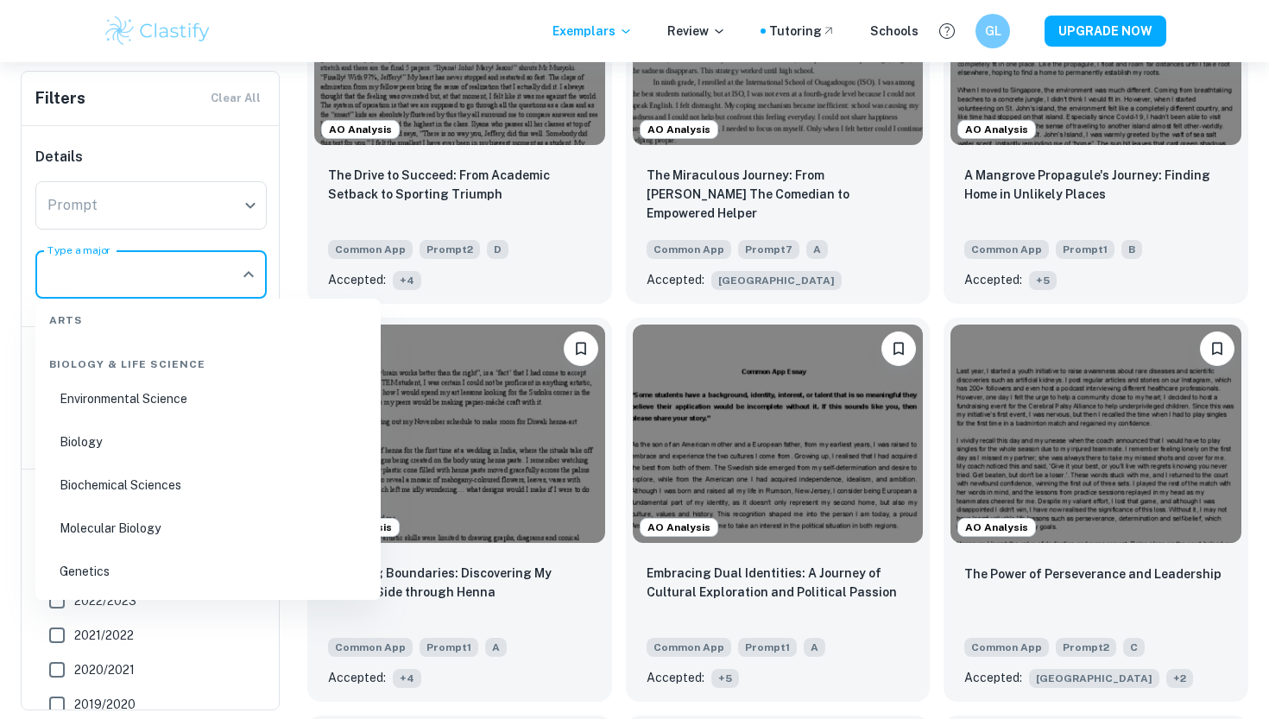
scroll to position [263, 0]
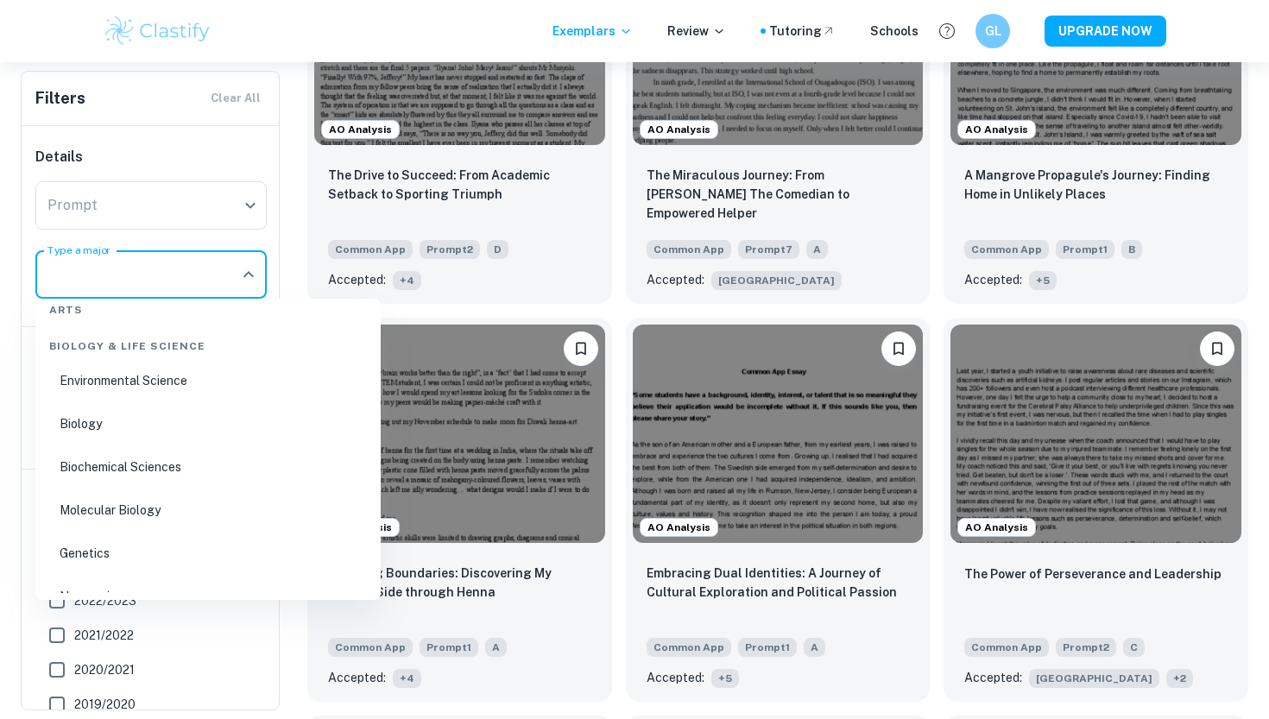
click at [161, 429] on li "Biology" at bounding box center [208, 424] width 332 height 40
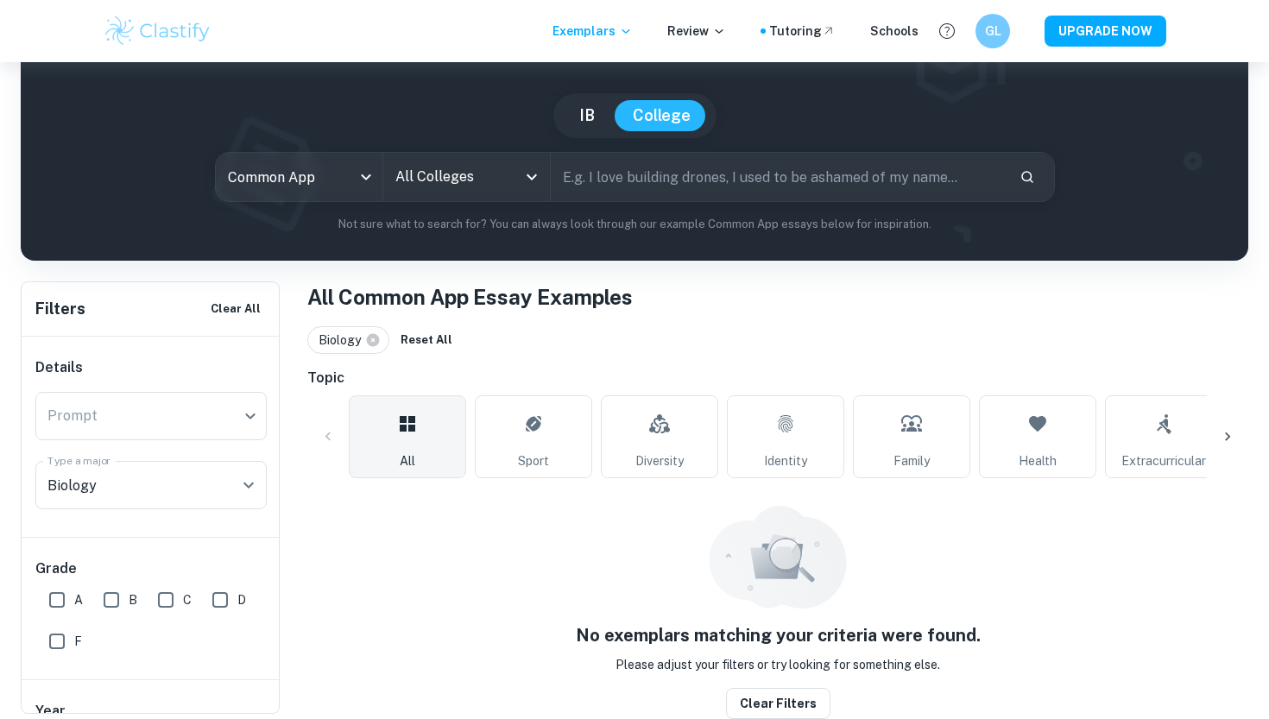
scroll to position [128, 0]
click at [215, 502] on div "Biology Type a major" at bounding box center [150, 485] width 231 height 48
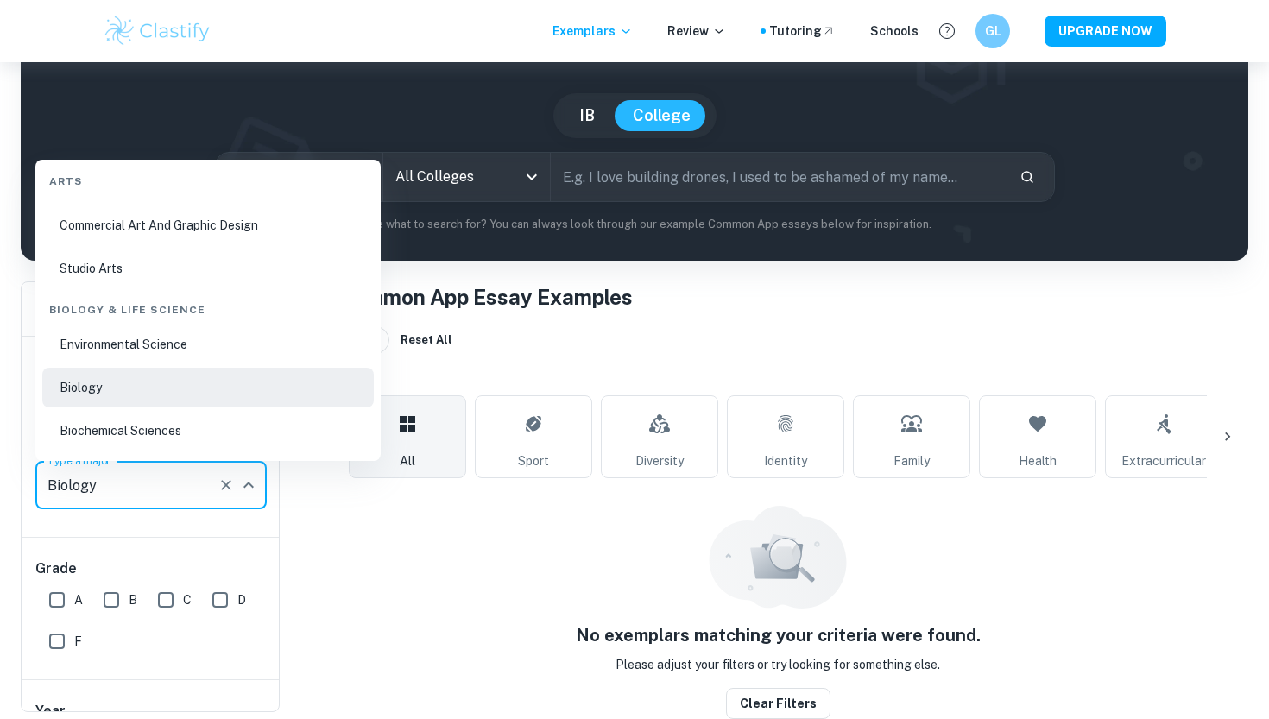
scroll to position [161, 0]
click at [223, 428] on li "Biochemical Sciences" at bounding box center [208, 429] width 332 height 40
type input "Biochemical Sciences"
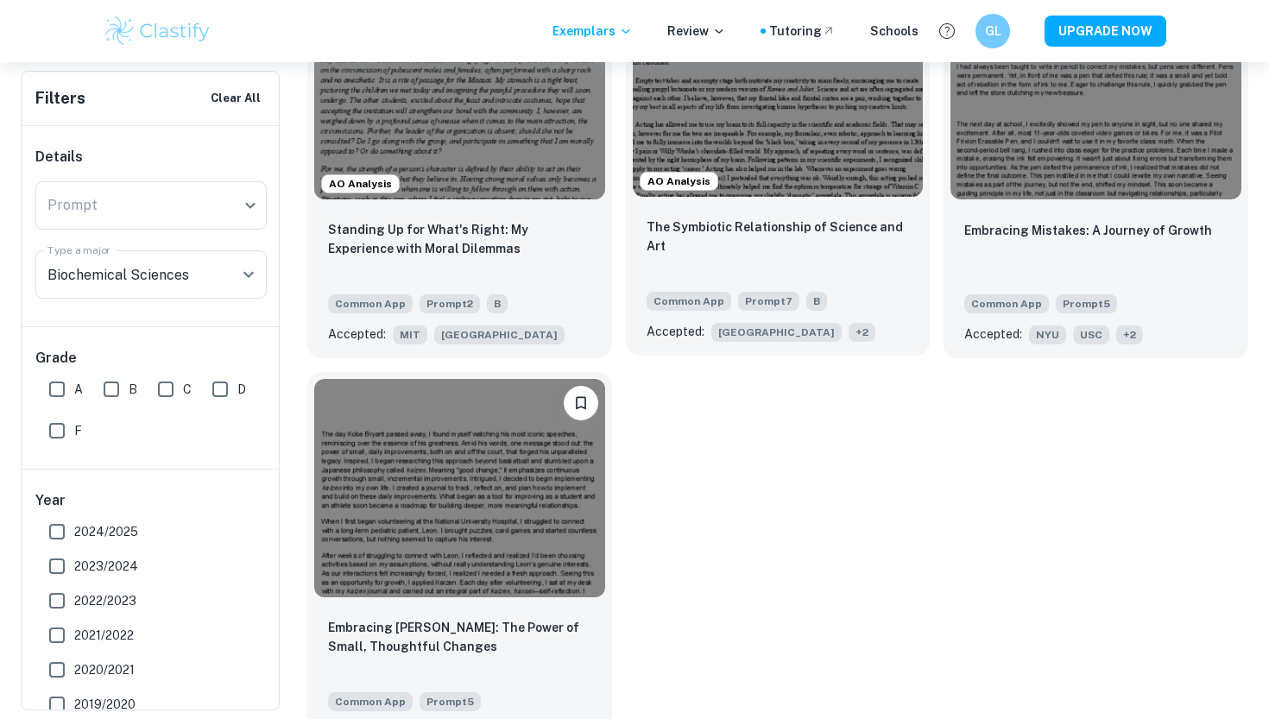
scroll to position [660, 0]
click at [720, 245] on div "The Symbiotic Relationship of Science and Art" at bounding box center [778, 246] width 263 height 59
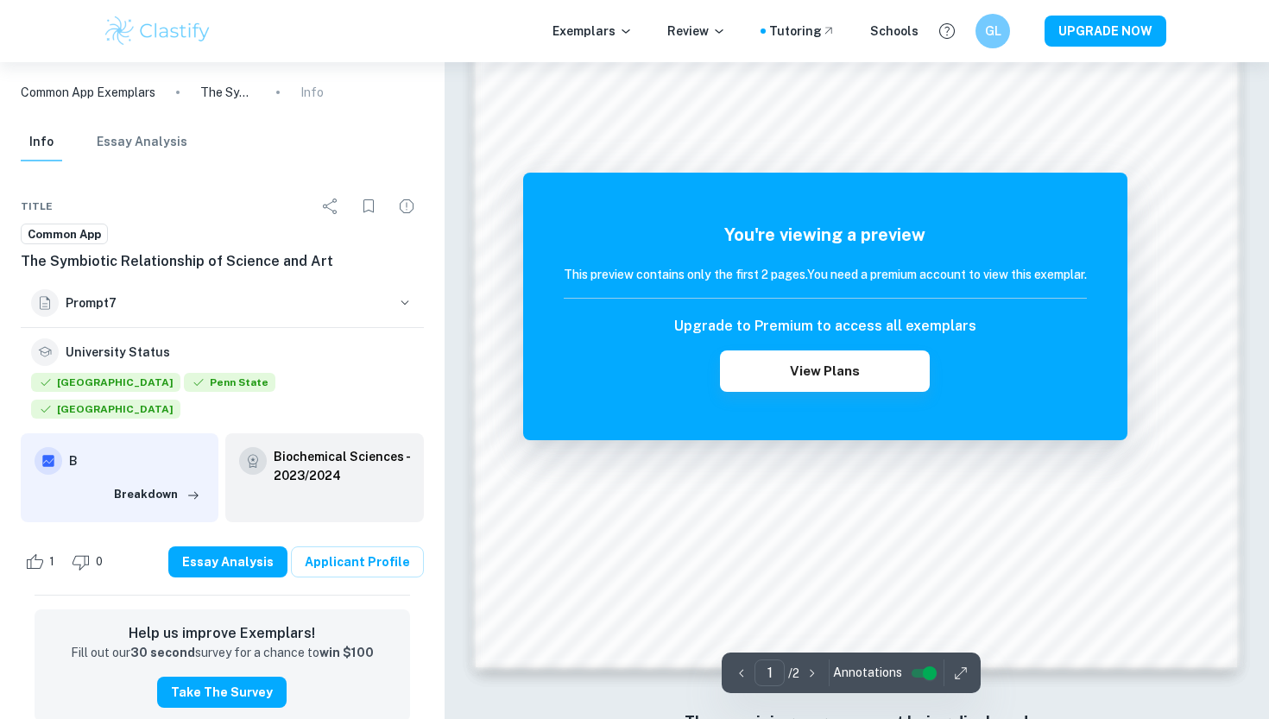
scroll to position [1531, 0]
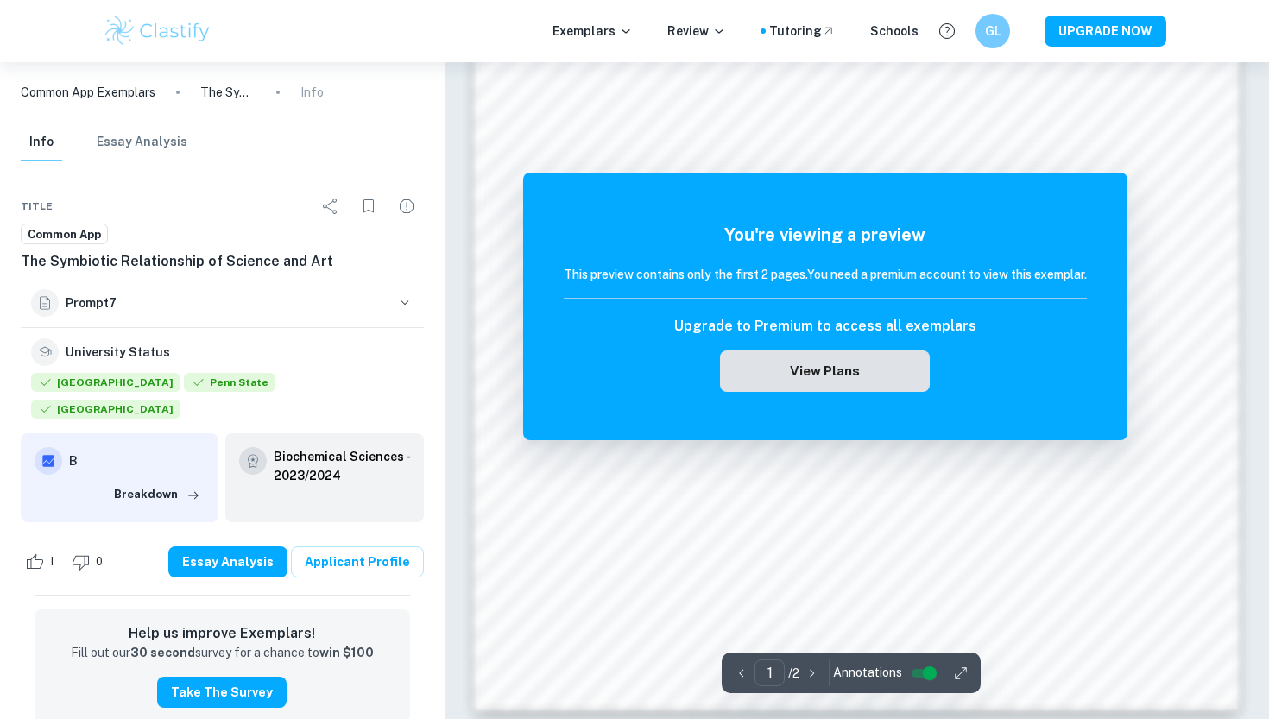
click at [792, 383] on button "View Plans" at bounding box center [824, 371] width 209 height 41
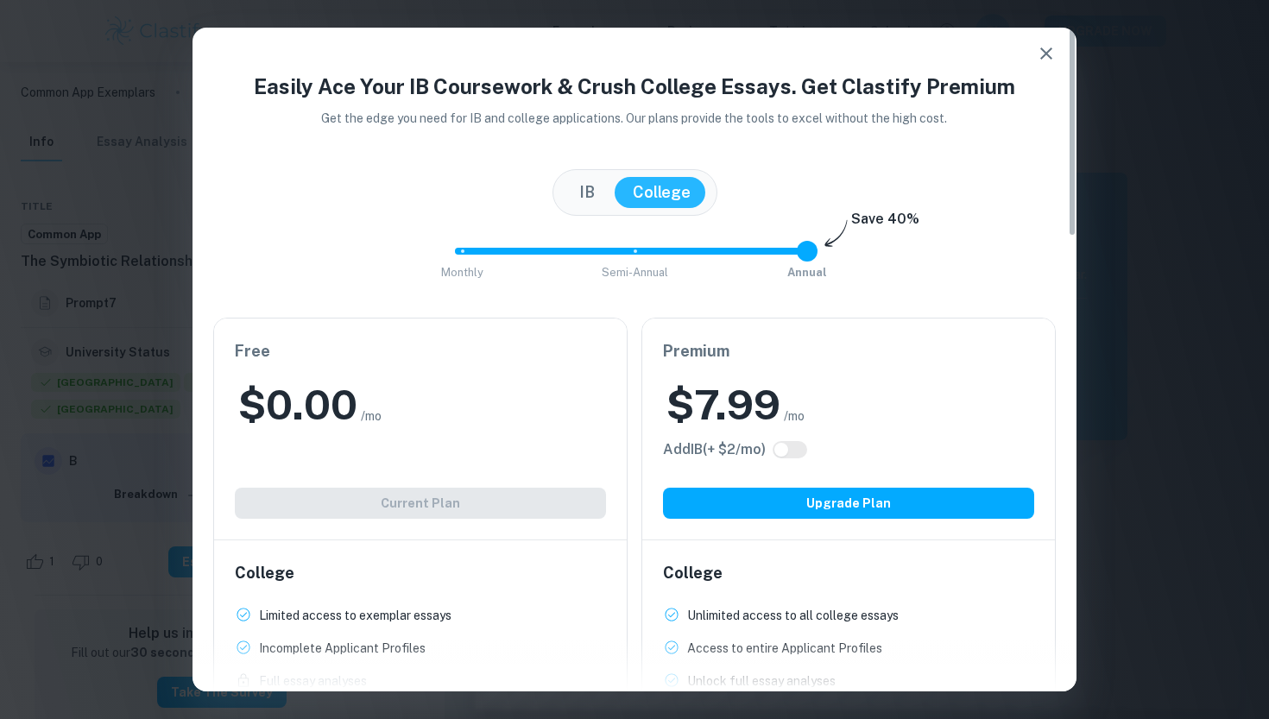
click at [1037, 51] on icon "button" at bounding box center [1046, 53] width 21 height 21
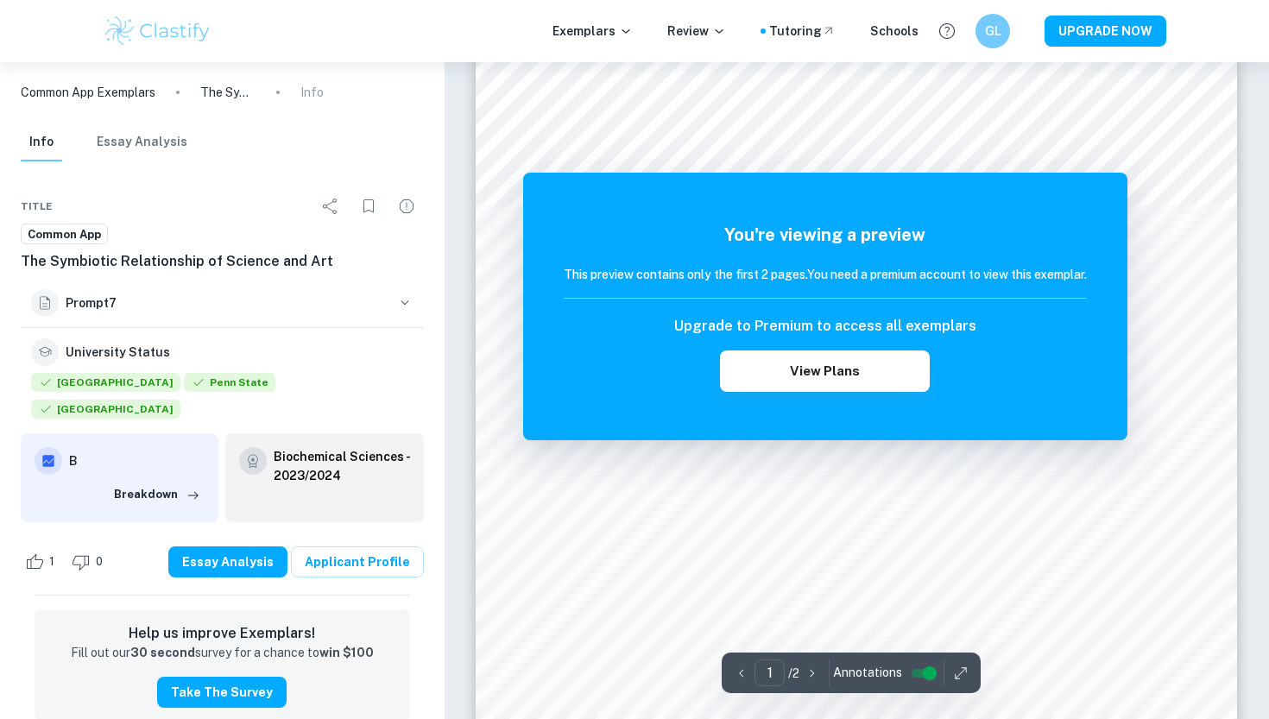
scroll to position [197, 0]
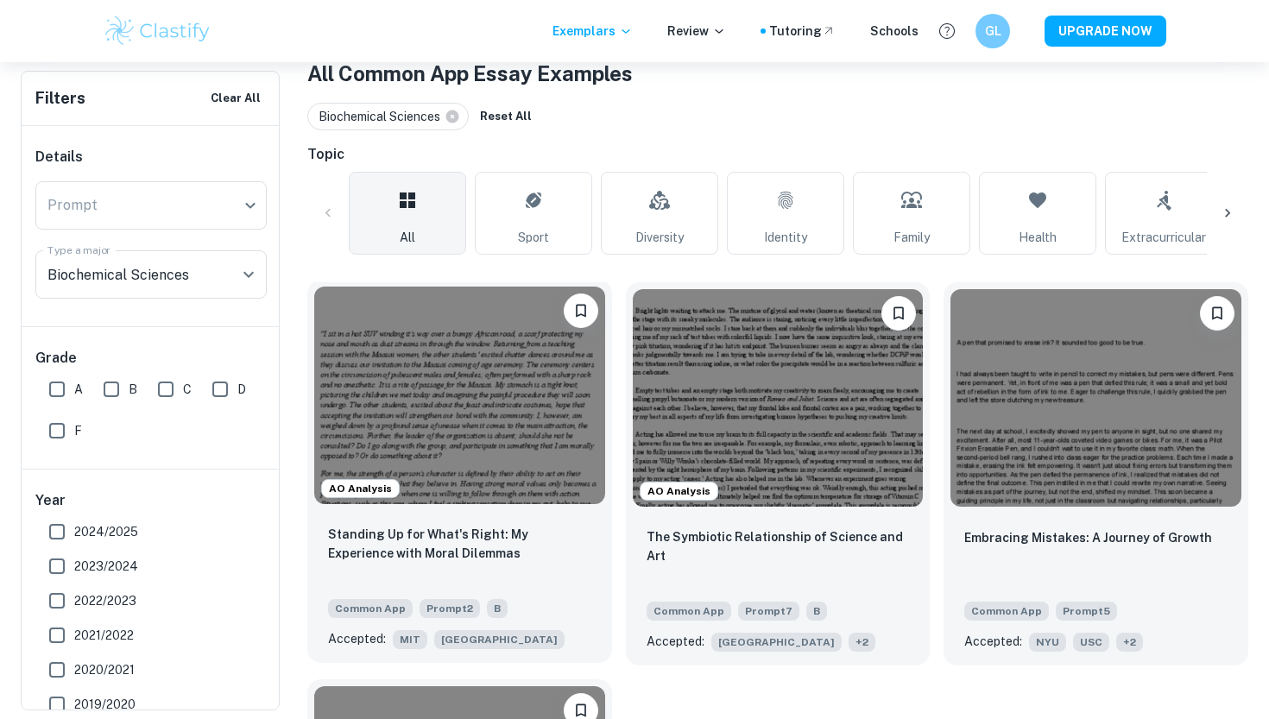
scroll to position [348, 0]
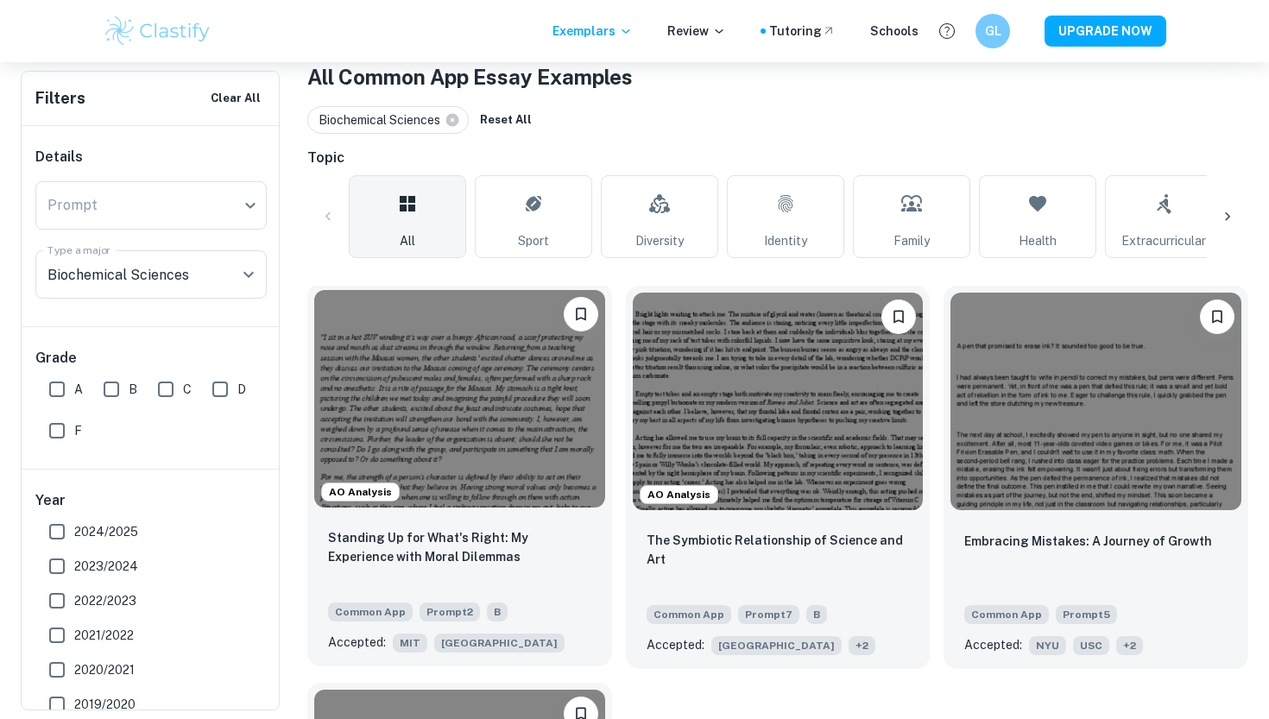
click at [497, 511] on div "AO Analysis" at bounding box center [459, 398] width 305 height 231
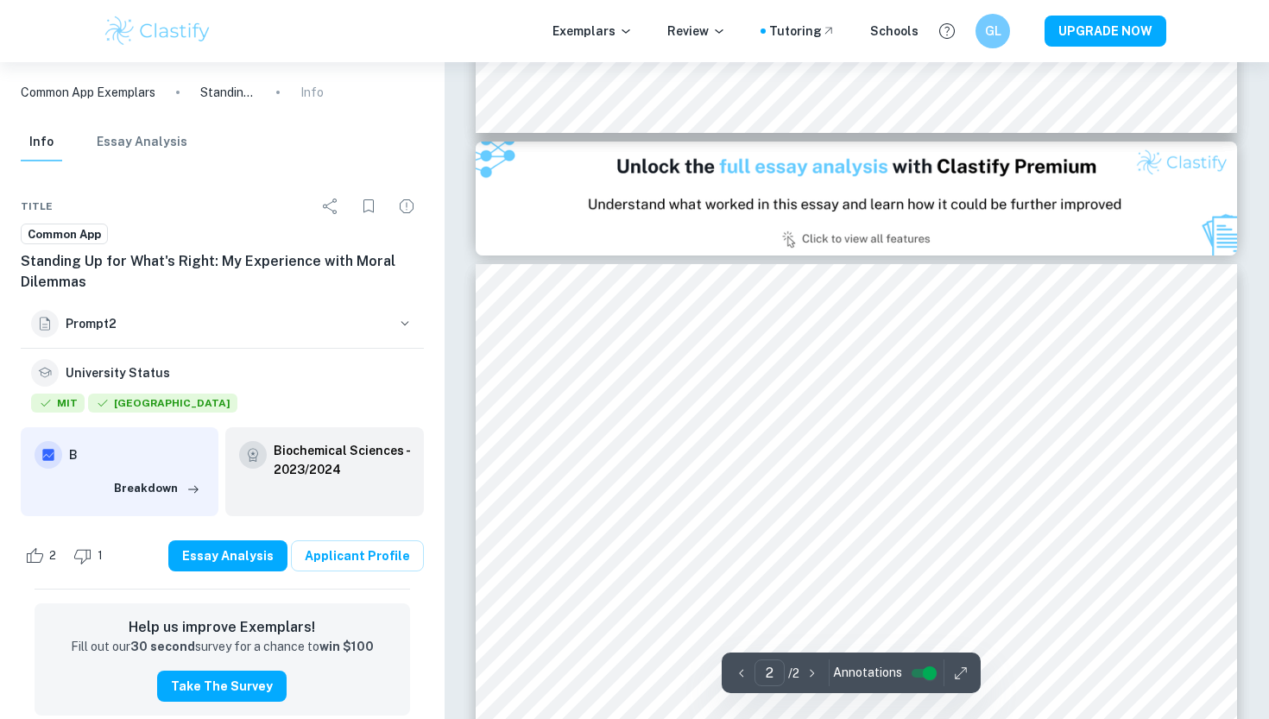
type input "1"
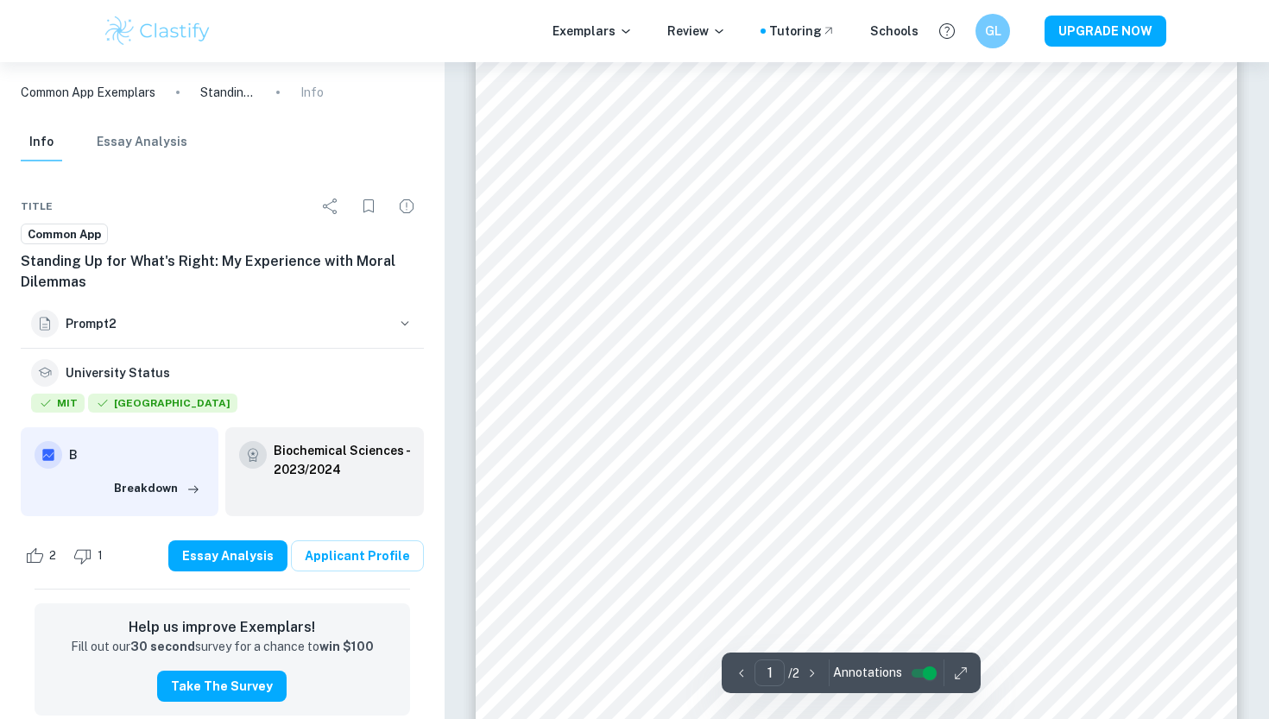
scroll to position [237, 0]
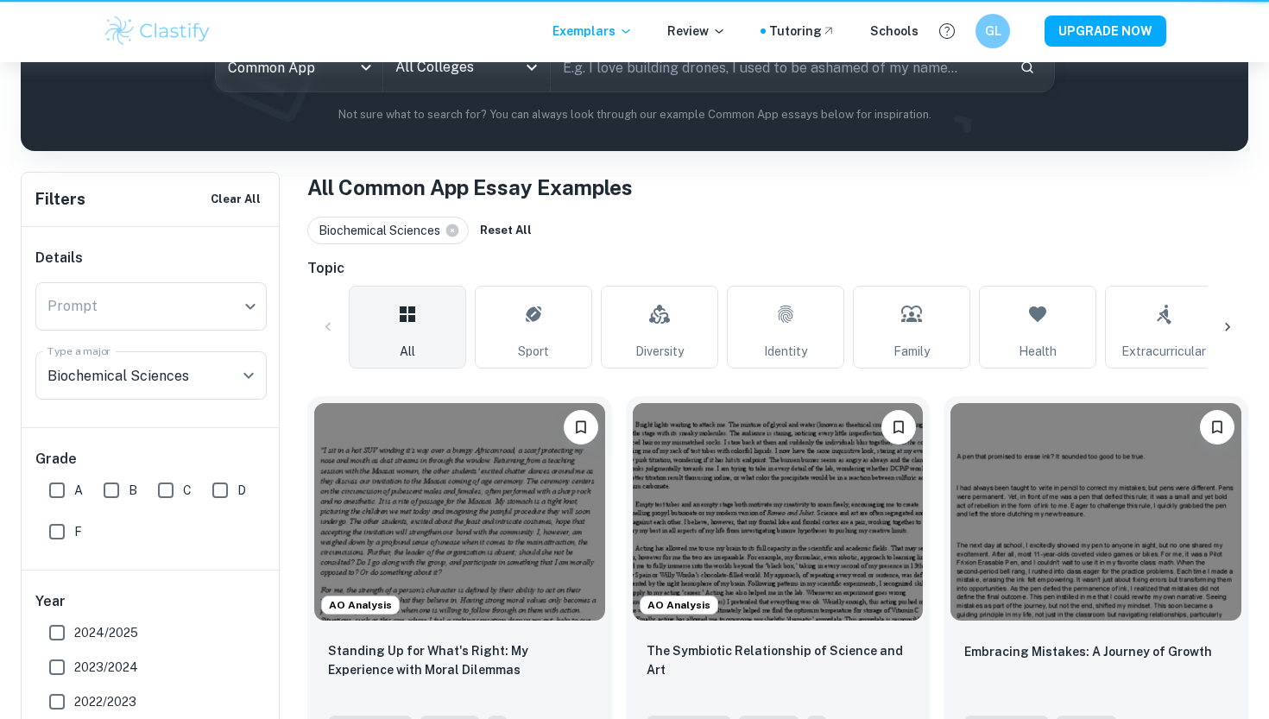
scroll to position [348, 0]
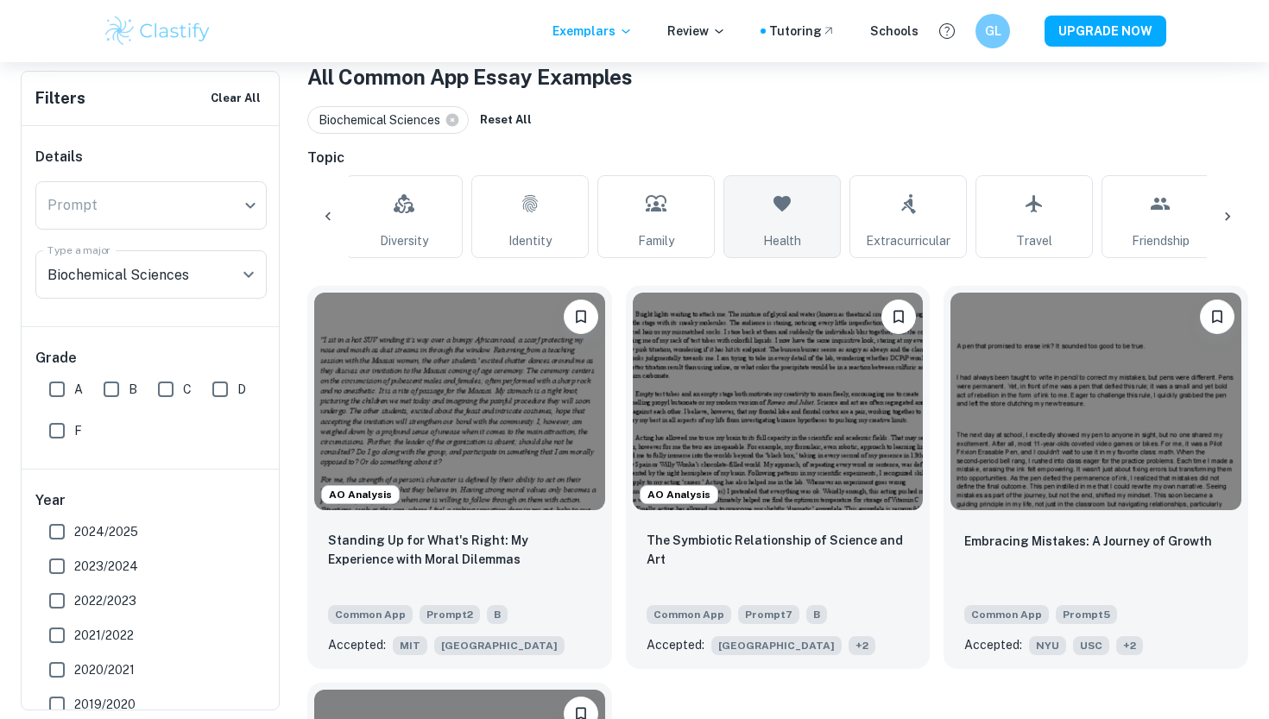
scroll to position [0, 263]
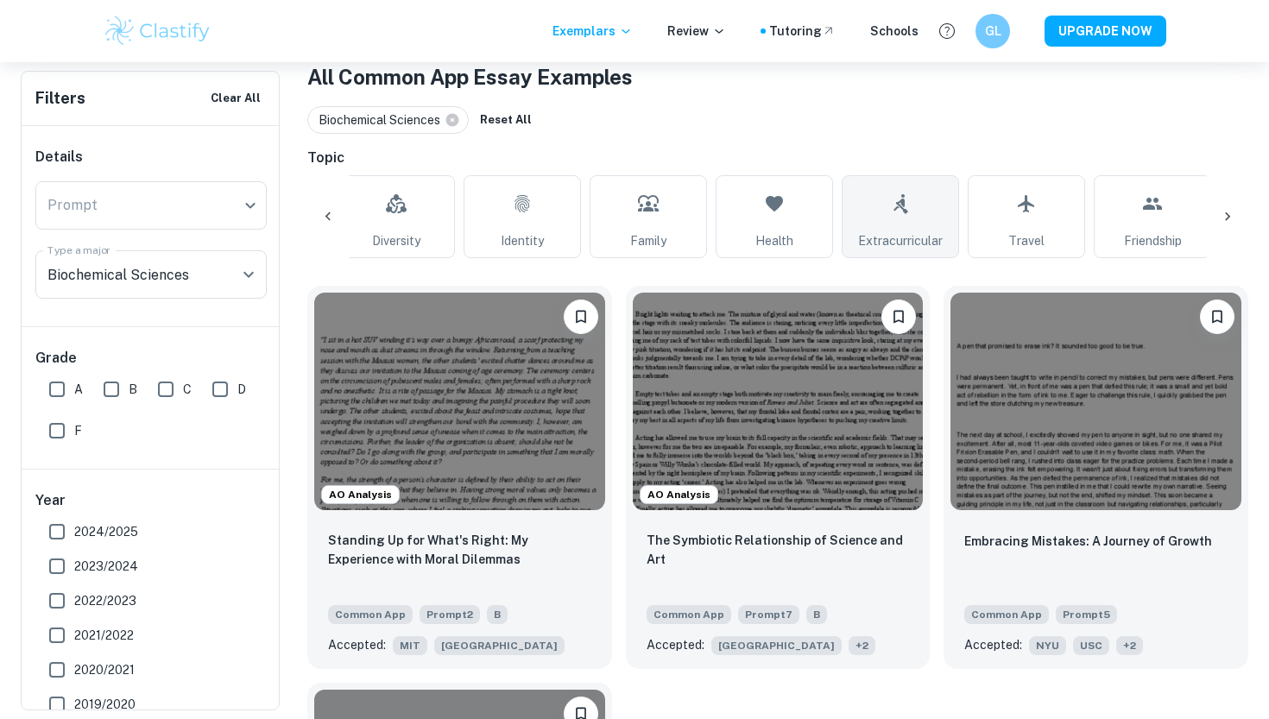
click at [851, 212] on link "Extracurricular" at bounding box center [900, 216] width 117 height 83
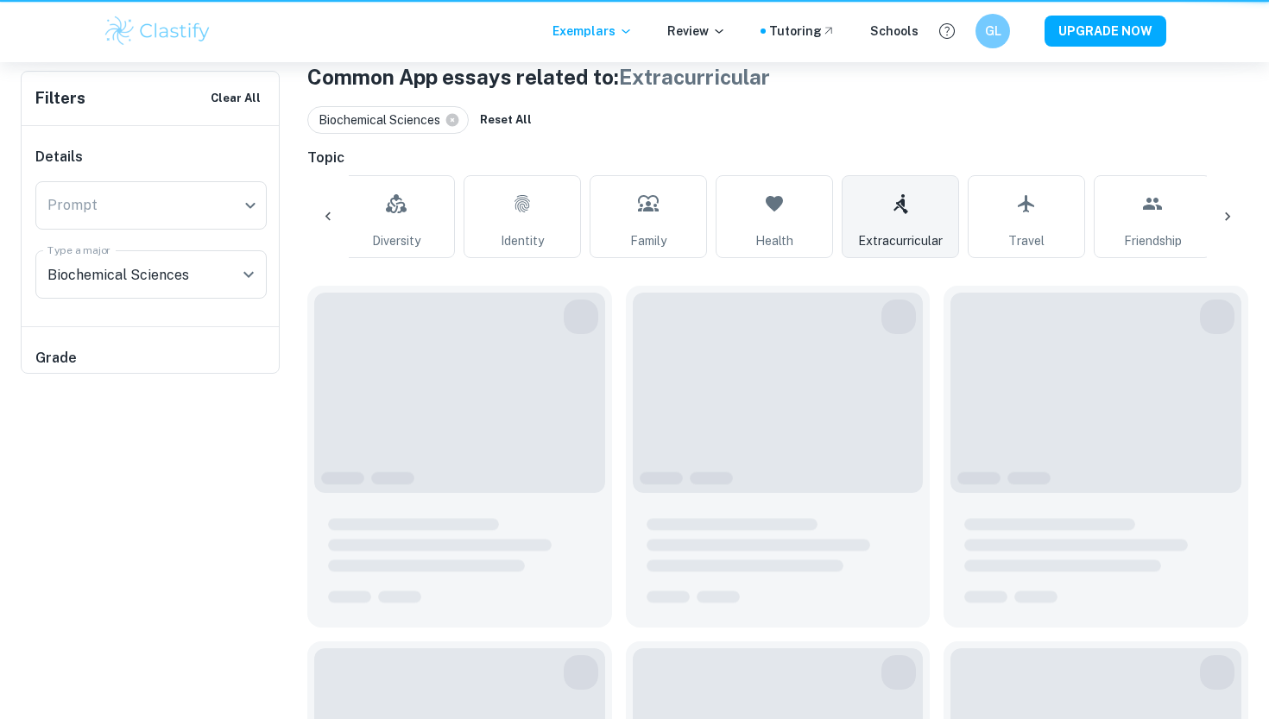
type input "Extracurricular"
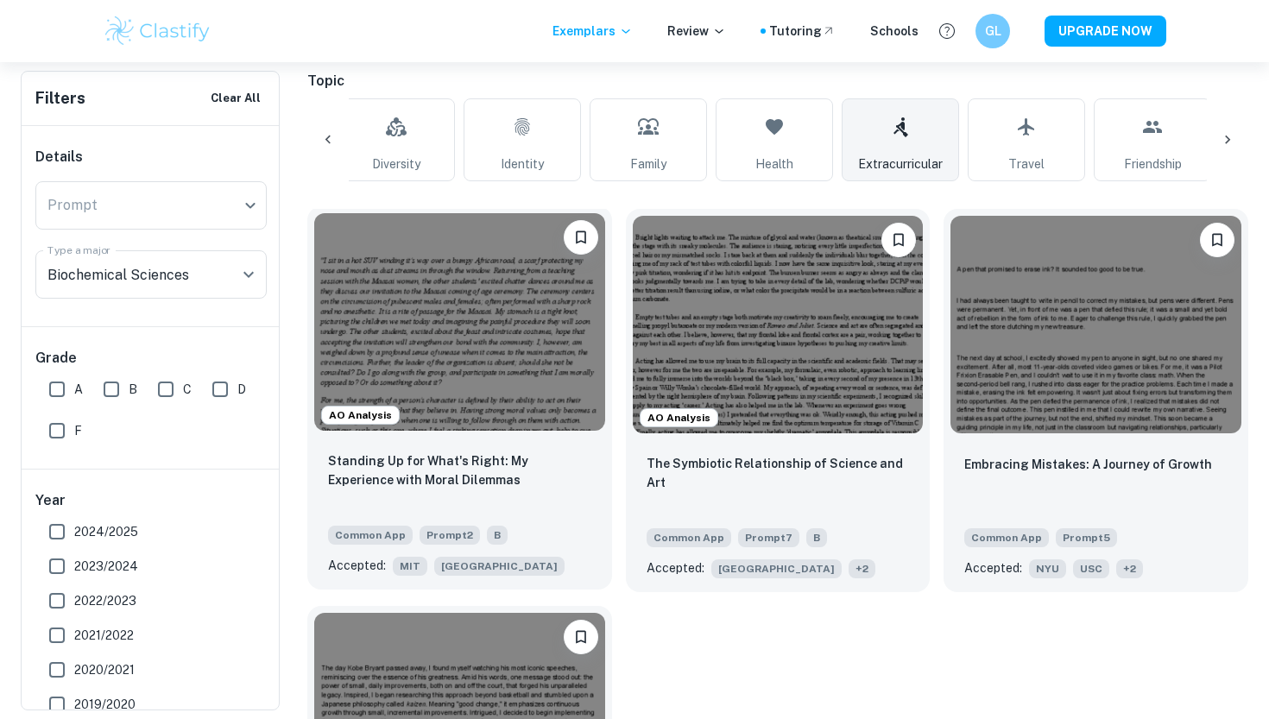
scroll to position [545, 0]
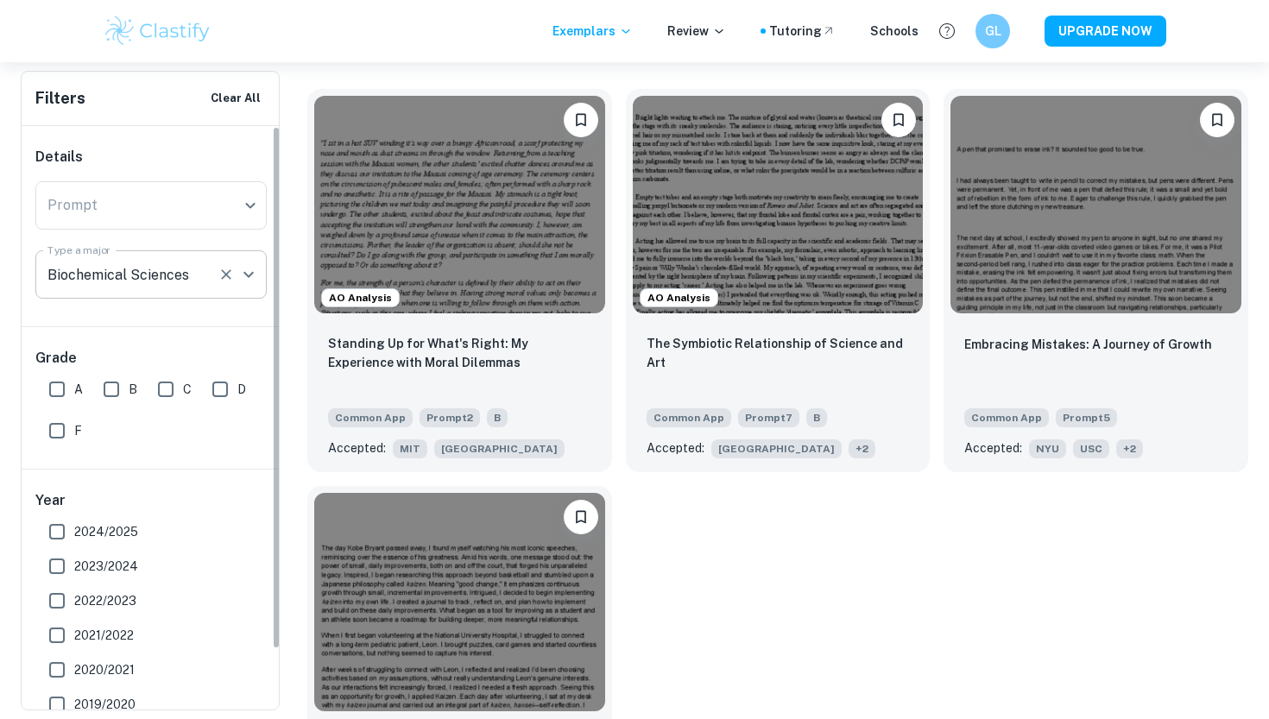
click at [228, 261] on div "Biochemical Sciences Type a major" at bounding box center [150, 274] width 231 height 48
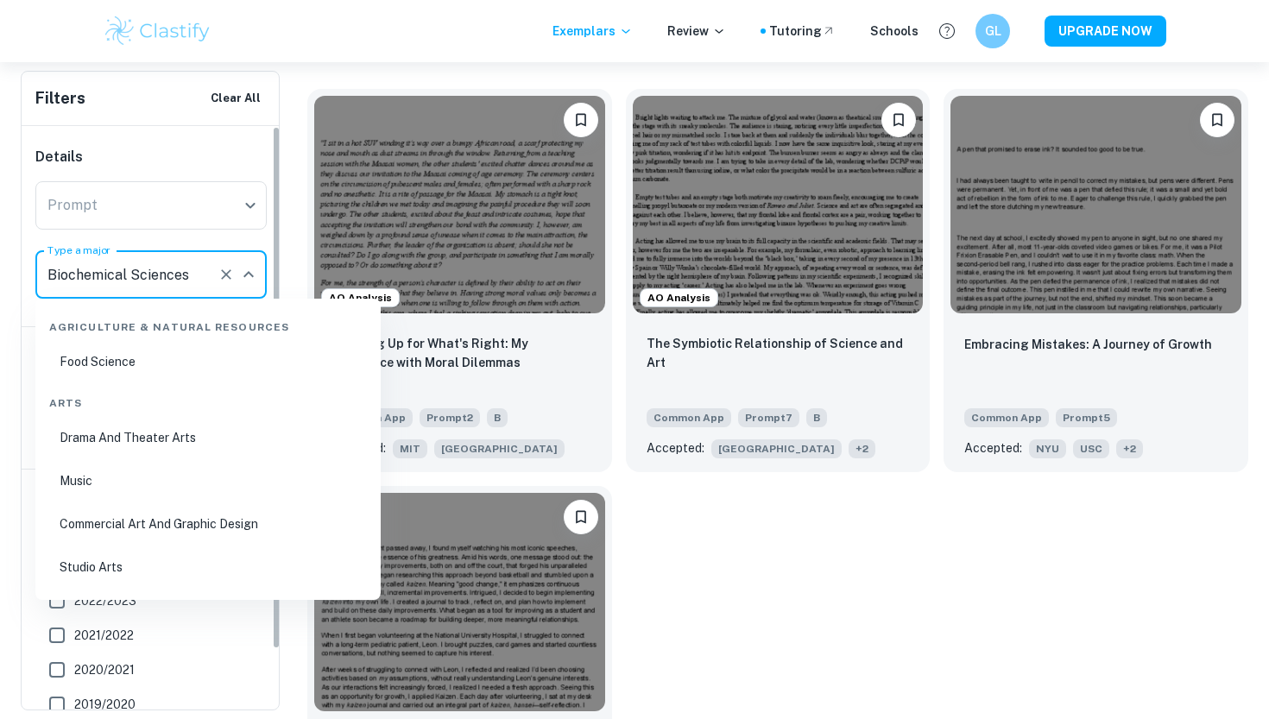
scroll to position [0, 0]
click at [234, 279] on icon "Clear" at bounding box center [226, 274] width 17 height 17
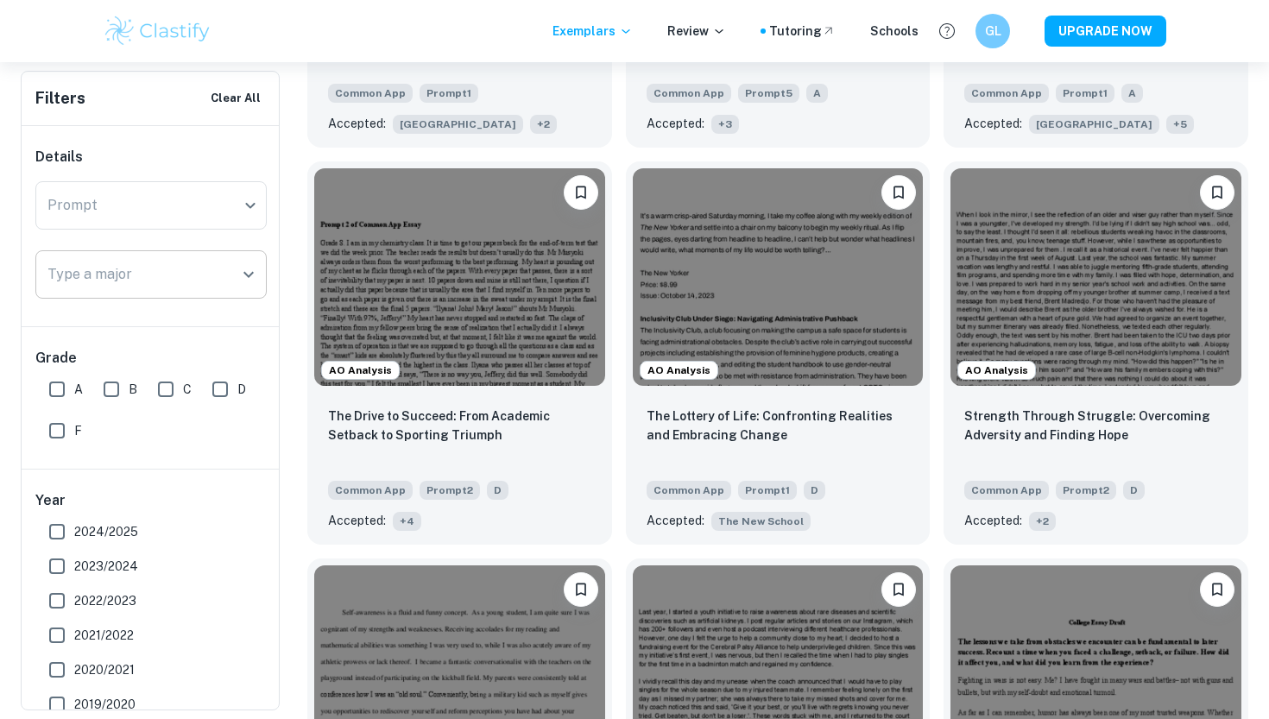
scroll to position [5262, 0]
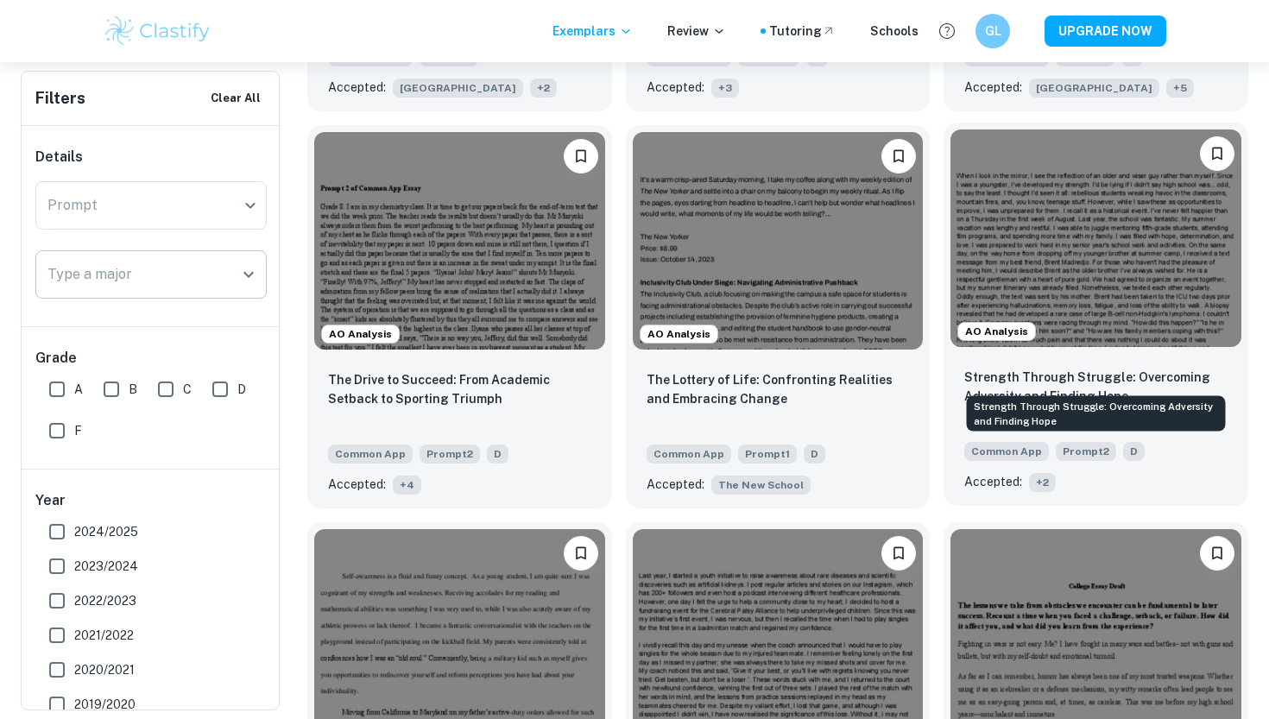
click at [984, 378] on p "Strength Through Struggle: Overcoming Adversity and Finding Hope" at bounding box center [1096, 387] width 263 height 38
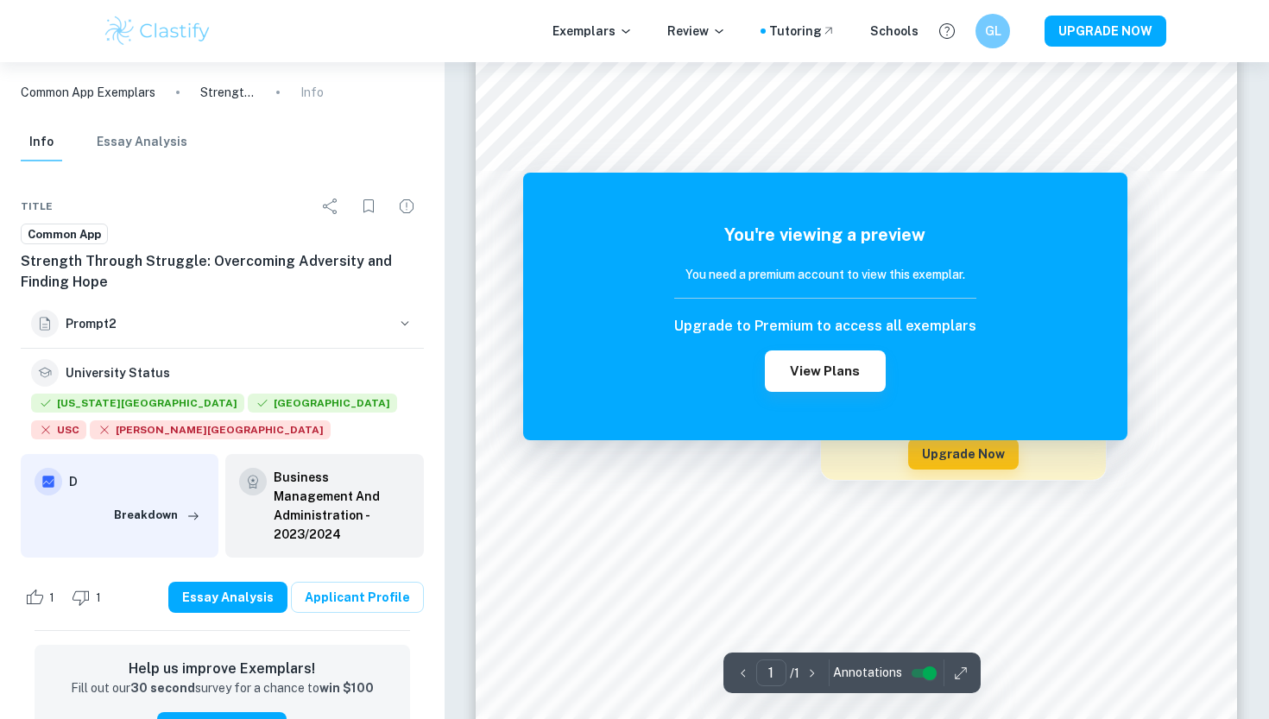
scroll to position [222, 0]
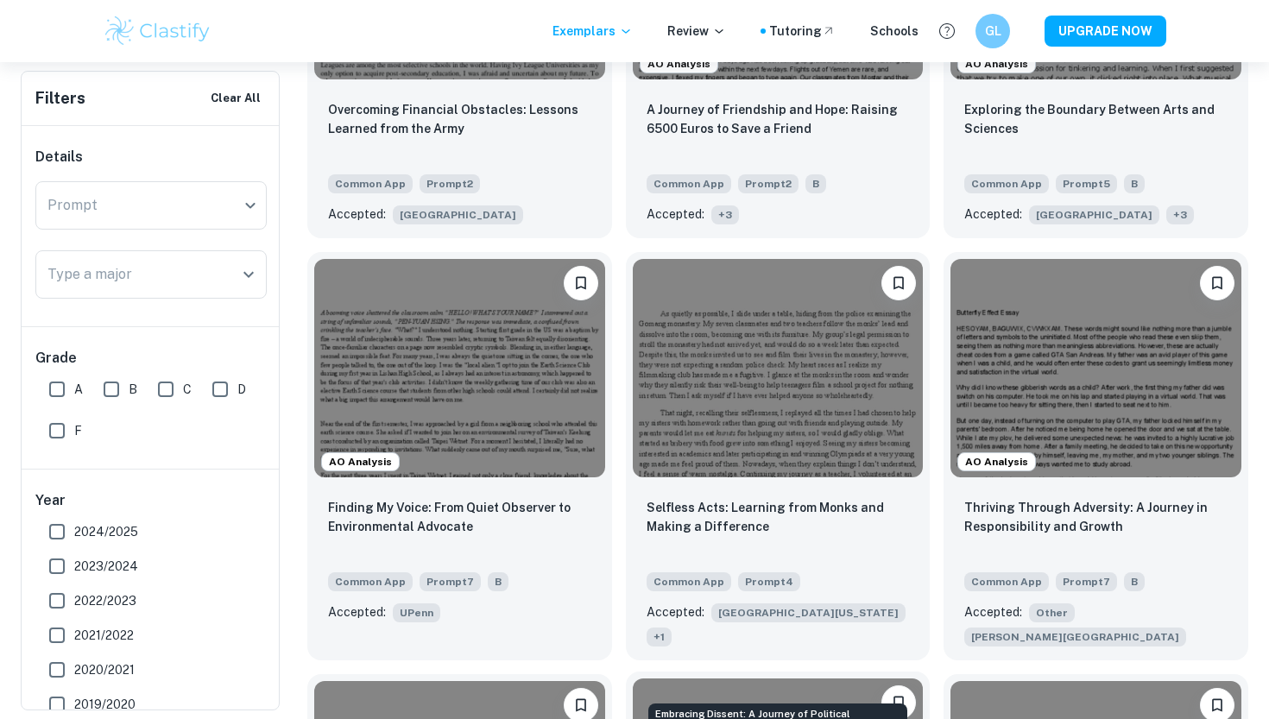
scroll to position [12799, 0]
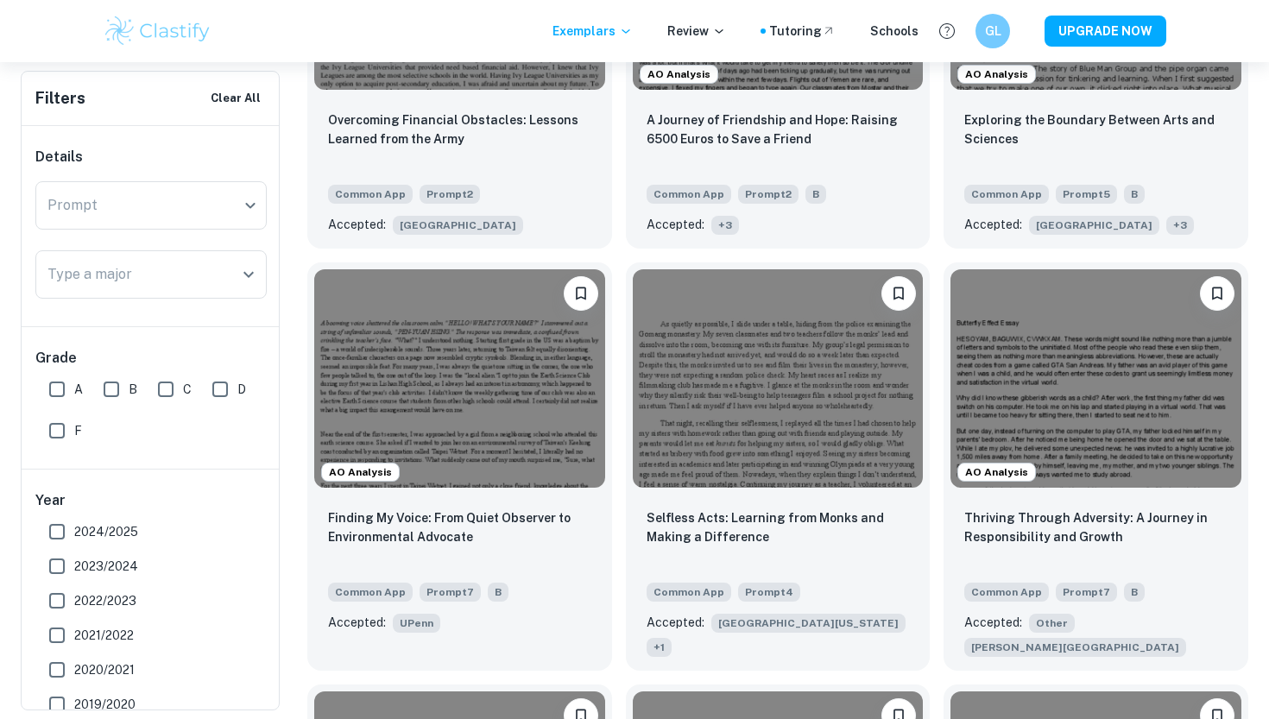
click at [130, 236] on div "Prompt ​ Prompt" at bounding box center [150, 208] width 231 height 55
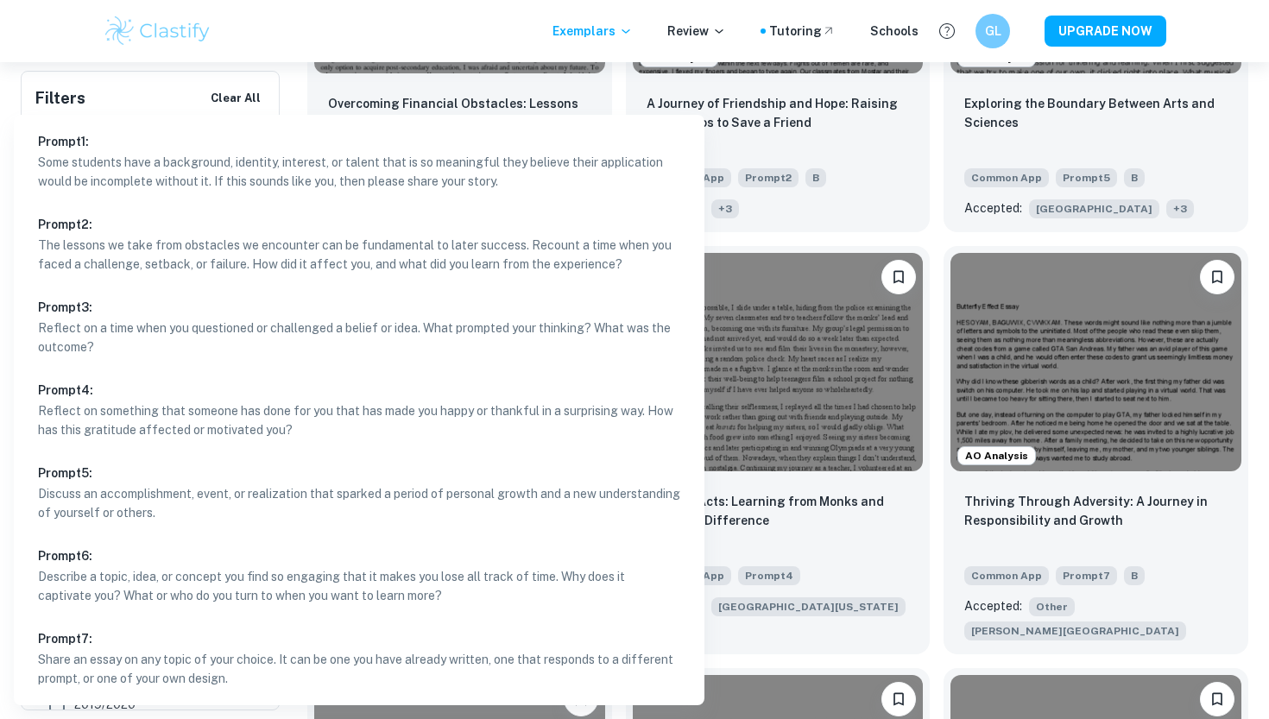
scroll to position [12818, 0]
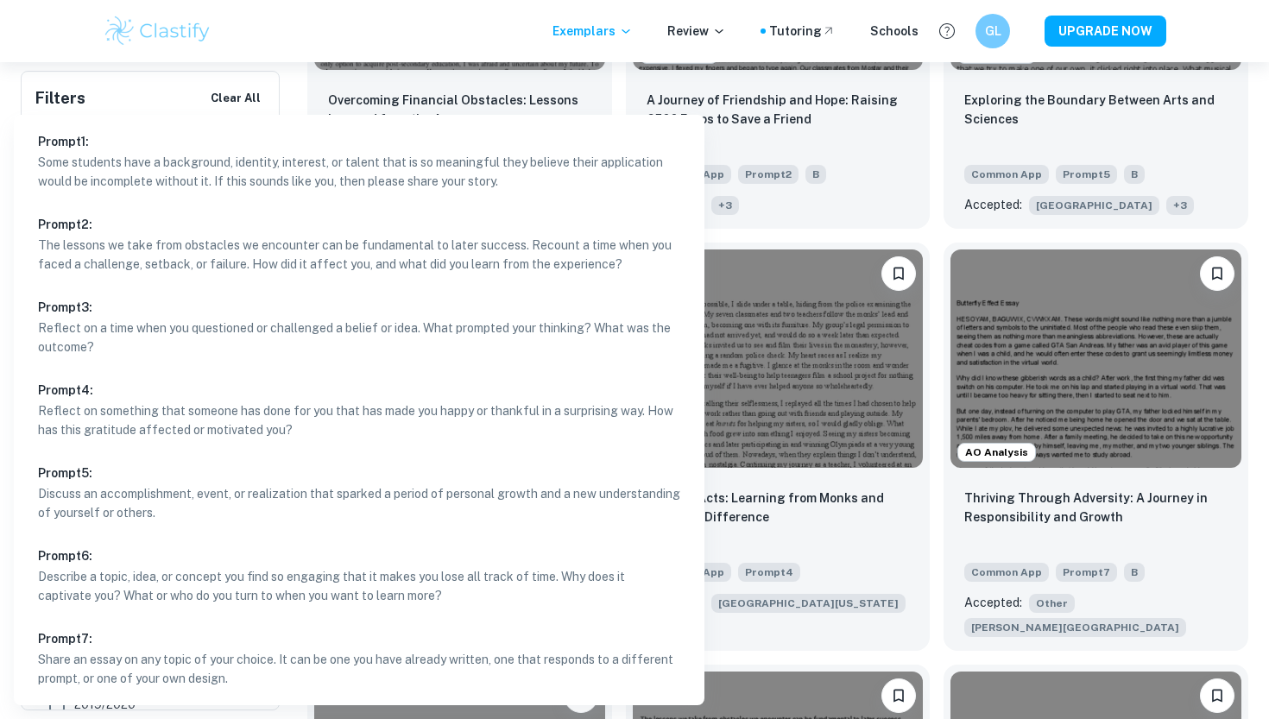
click at [269, 271] on p "The lessons we take from obstacles we encounter can be fundamental to later suc…" at bounding box center [359, 255] width 642 height 38
type input "2"
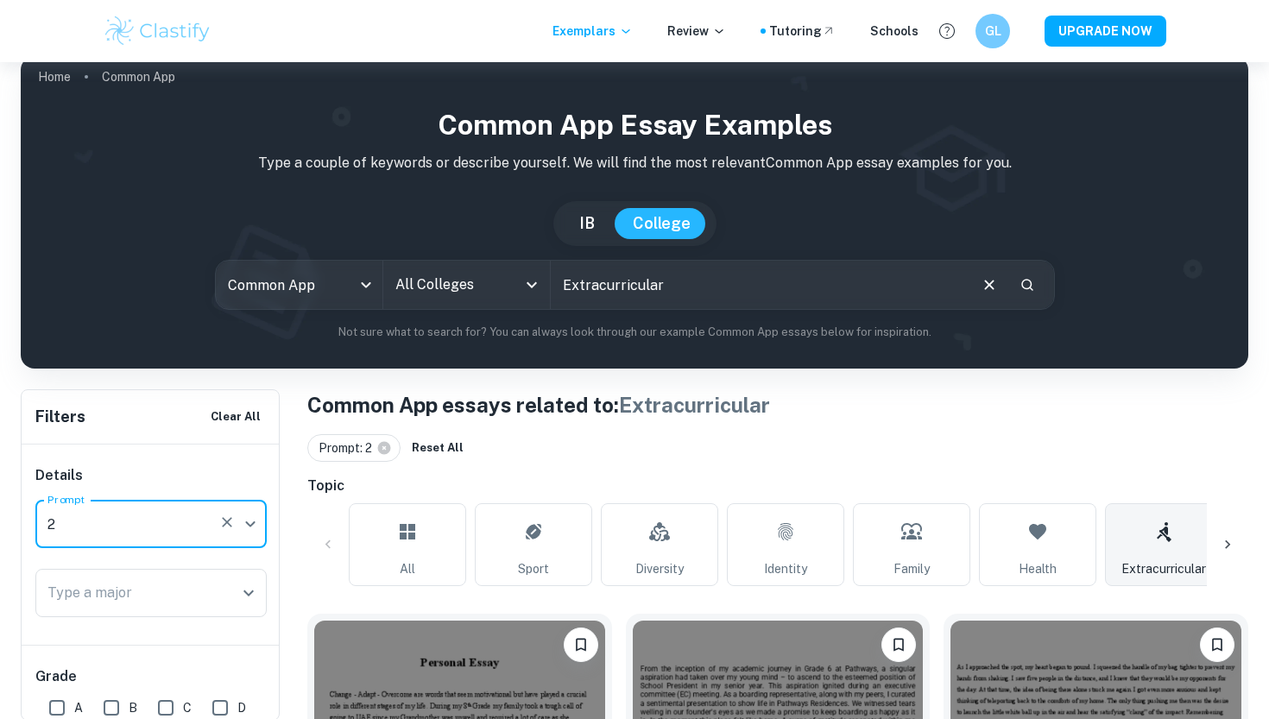
scroll to position [48, 0]
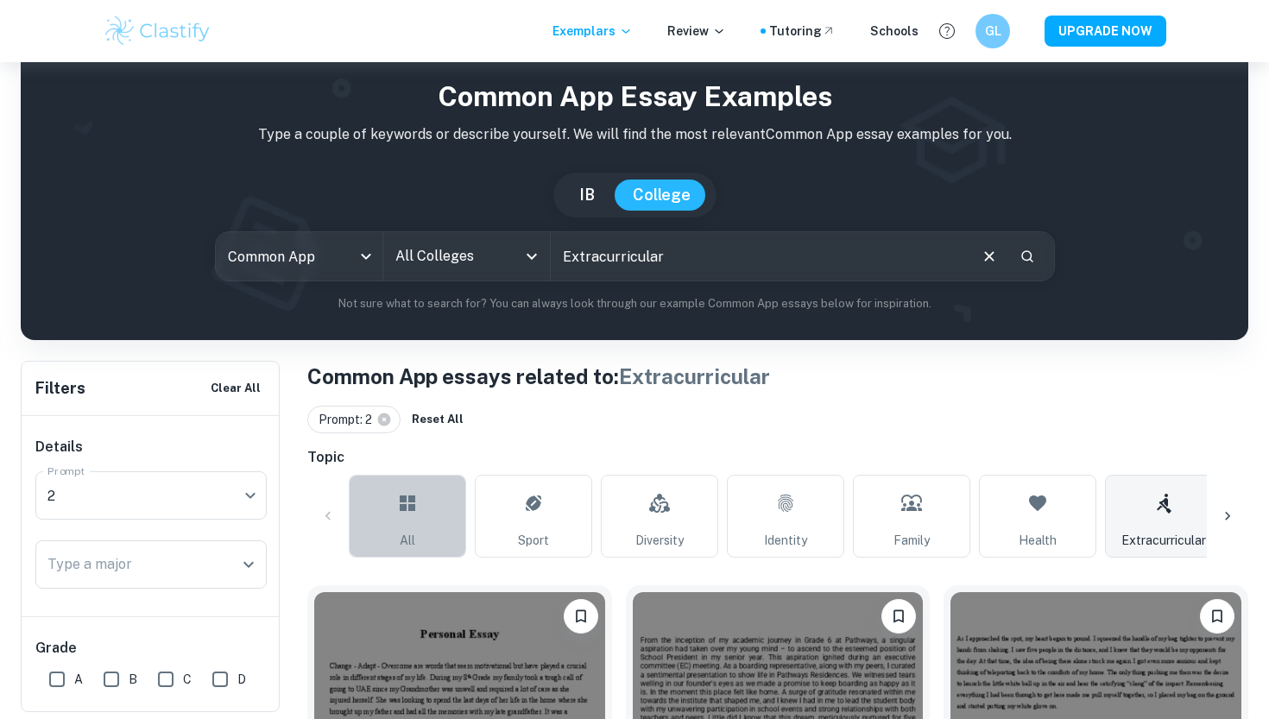
click at [431, 521] on link "All" at bounding box center [407, 516] width 117 height 83
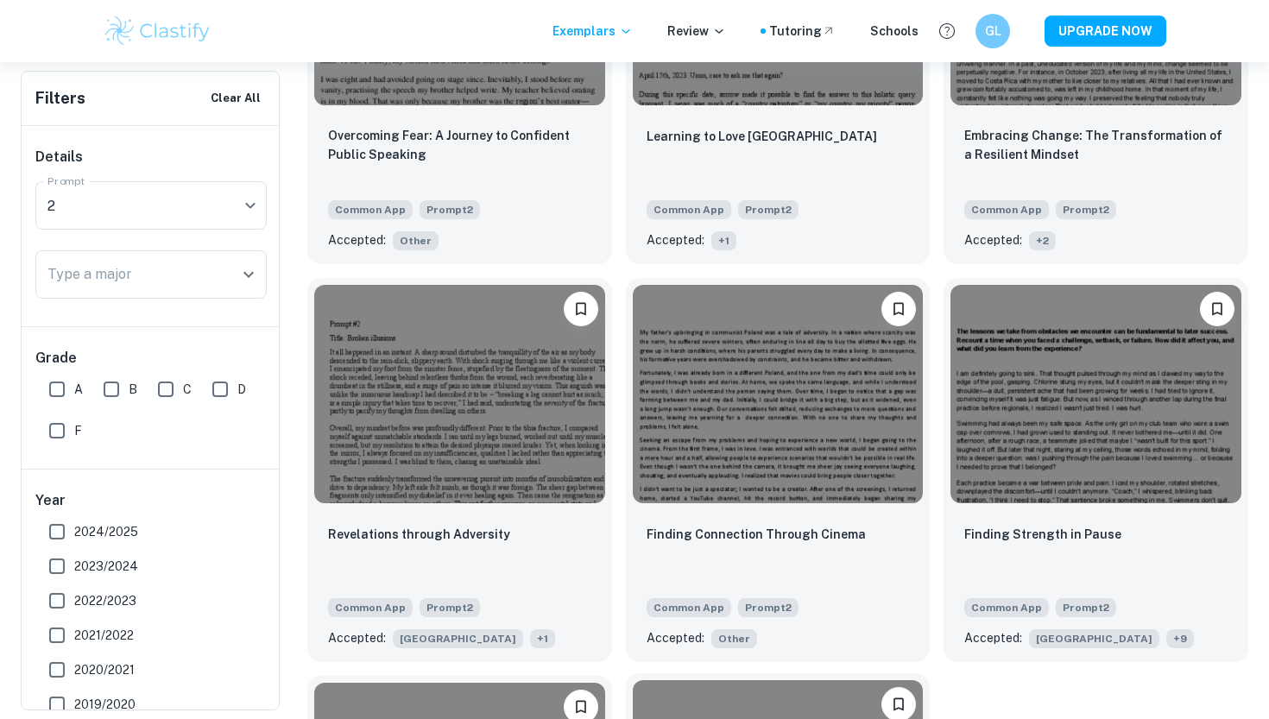
scroll to position [10371, 0]
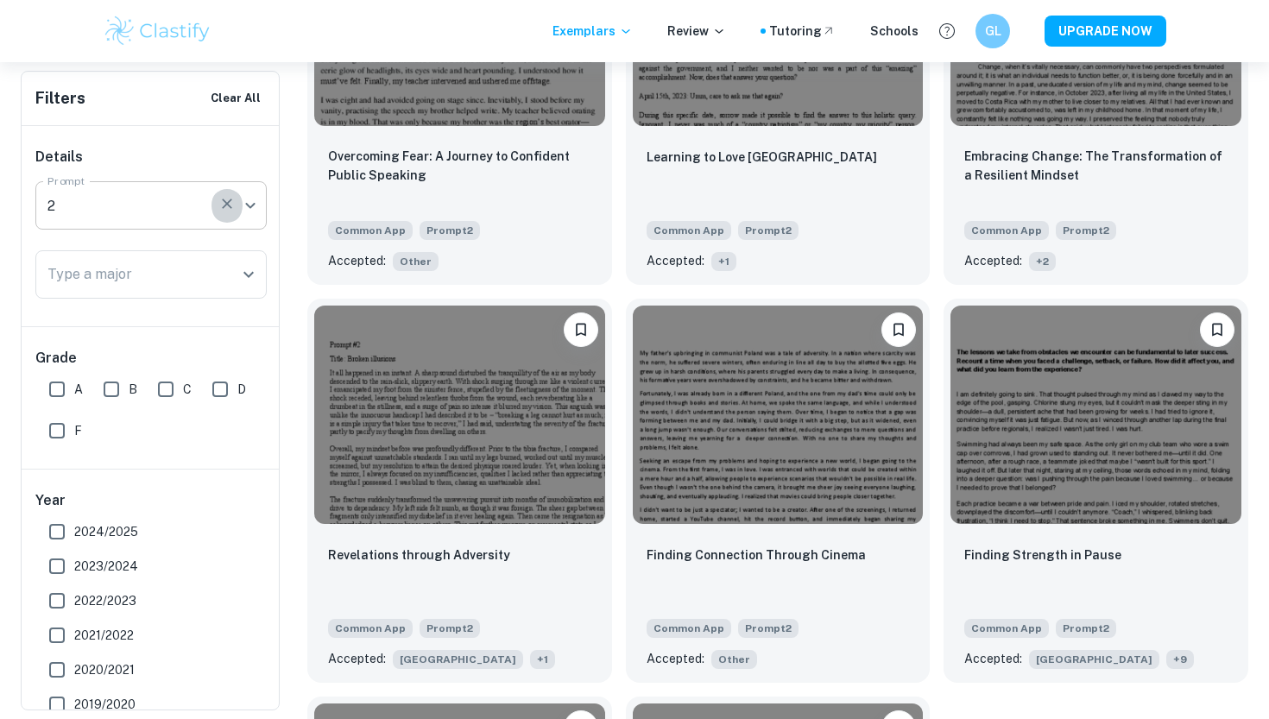
click at [232, 223] on button "button" at bounding box center [227, 206] width 31 height 38
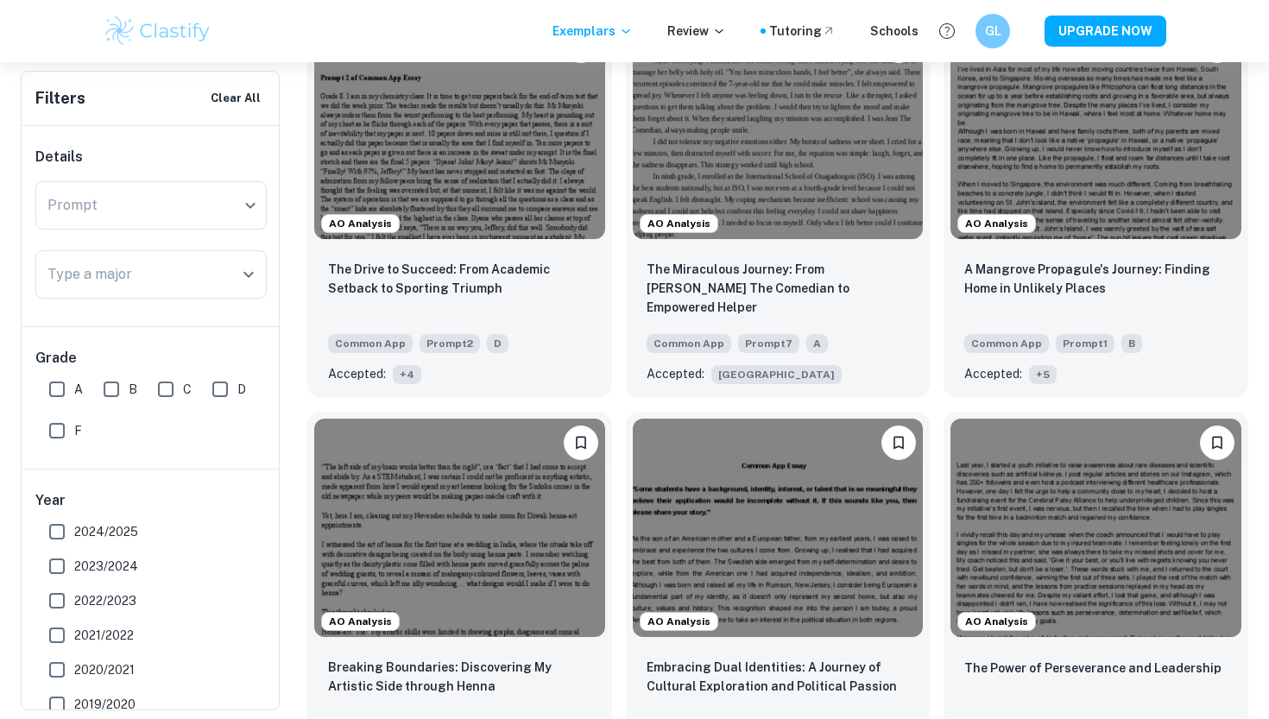
scroll to position [4599, 0]
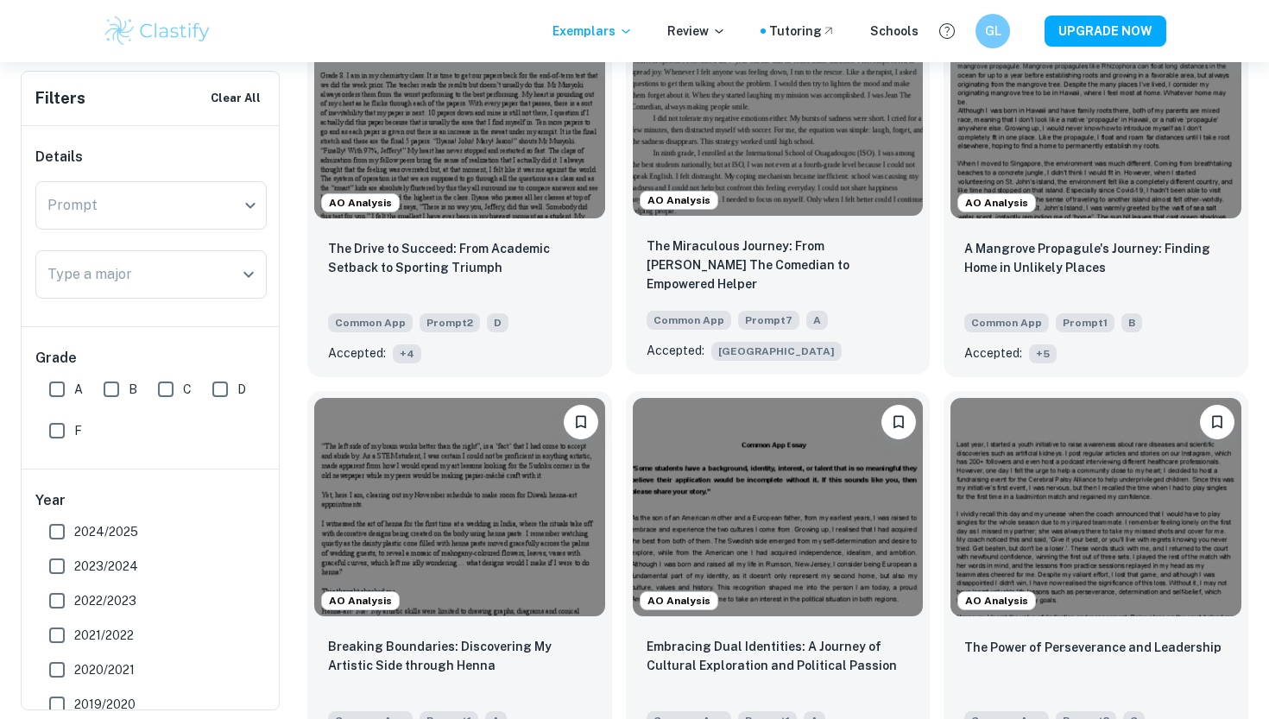
click at [711, 262] on div "The Miraculous Journey: From [PERSON_NAME] The Comedian to Empowered Helper" at bounding box center [778, 266] width 263 height 59
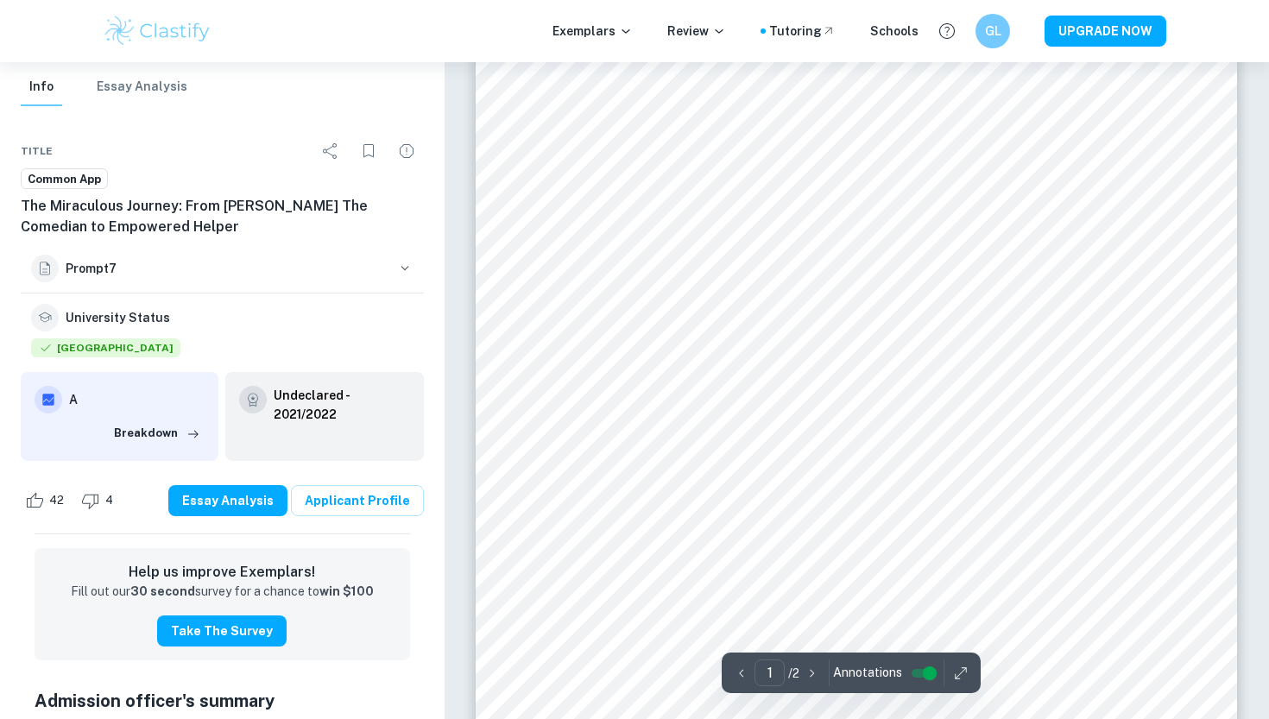
scroll to position [309, 0]
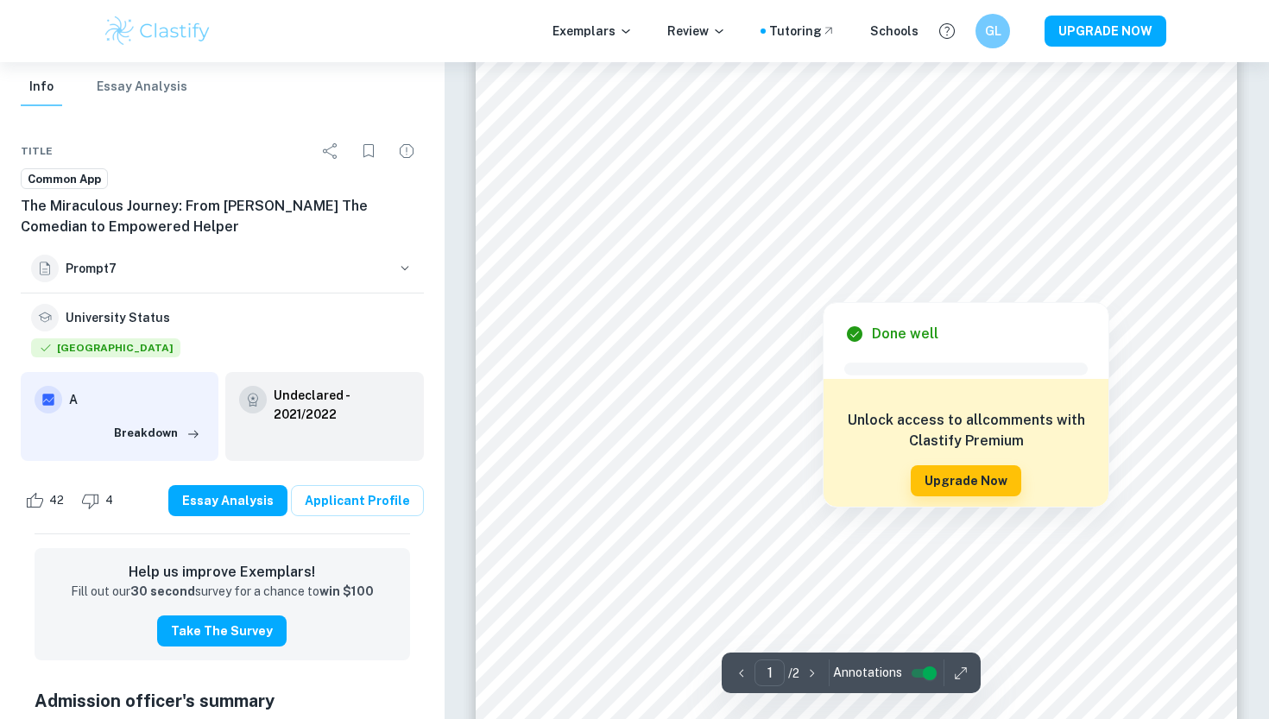
click at [718, 273] on div at bounding box center [846, 266] width 597 height 32
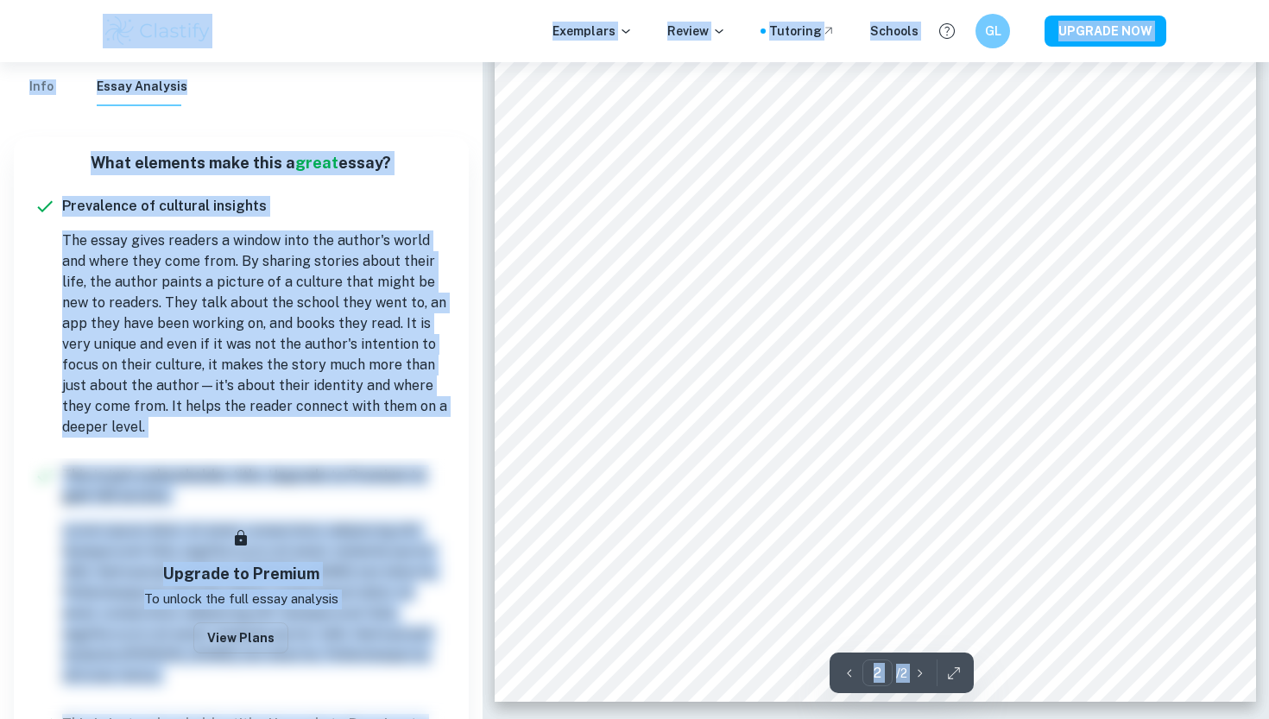
scroll to position [1662, 0]
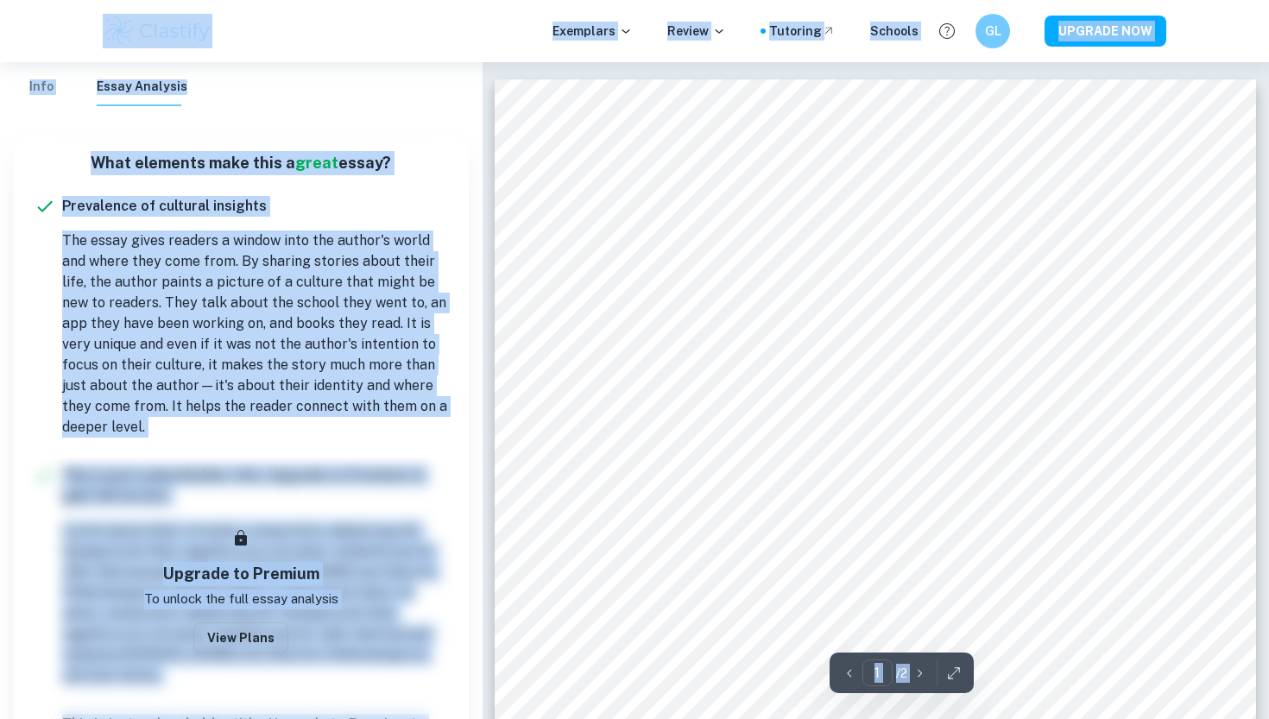
scroll to position [0, 0]
click at [455, 436] on div "What elements make this a great essay? Prevalence of cultural insights The essa…" at bounding box center [241, 670] width 455 height 1067
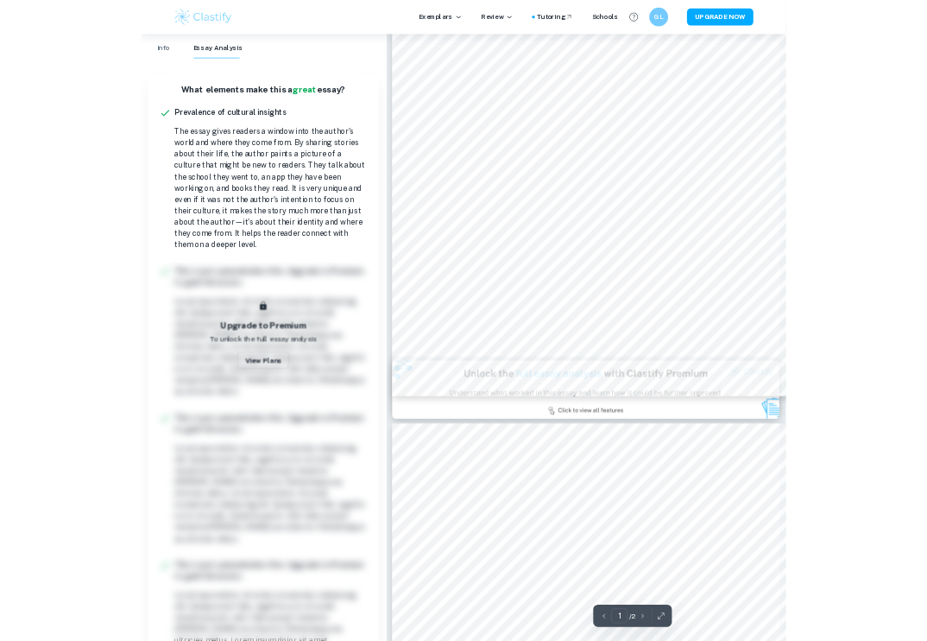
scroll to position [430, 0]
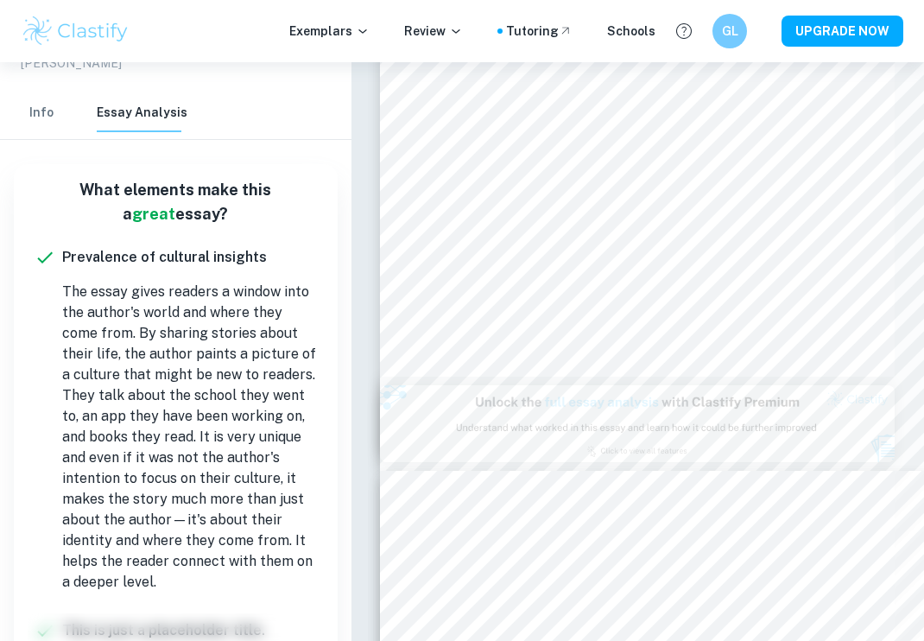
type input "1"
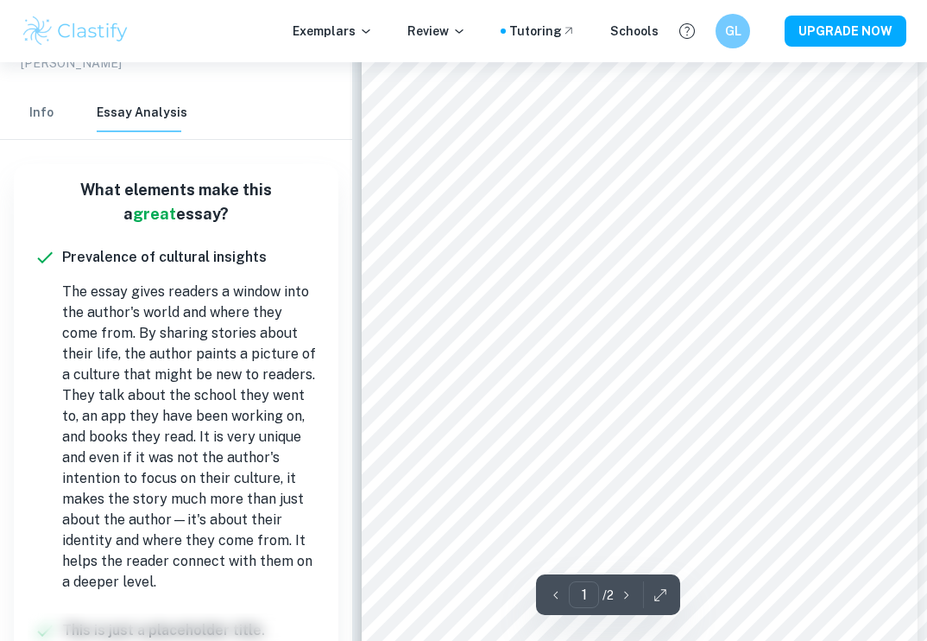
scroll to position [94, 0]
